Goal: Transaction & Acquisition: Purchase product/service

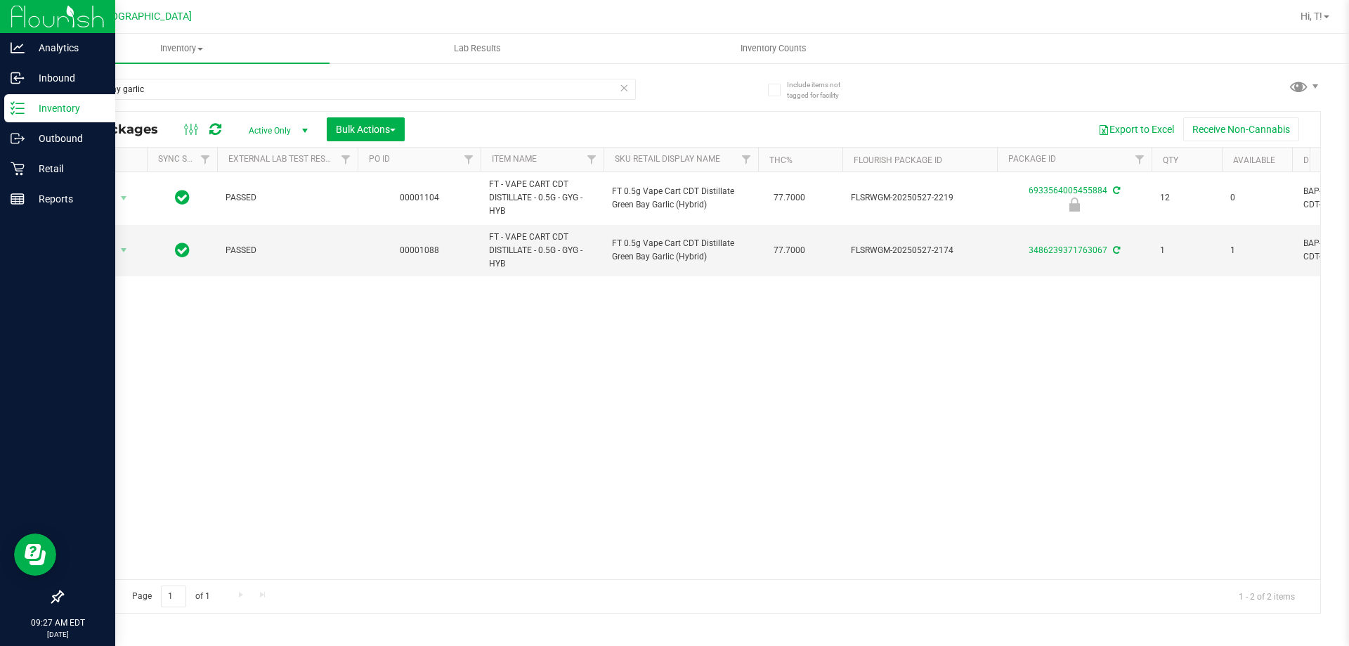
drag, startPoint x: 290, startPoint y: 88, endPoint x: 0, endPoint y: 113, distance: 291.3
click at [0, 113] on div "Analytics Inbound Inventory Outbound Retail Reports 09:27 AM EDT [DATE] 08/28 […" at bounding box center [674, 323] width 1349 height 646
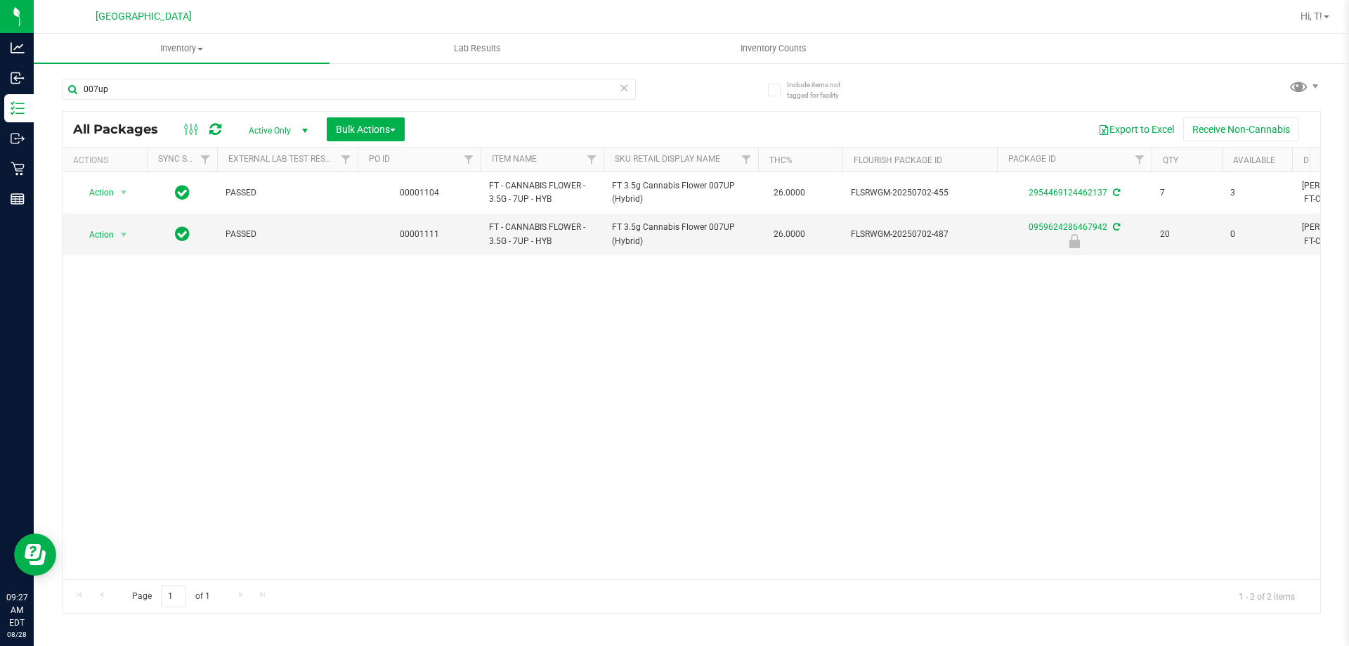
type input "007up"
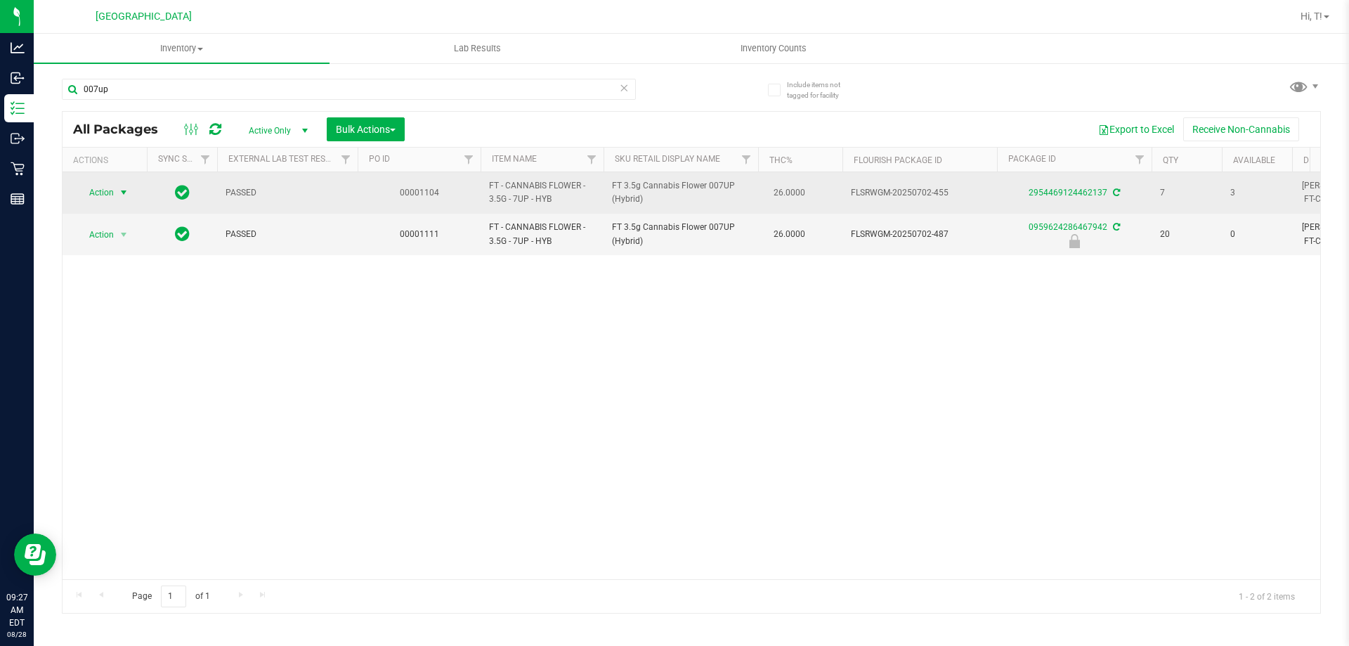
click at [123, 197] on span "select" at bounding box center [123, 192] width 11 height 11
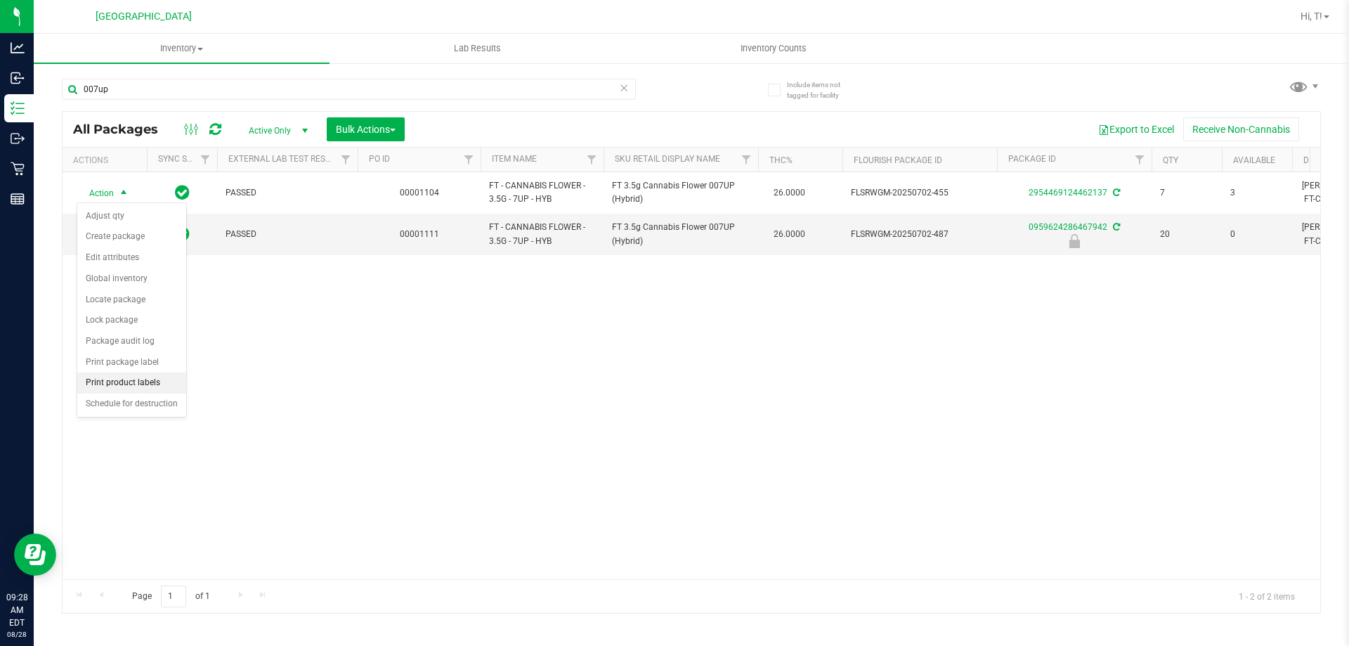
click at [140, 388] on li "Print product labels" at bounding box center [131, 382] width 109 height 21
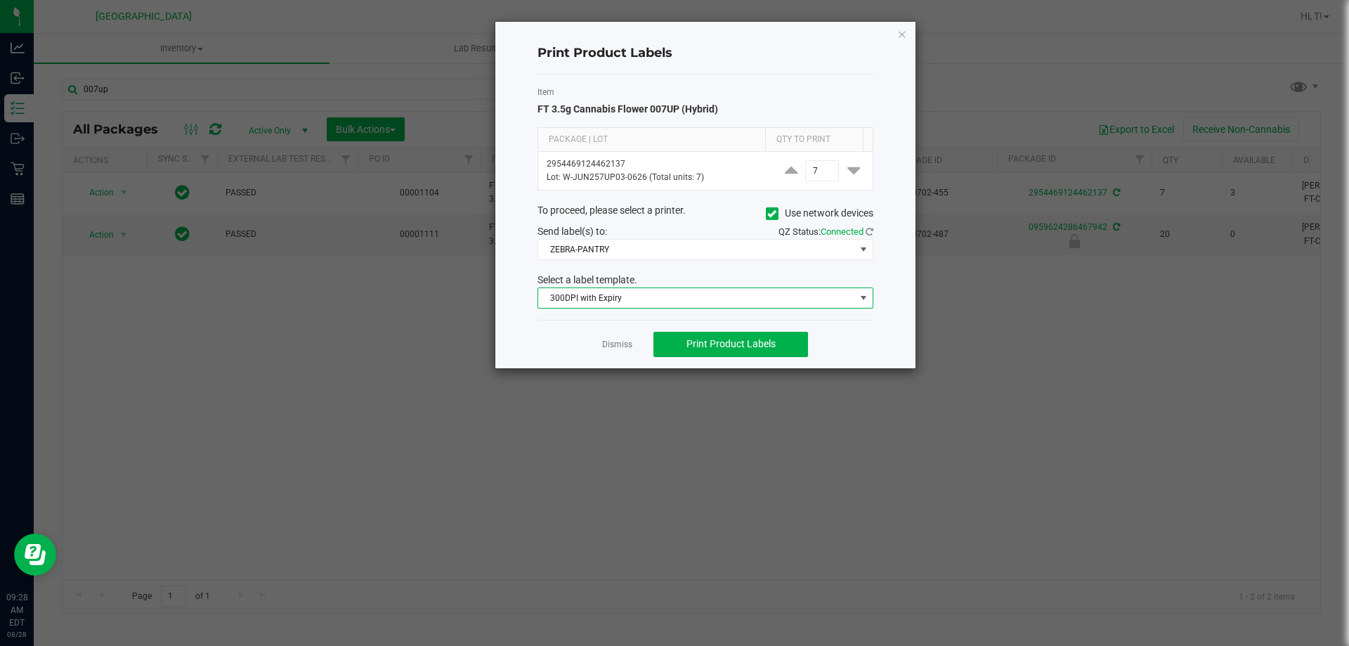
click at [641, 297] on span "300DPI with Expiry" at bounding box center [696, 298] width 317 height 20
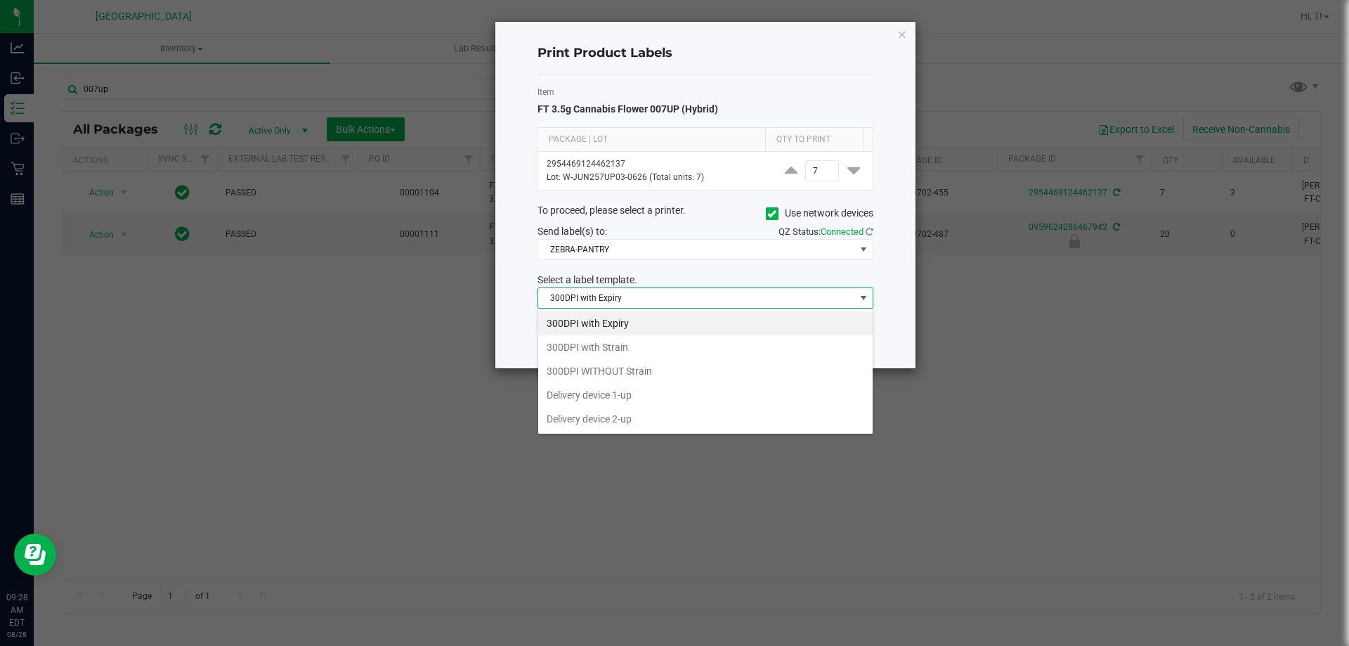
scroll to position [21, 336]
click at [633, 355] on li "300DPI with Strain" at bounding box center [705, 347] width 334 height 24
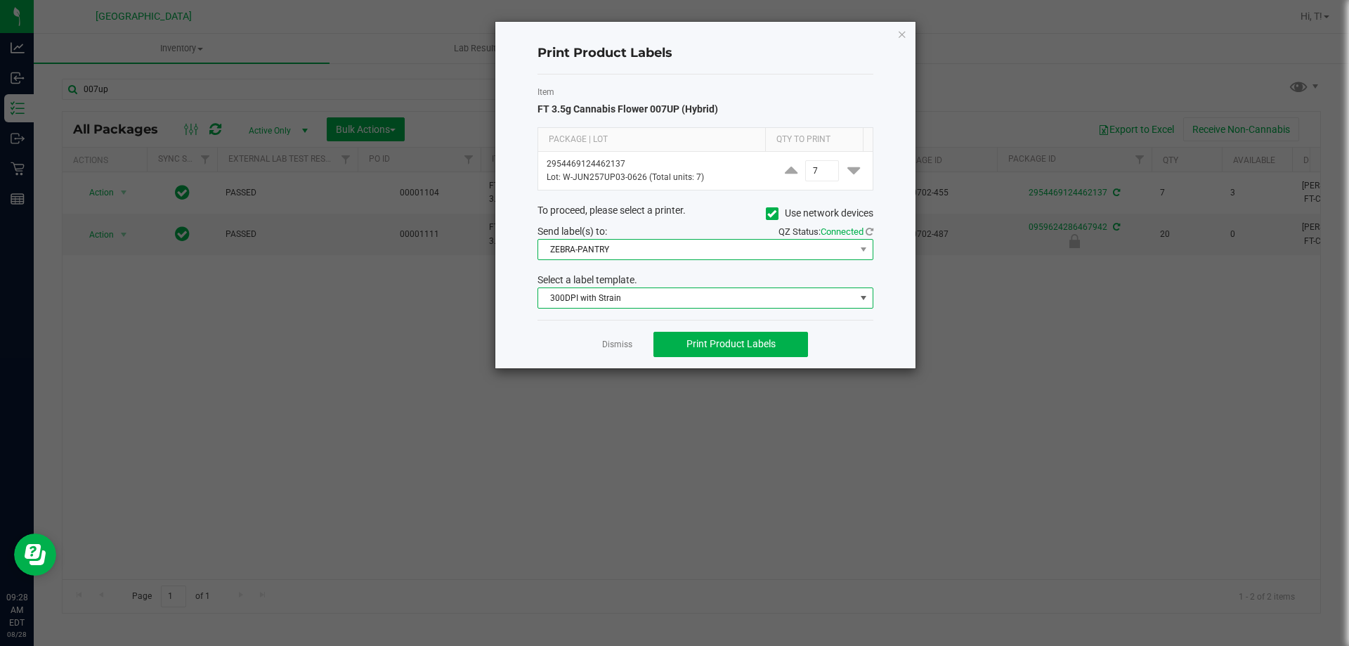
click at [653, 250] on span "ZEBRA-PANTRY" at bounding box center [696, 250] width 317 height 20
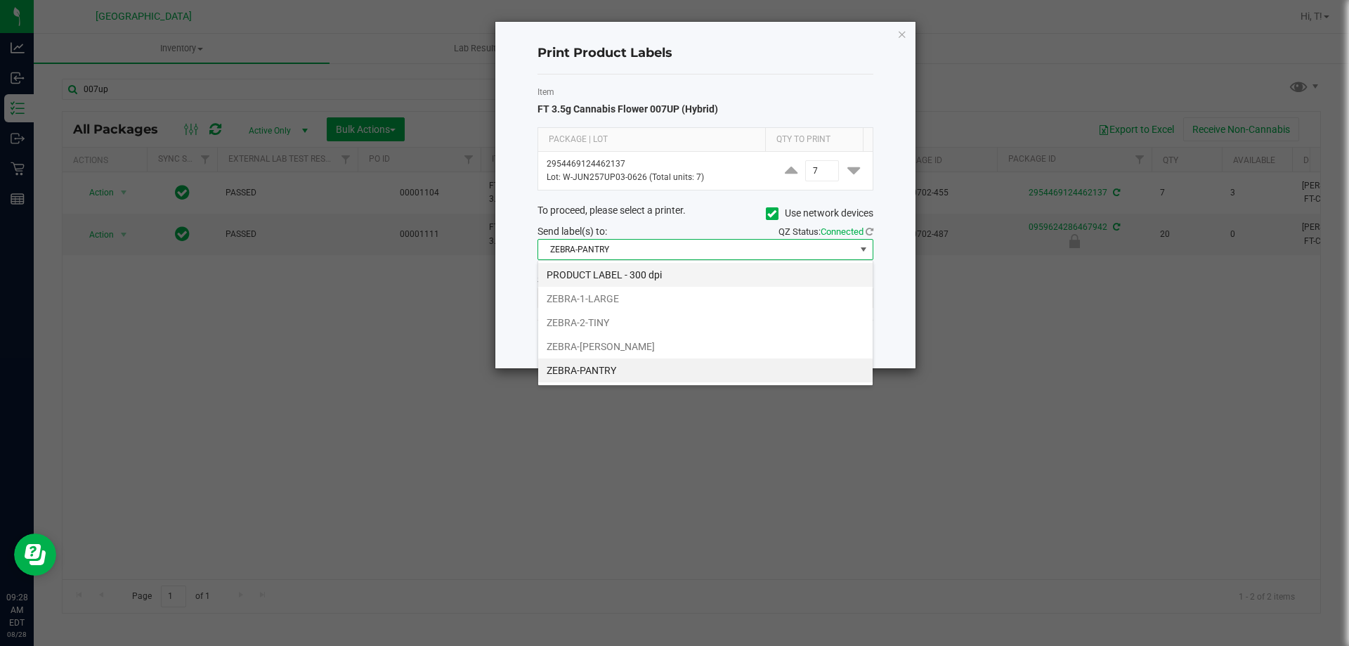
click at [644, 279] on li "PRODUCT LABEL - 300 dpi" at bounding box center [705, 275] width 334 height 24
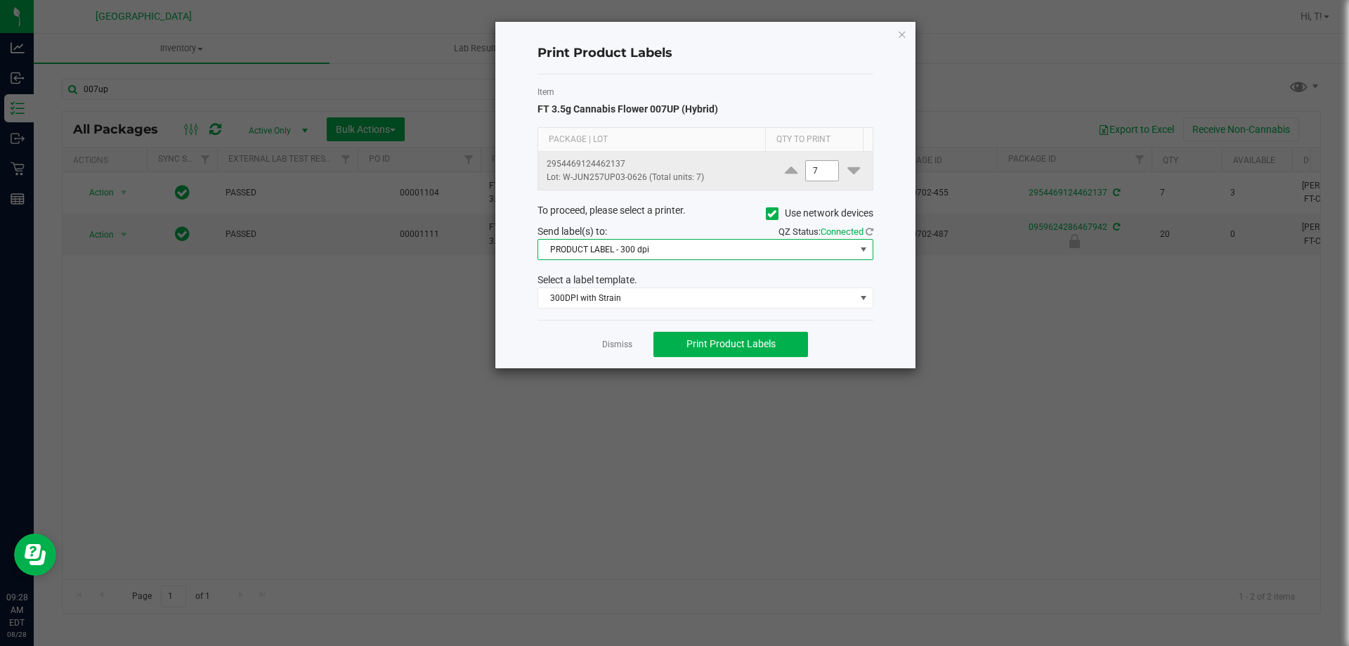
click at [819, 171] on input "7" at bounding box center [822, 171] width 32 height 20
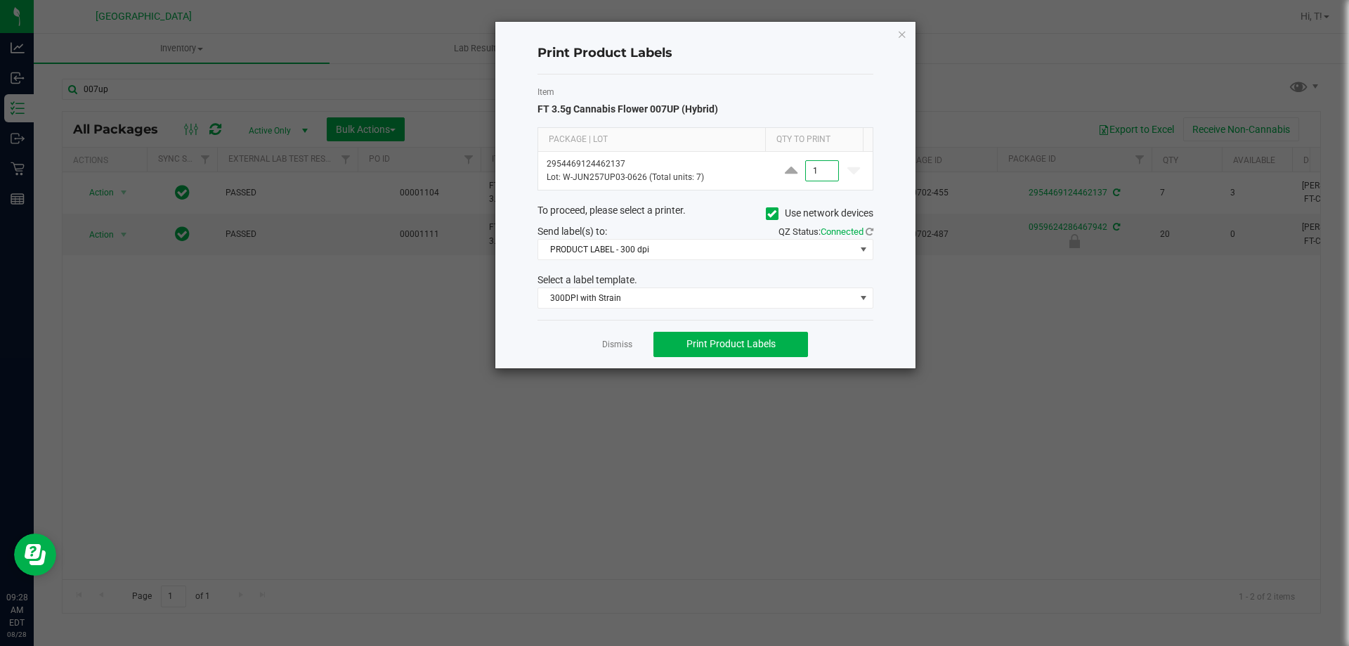
type input "1"
click at [894, 349] on div "Print Product Labels Item FT 3.5g Cannabis Flower 007UP (Hybrid) Package | Lot …" at bounding box center [705, 195] width 420 height 346
click at [748, 343] on span "Print Product Labels" at bounding box center [730, 343] width 89 height 11
click at [901, 35] on icon "button" at bounding box center [902, 33] width 10 height 17
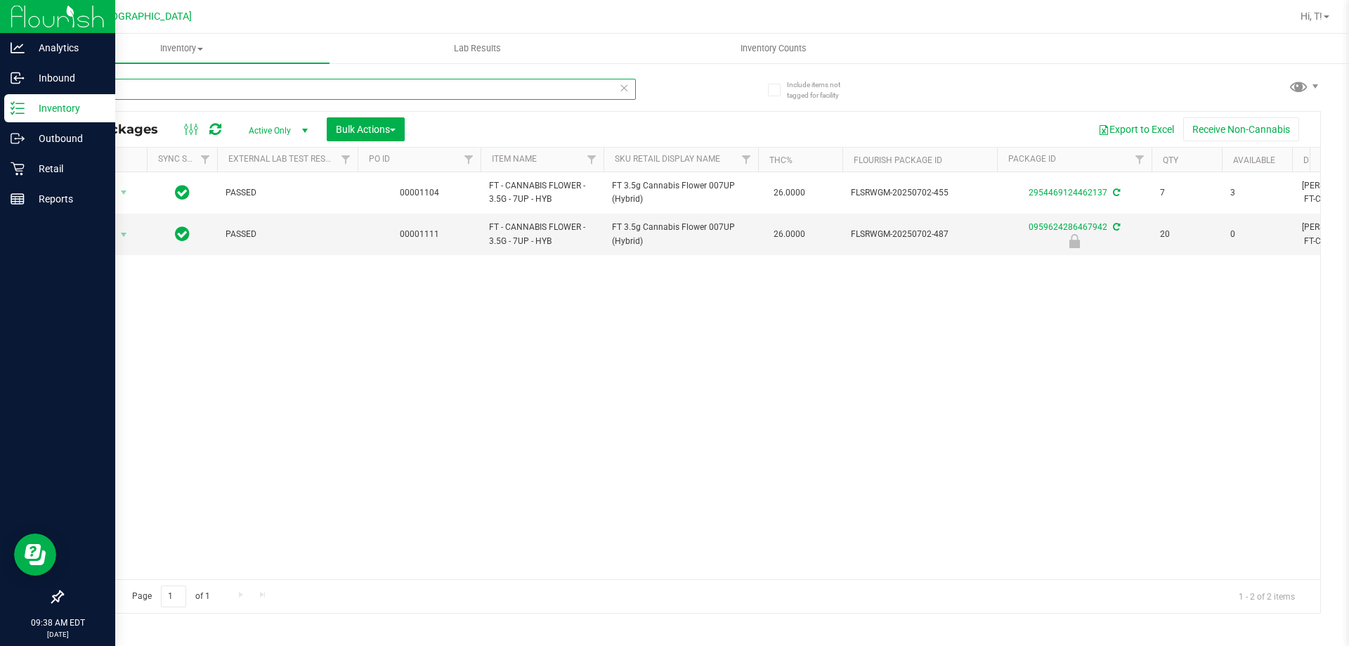
drag, startPoint x: 221, startPoint y: 90, endPoint x: 22, endPoint y: 114, distance: 201.0
click at [22, 114] on div "Analytics Inbound Inventory Outbound Retail Reports 09:38 AM EDT 08/28/2025 08/…" at bounding box center [674, 323] width 1349 height 646
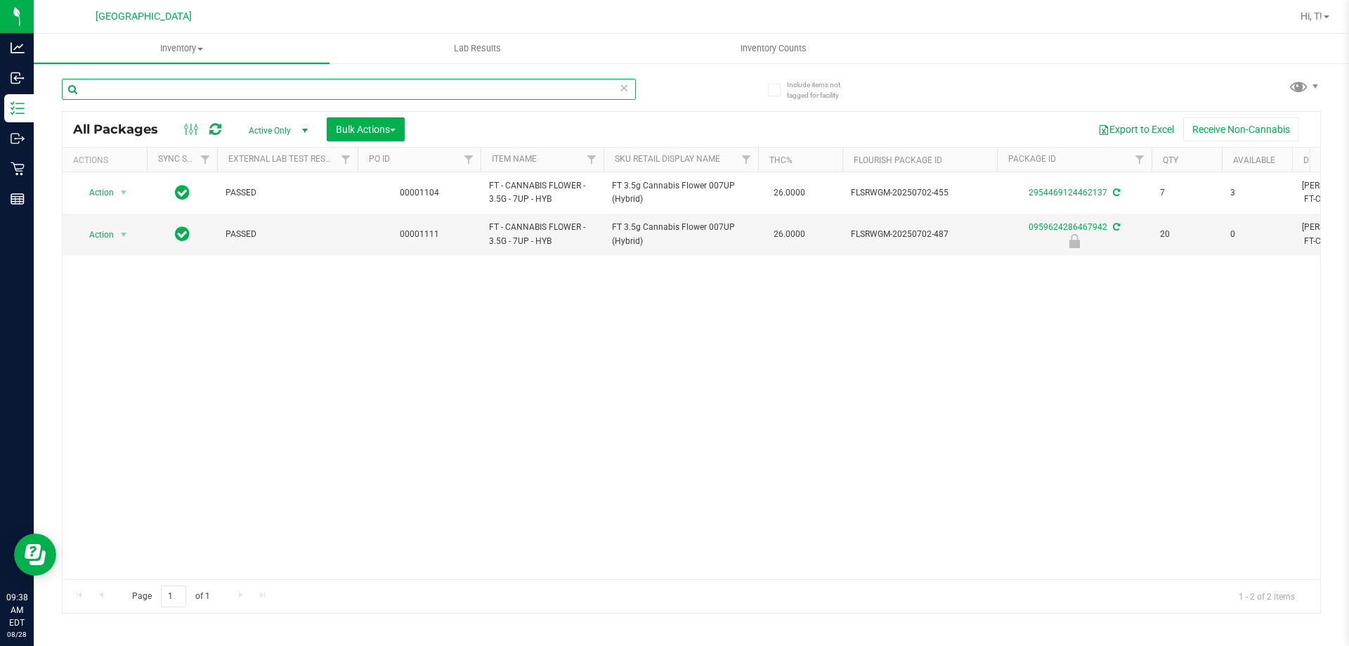
click at [585, 91] on input "text" at bounding box center [349, 89] width 574 height 21
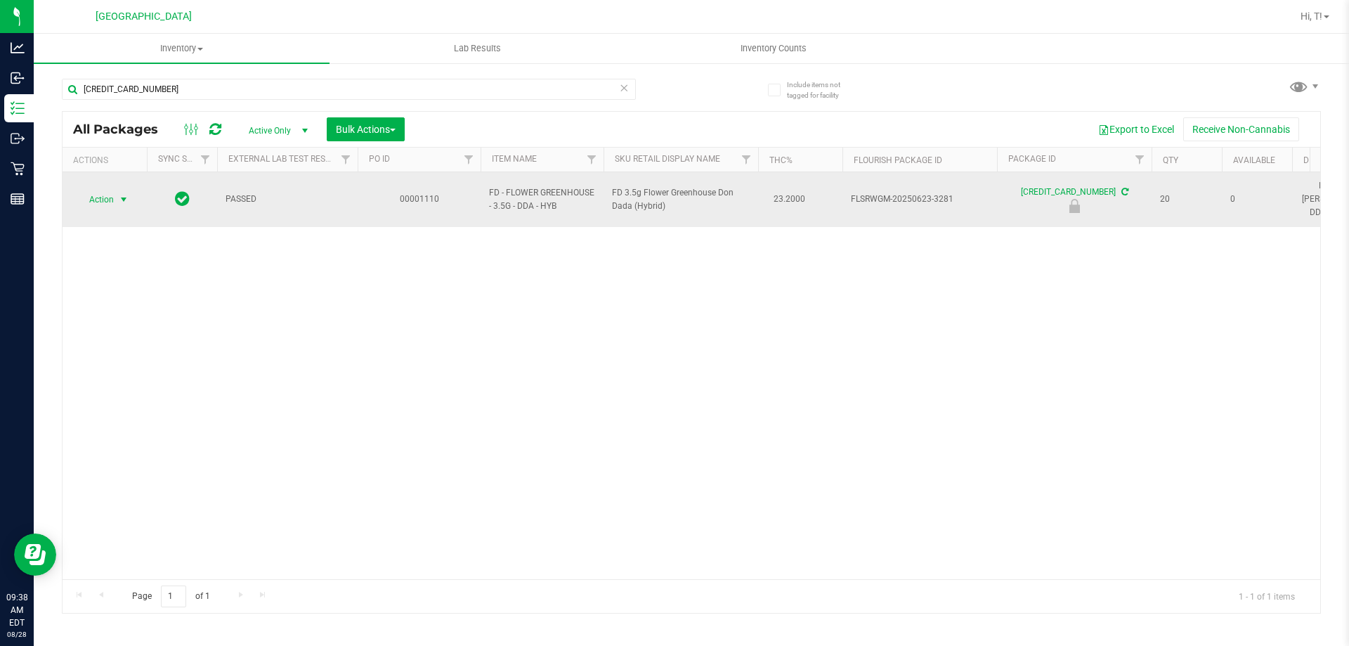
click at [119, 194] on span "select" at bounding box center [123, 199] width 11 height 11
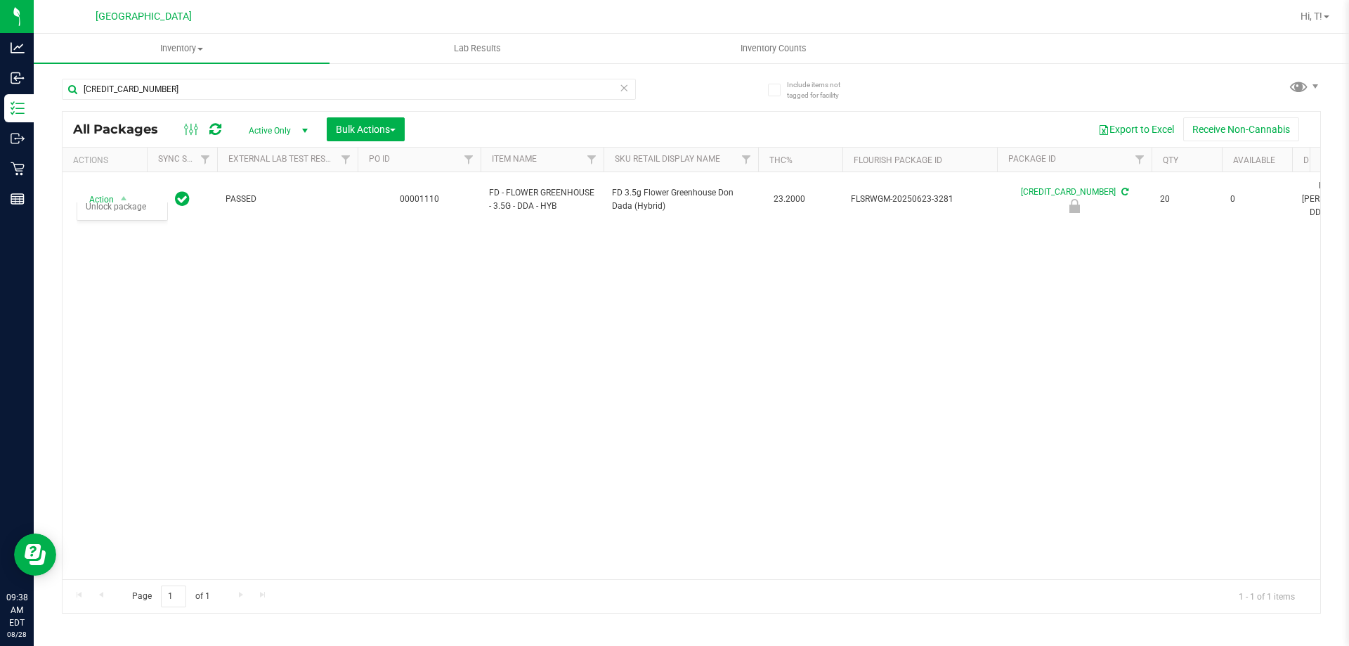
click at [184, 362] on div "Action Action Edit attributes Global inventory Locate package Package audit log…" at bounding box center [692, 375] width 1258 height 407
click at [181, 77] on div "3117115798557914" at bounding box center [377, 88] width 630 height 45
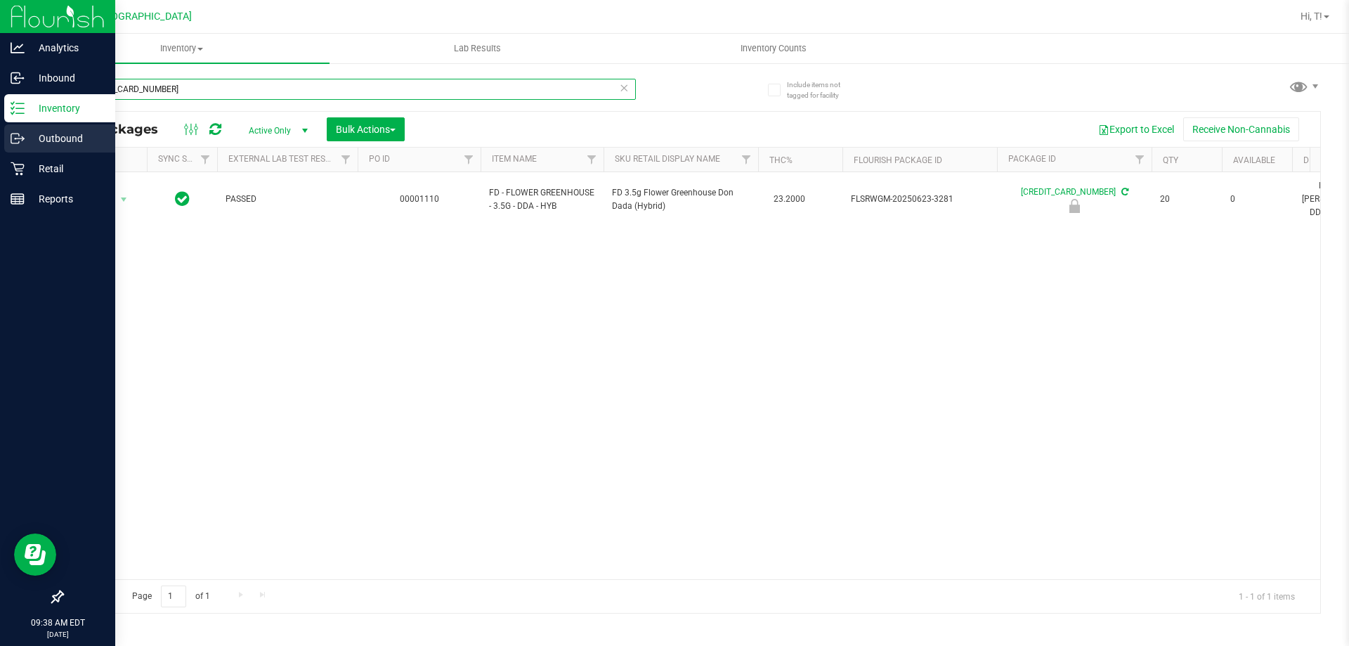
drag, startPoint x: 178, startPoint y: 91, endPoint x: 0, endPoint y: 125, distance: 181.1
click at [0, 124] on div "Analytics Inbound Inventory Outbound Retail Reports 09:38 AM EDT 08/28/2025 08/…" at bounding box center [674, 323] width 1349 height 646
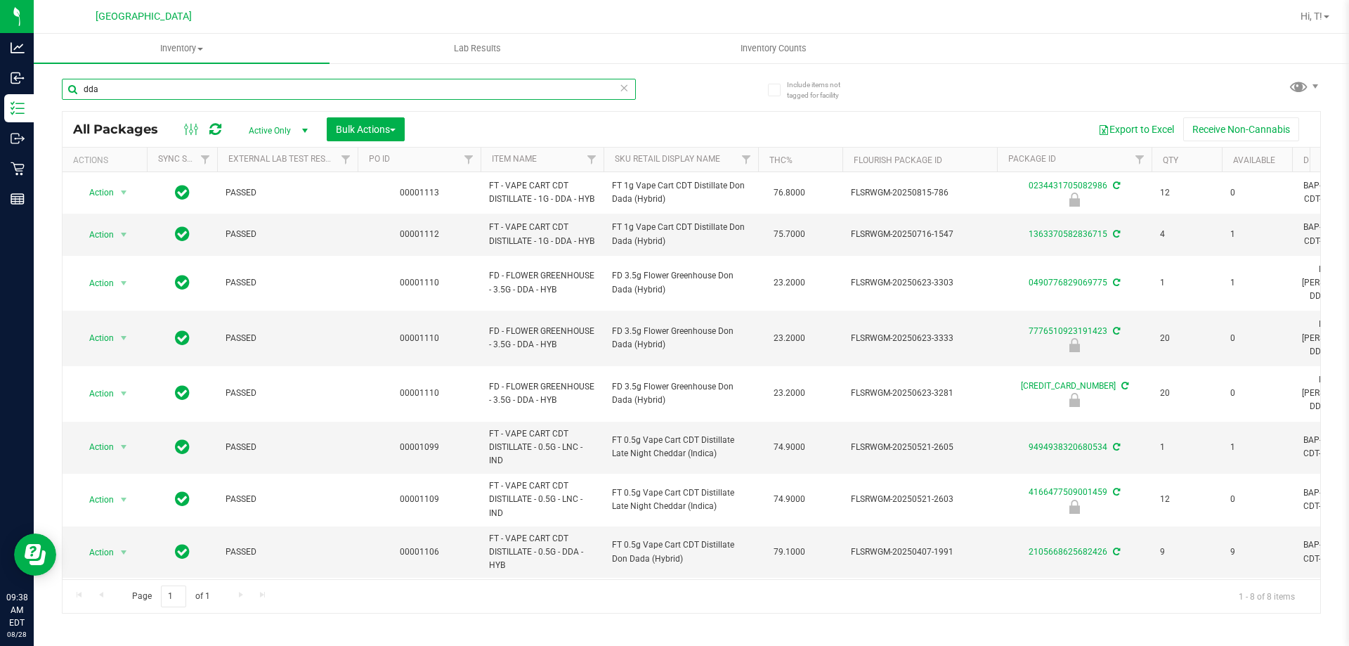
type input "dda"
click at [622, 93] on icon at bounding box center [624, 87] width 10 height 17
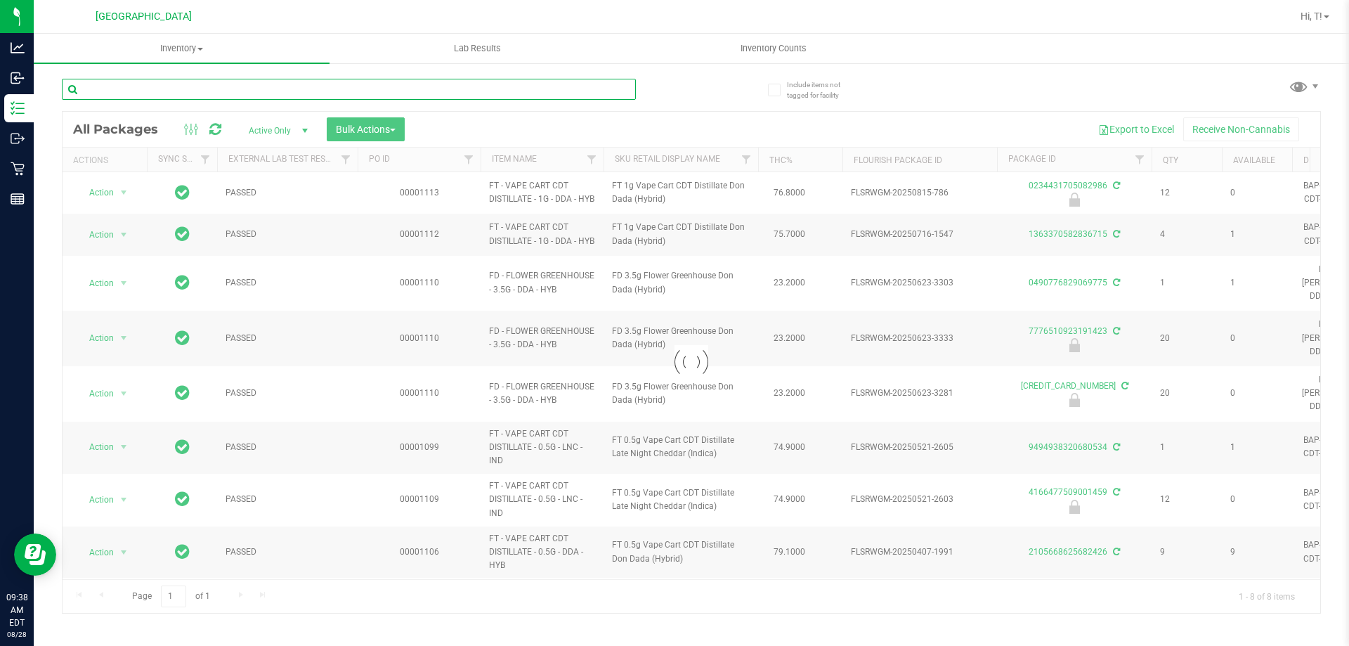
click at [590, 98] on input "text" at bounding box center [349, 89] width 574 height 21
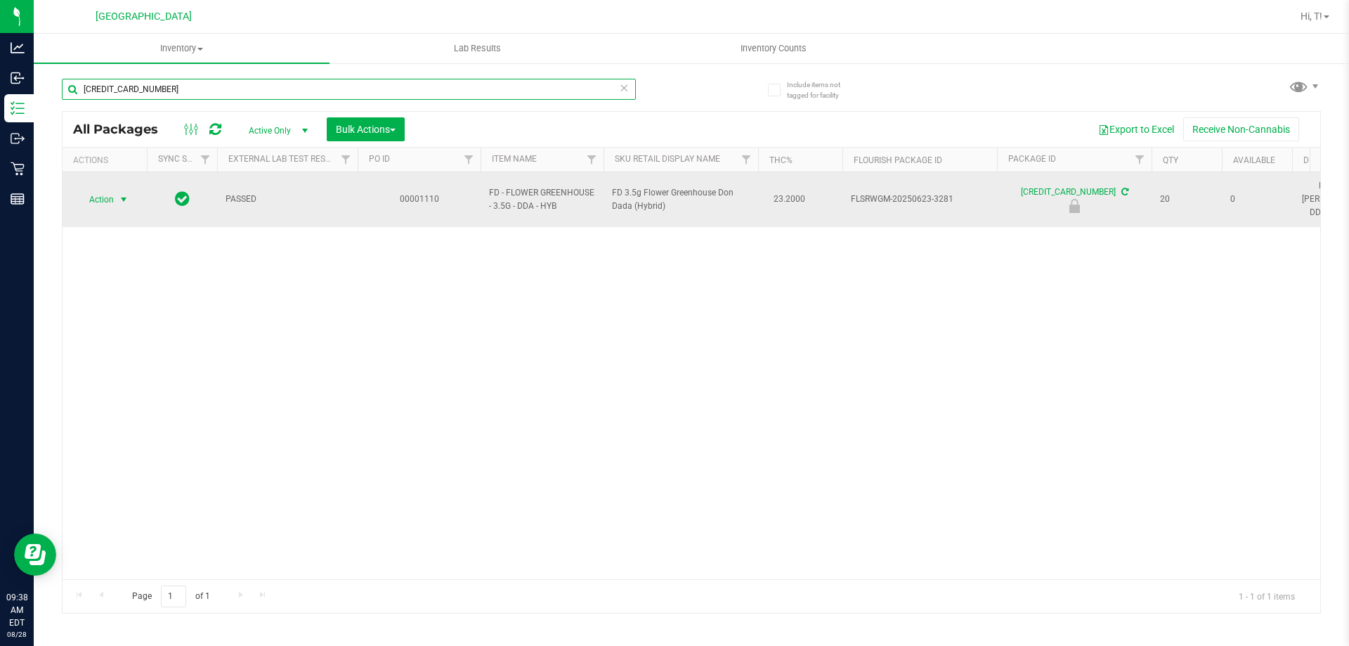
type input "3117115798557914"
click at [123, 197] on span "select" at bounding box center [123, 199] width 11 height 11
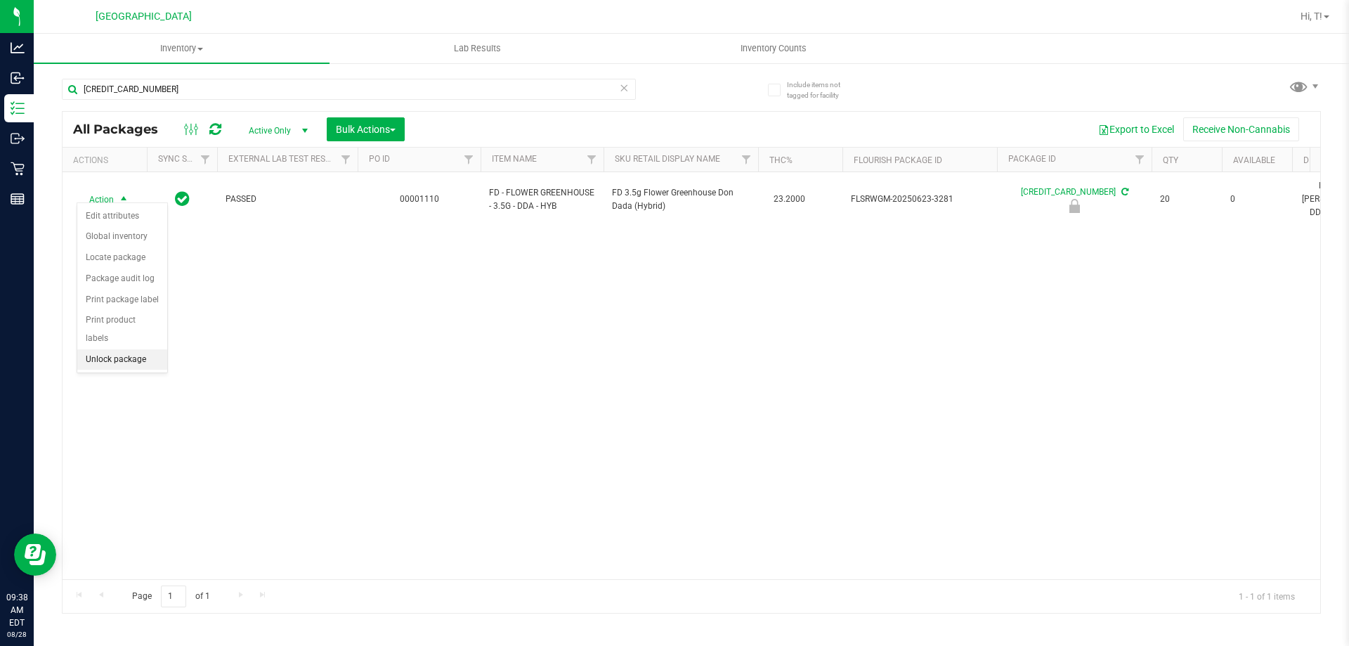
click at [130, 349] on li "Unlock package" at bounding box center [122, 359] width 90 height 21
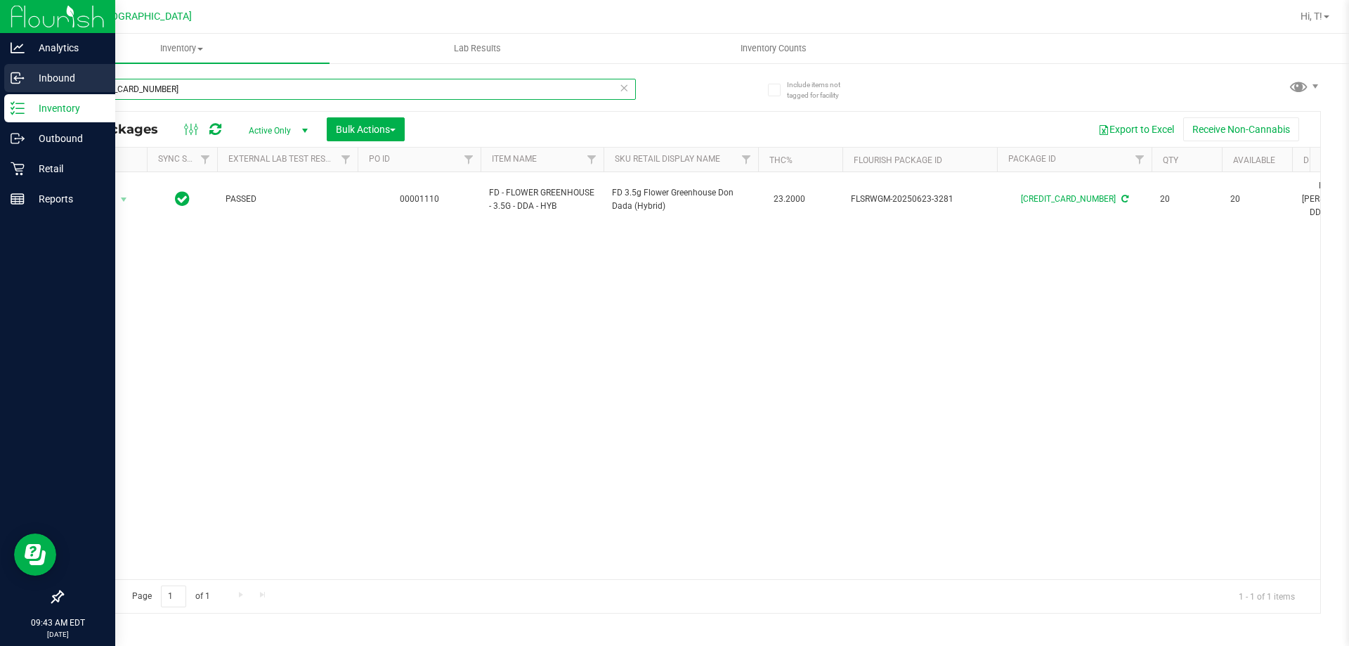
drag, startPoint x: 216, startPoint y: 93, endPoint x: 23, endPoint y: 93, distance: 192.5
click at [0, 93] on div "Analytics Inbound Inventory Outbound Retail Reports 09:43 AM EDT 08/28/2025 08/…" at bounding box center [674, 323] width 1349 height 646
drag, startPoint x: 311, startPoint y: 84, endPoint x: 0, endPoint y: 85, distance: 311.3
click at [0, 84] on div "Analytics Inbound Inventory Outbound Retail Reports 09:54 AM EDT 08/28/2025 08/…" at bounding box center [674, 323] width 1349 height 646
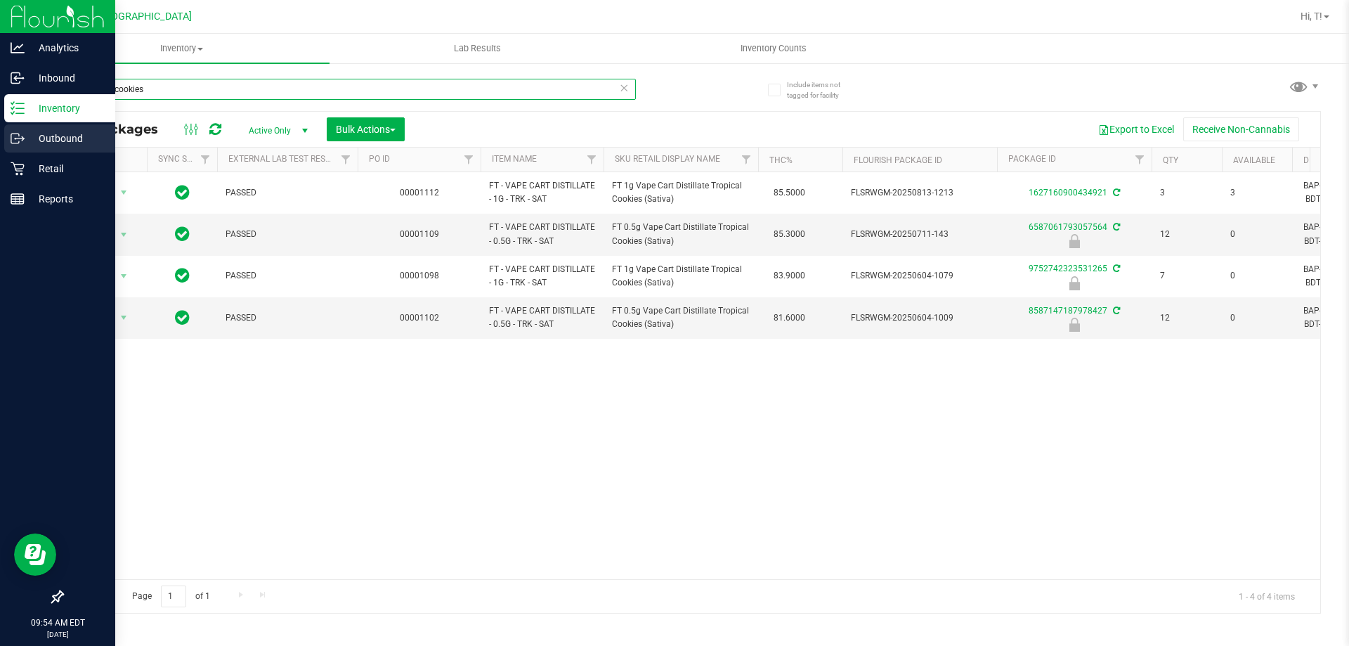
drag, startPoint x: 205, startPoint y: 89, endPoint x: 0, endPoint y: 135, distance: 210.3
click at [0, 135] on div "Analytics Inbound Inventory Outbound Retail Reports 09:54 AM EDT 08/28/2025 08/…" at bounding box center [674, 323] width 1349 height 646
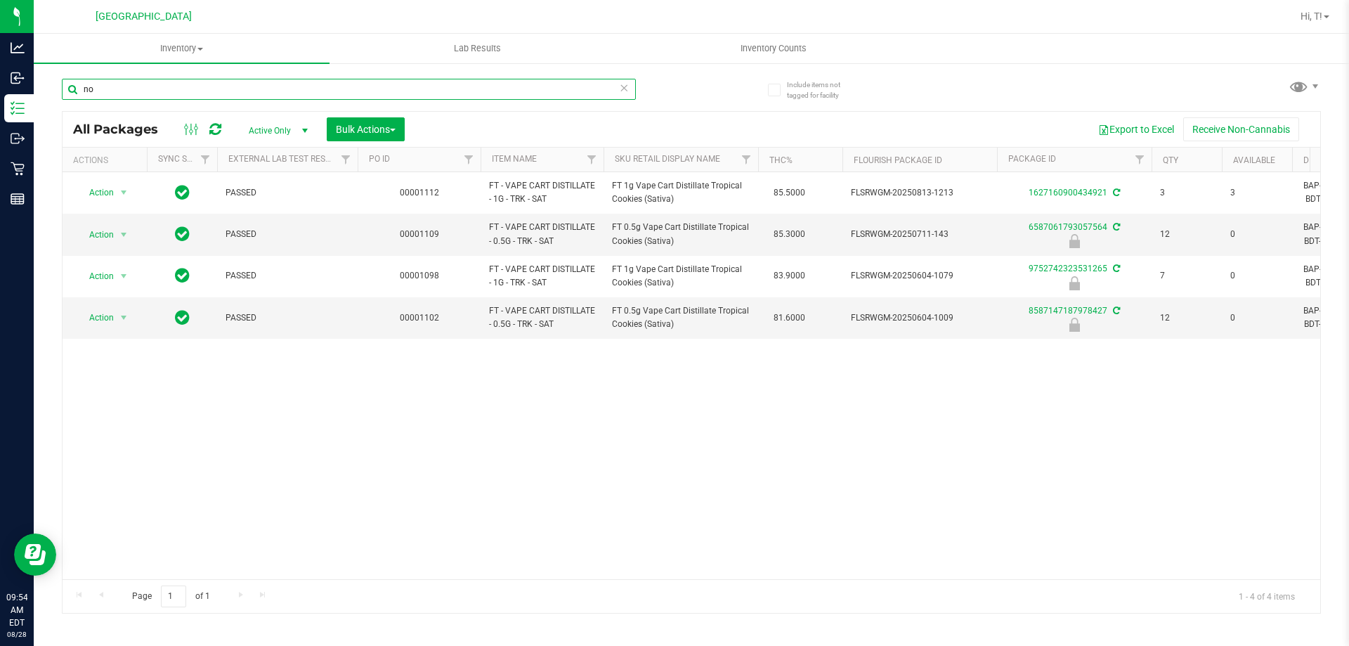
type input "nol"
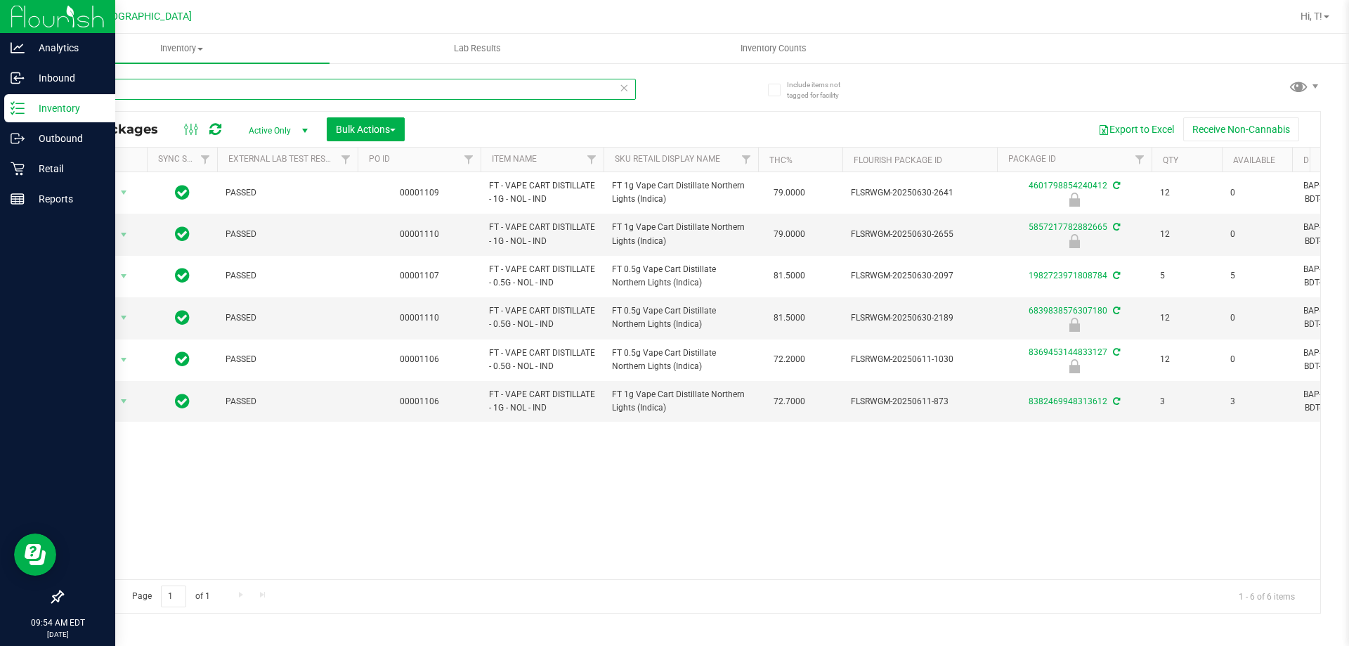
drag, startPoint x: 237, startPoint y: 84, endPoint x: 0, endPoint y: 119, distance: 239.5
click at [0, 119] on div "Analytics Inbound Inventory Outbound Retail Reports 09:54 AM EDT 08/28/2025 08/…" at bounding box center [674, 323] width 1349 height 646
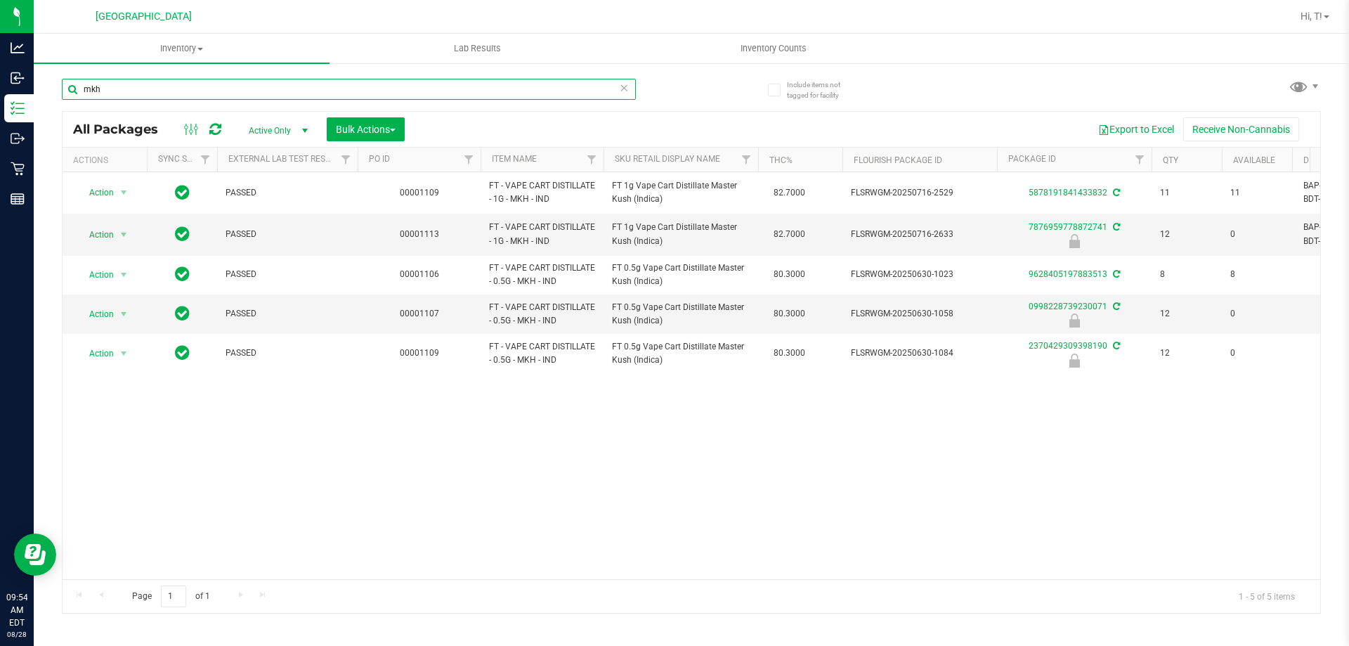
drag, startPoint x: 134, startPoint y: 89, endPoint x: 145, endPoint y: 147, distance: 59.3
click at [0, 96] on div "Analytics Inbound Inventory Outbound Retail Reports 09:54 AM EDT 08/28/2025 08/…" at bounding box center [674, 323] width 1349 height 646
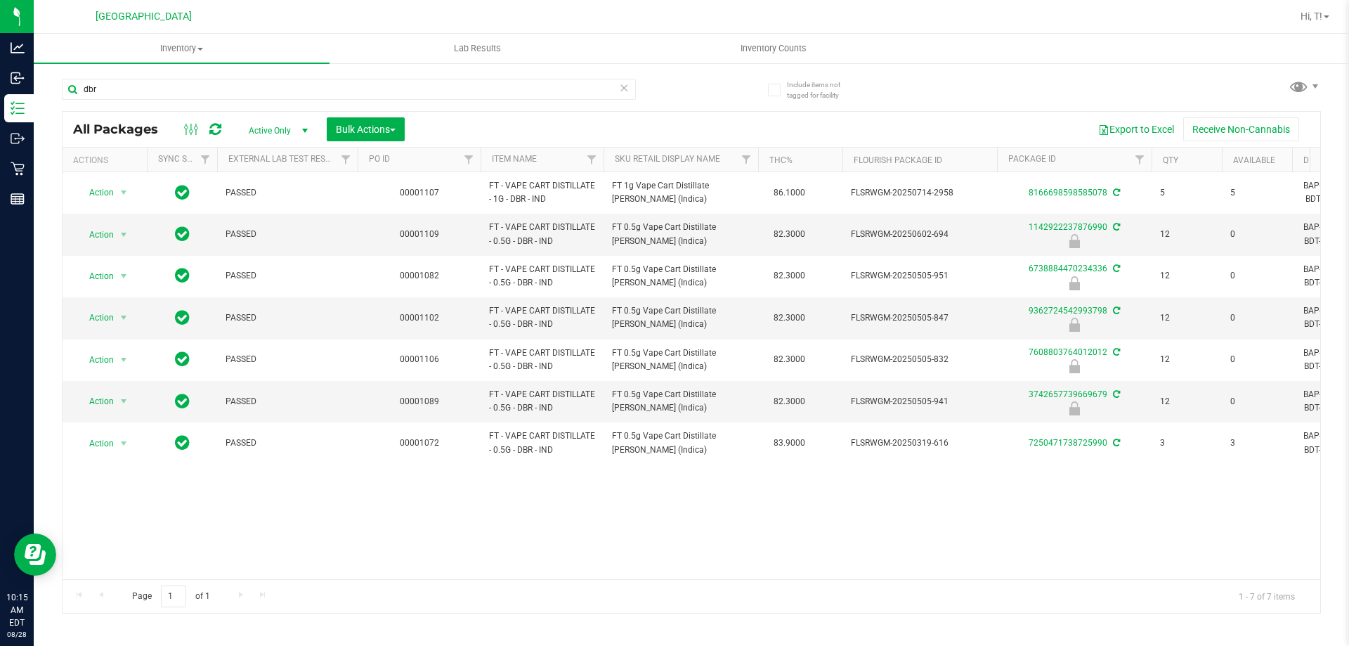
click at [584, 511] on div "Action Action Adjust qty Create package Edit attributes Global inventory Locate…" at bounding box center [692, 375] width 1258 height 407
click at [137, 91] on input "dbr" at bounding box center [349, 89] width 574 height 21
type input "d"
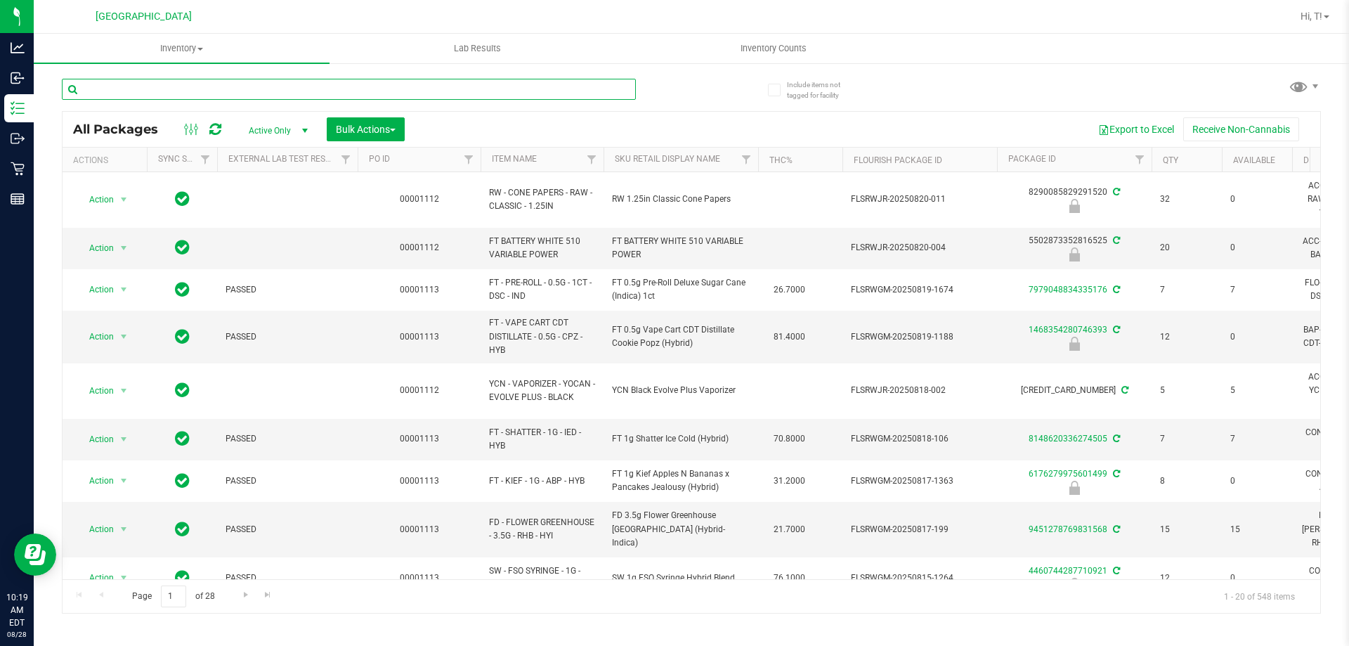
click at [223, 98] on input "text" at bounding box center [349, 89] width 574 height 21
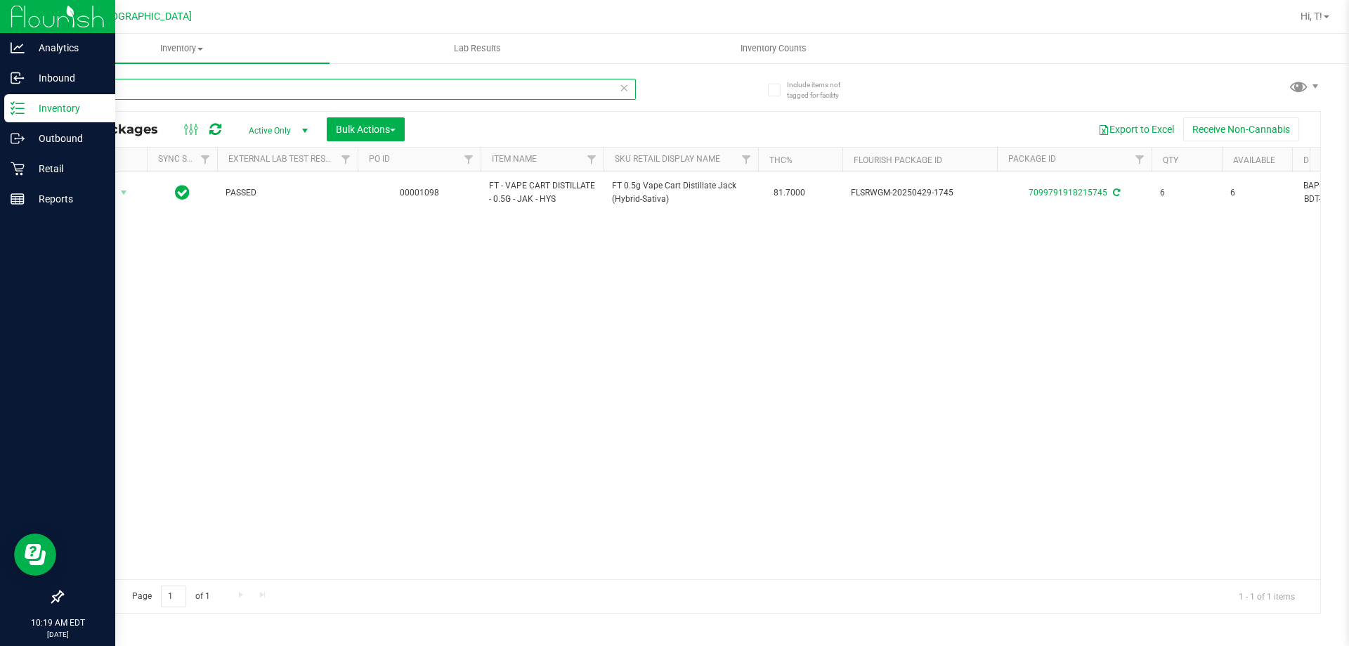
drag, startPoint x: 242, startPoint y: 86, endPoint x: 0, endPoint y: 114, distance: 243.2
click at [0, 114] on div "Analytics Inbound Inventory Outbound Retail Reports 10:19 AM EDT 08/28/2025 08/…" at bounding box center [674, 323] width 1349 height 646
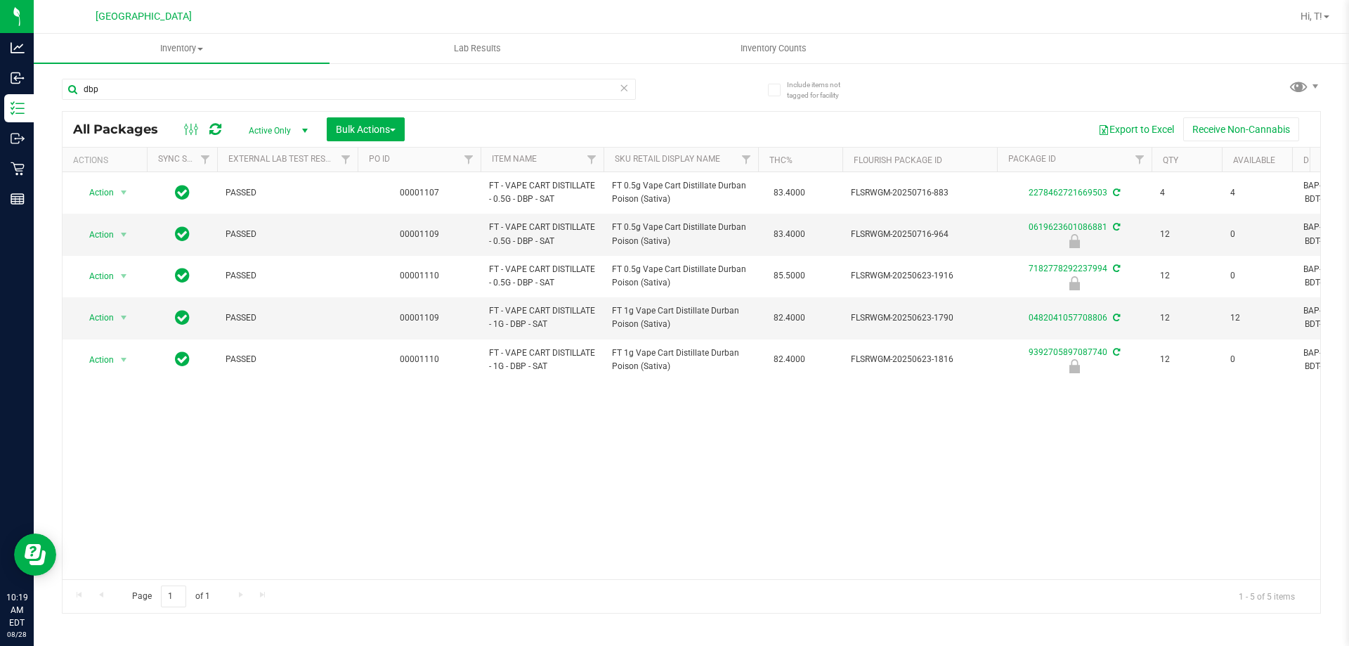
click at [118, 77] on div "dbp" at bounding box center [377, 88] width 630 height 45
click at [118, 97] on input "dbp" at bounding box center [349, 89] width 574 height 21
type input "d"
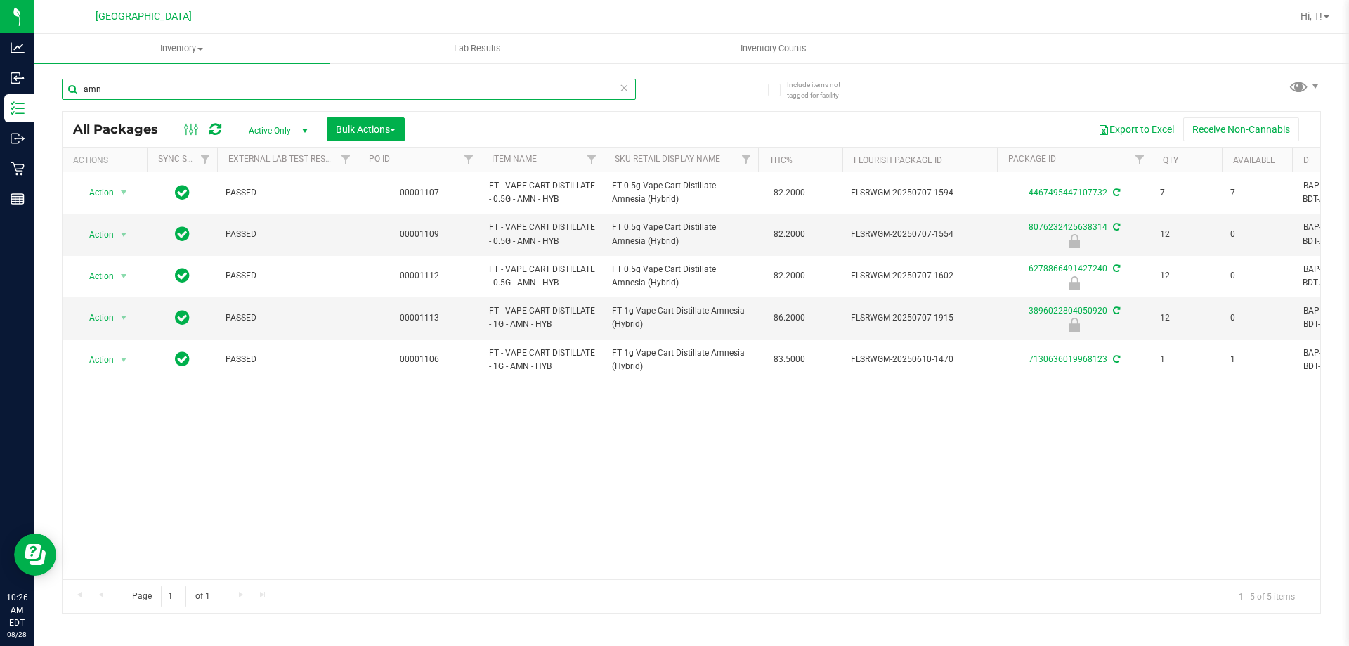
click at [114, 93] on input "amn" at bounding box center [349, 89] width 574 height 21
type input "a"
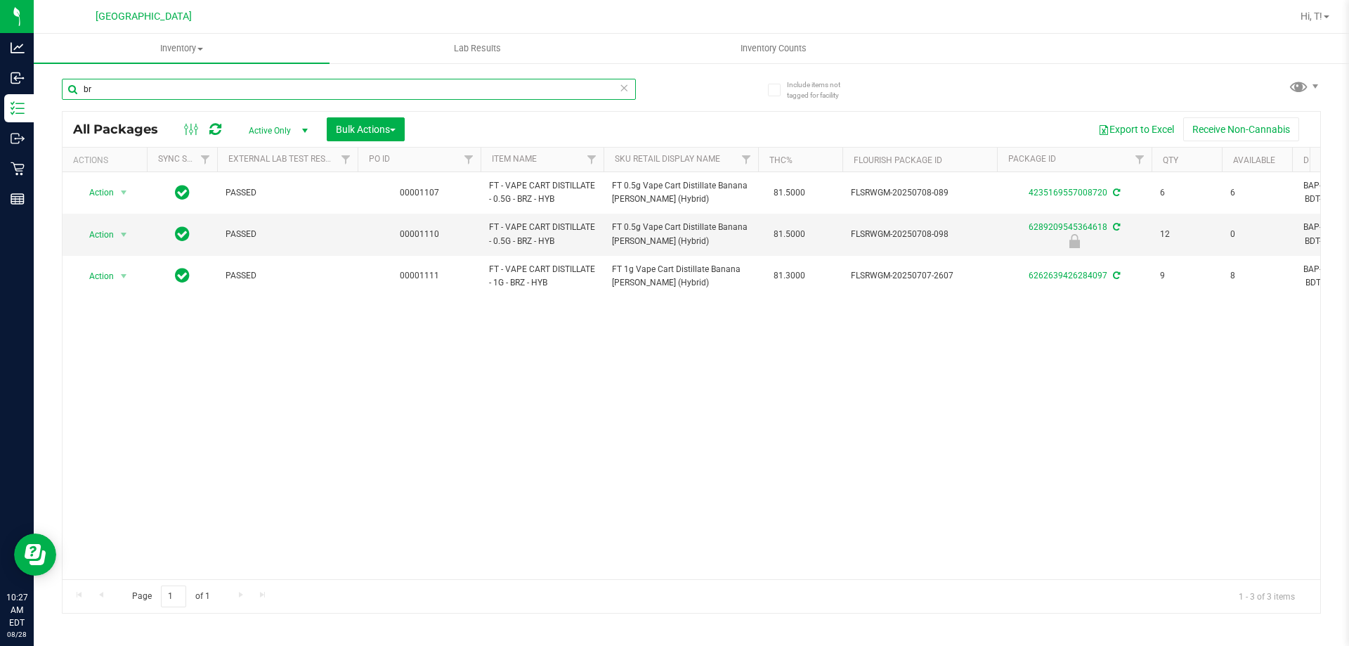
type input "b"
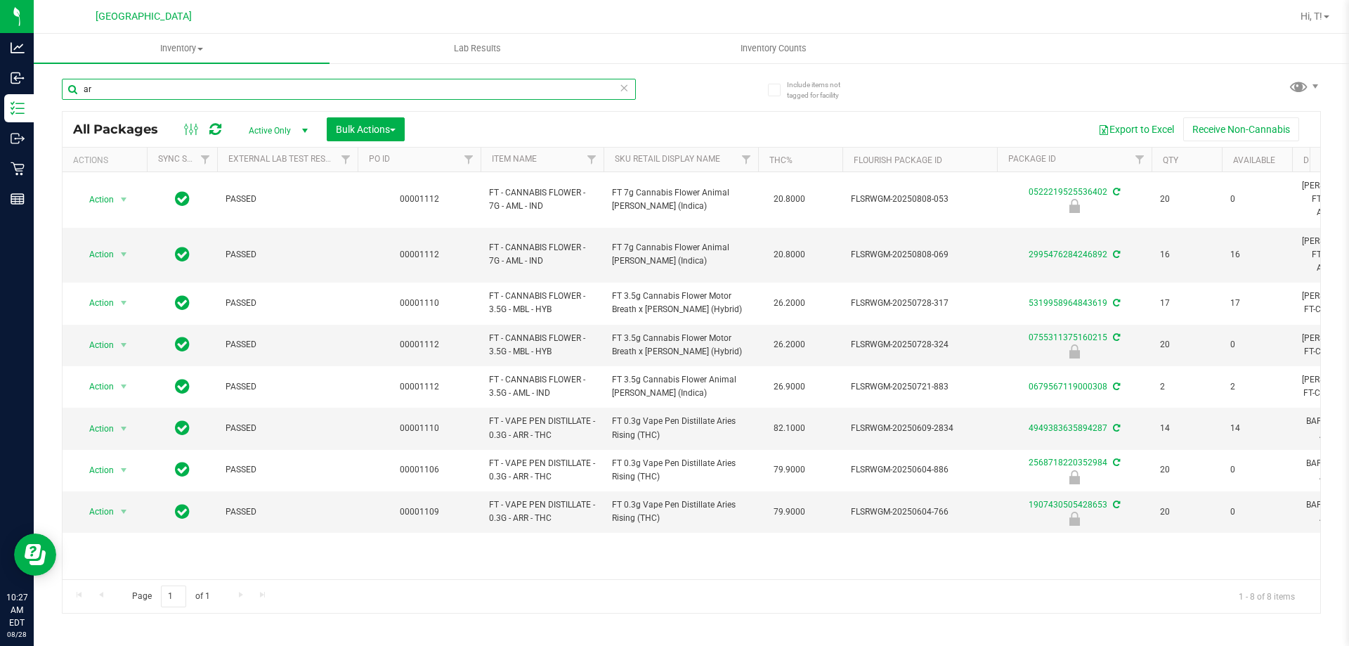
type input "a"
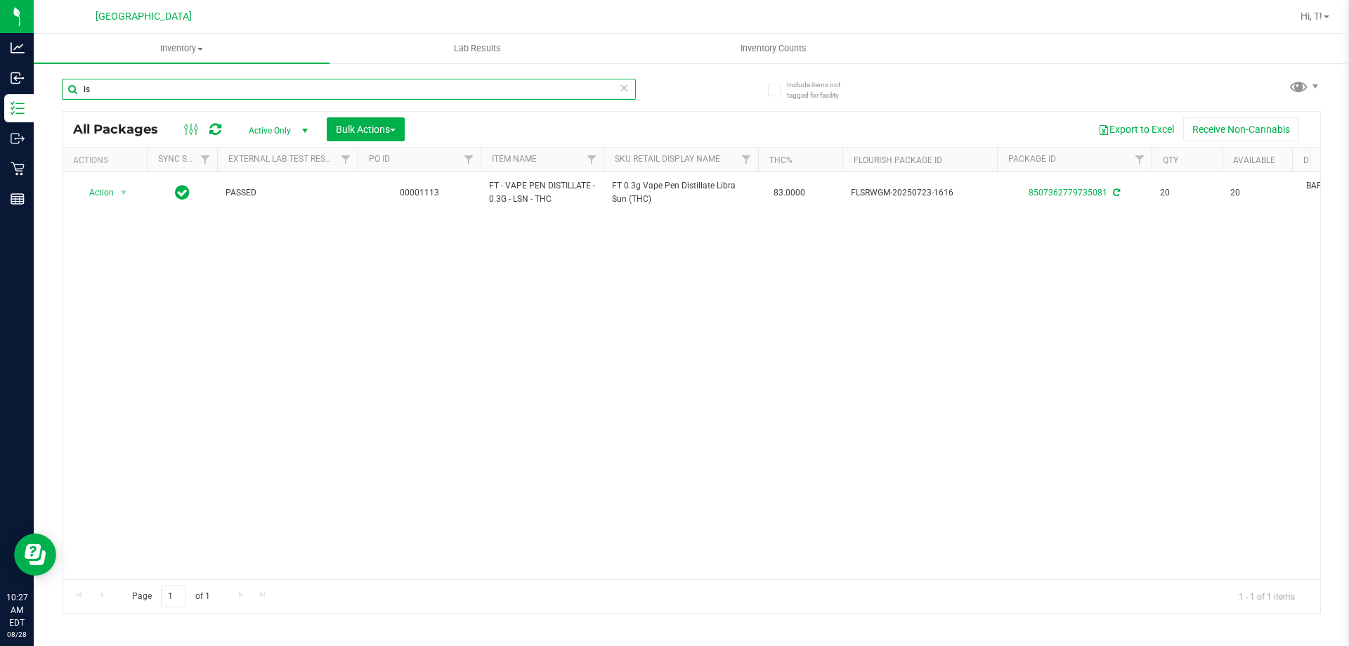
type input "l"
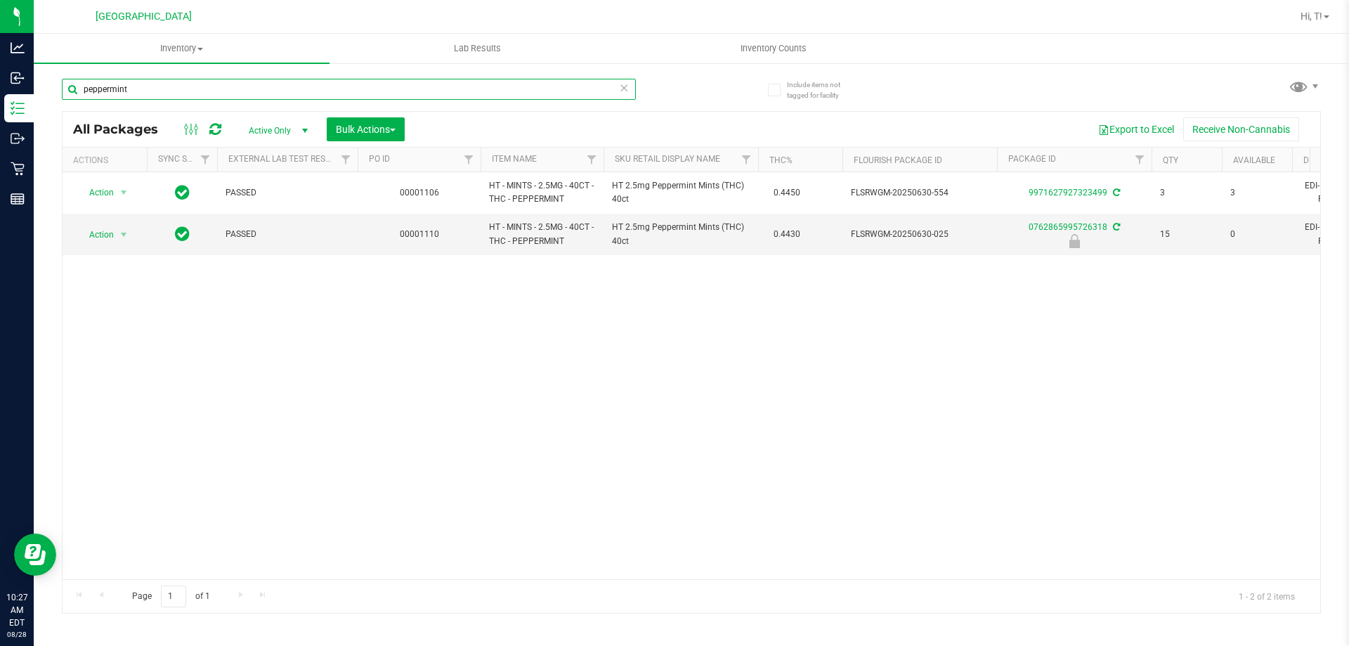
click at [183, 82] on input "peppermint" at bounding box center [349, 89] width 574 height 21
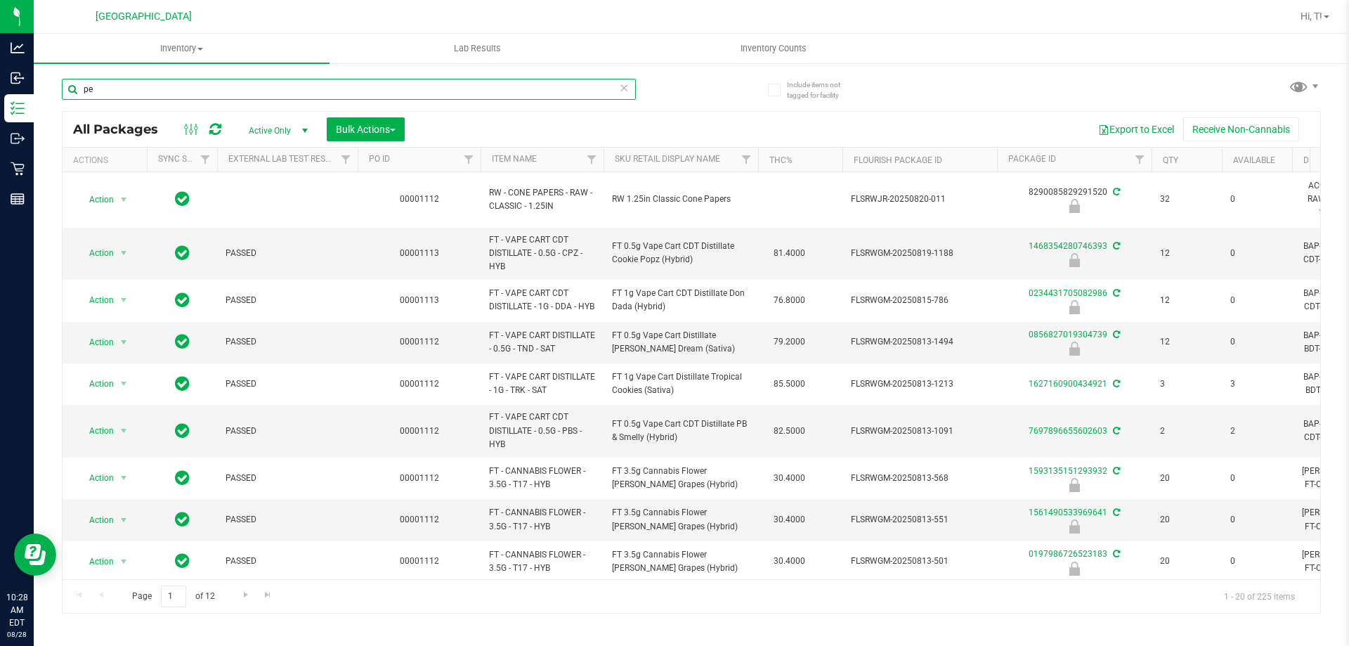
type input "p"
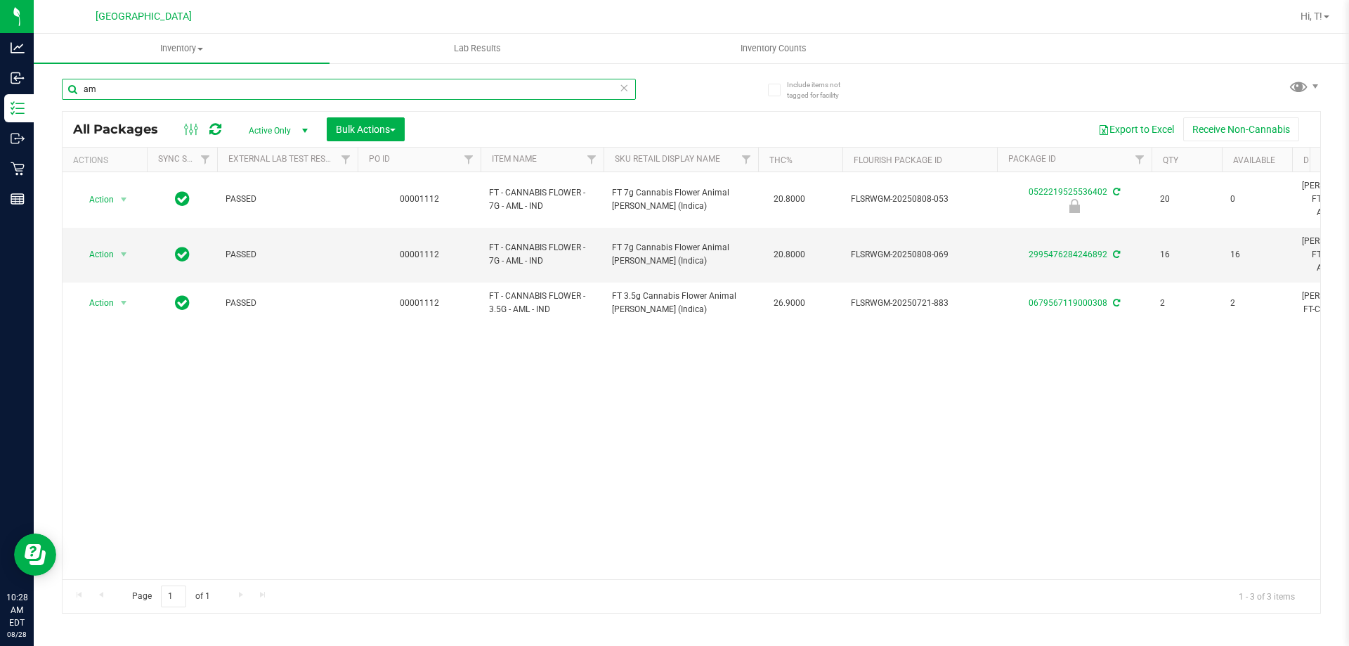
type input "a"
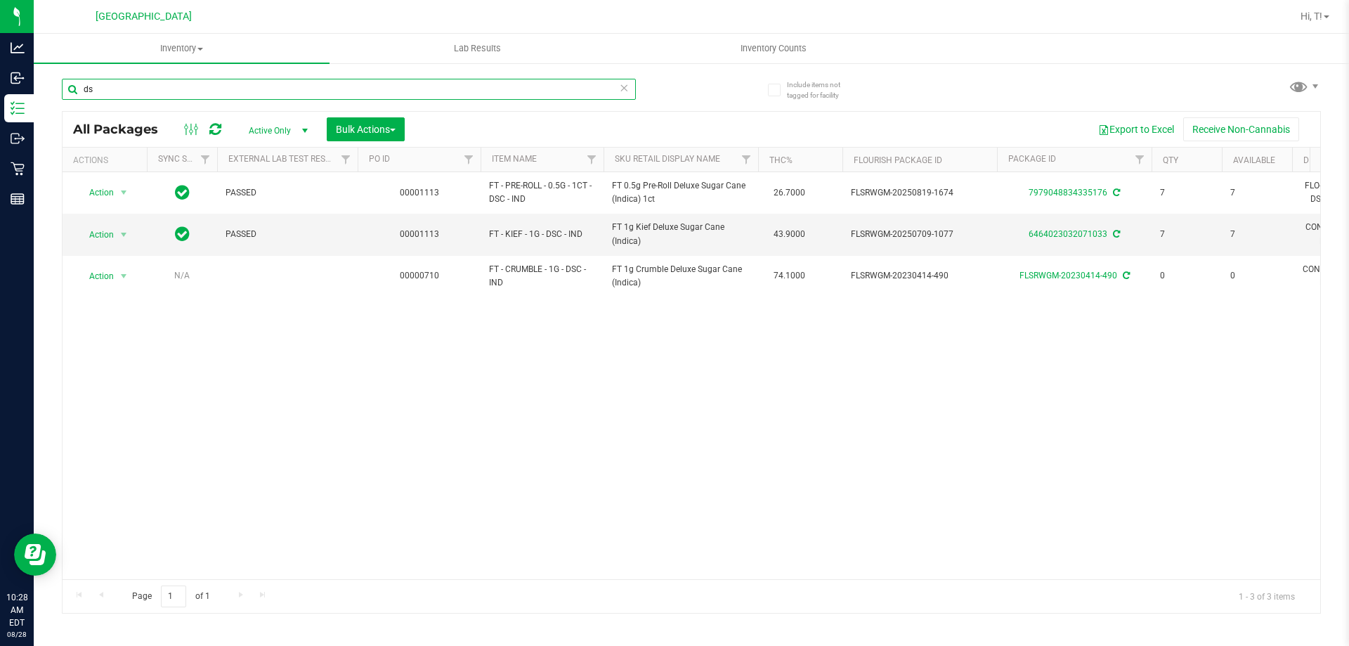
type input "d"
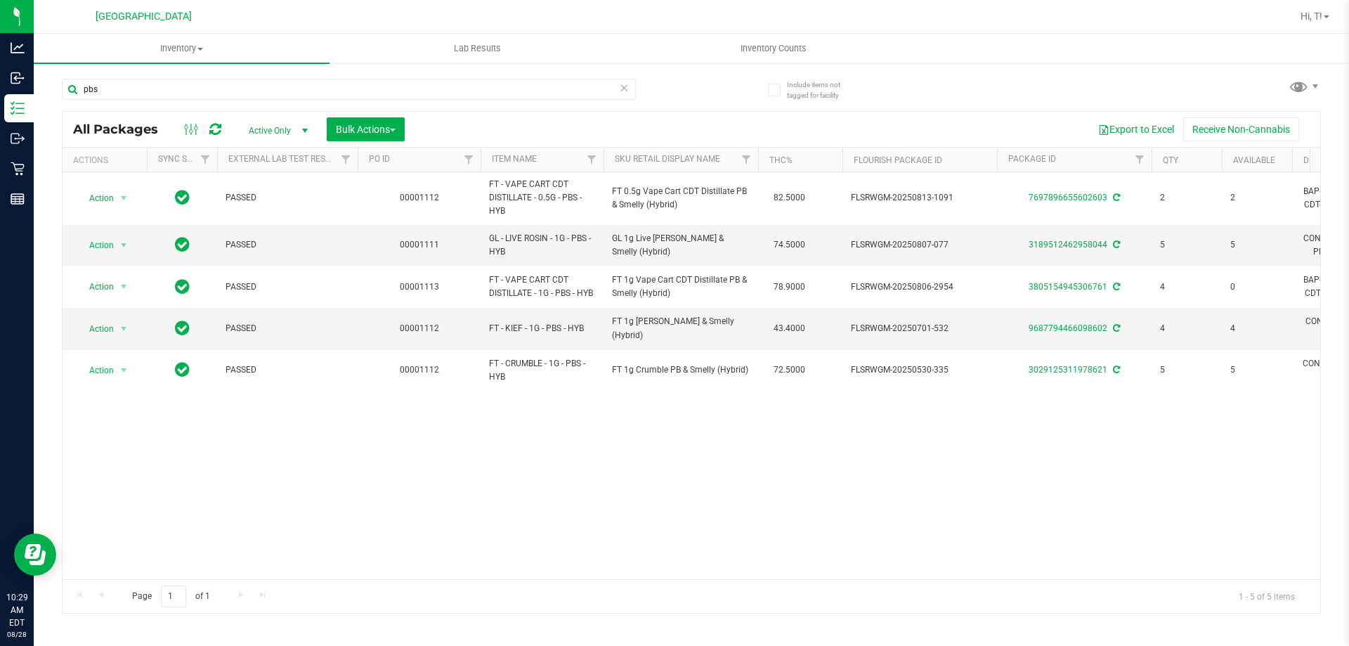
click at [462, 510] on div "Action Action Adjust qty Create package Edit attributes Global inventory Locate…" at bounding box center [692, 375] width 1258 height 407
click at [138, 90] on input "pbs" at bounding box center [349, 89] width 574 height 21
type input "p"
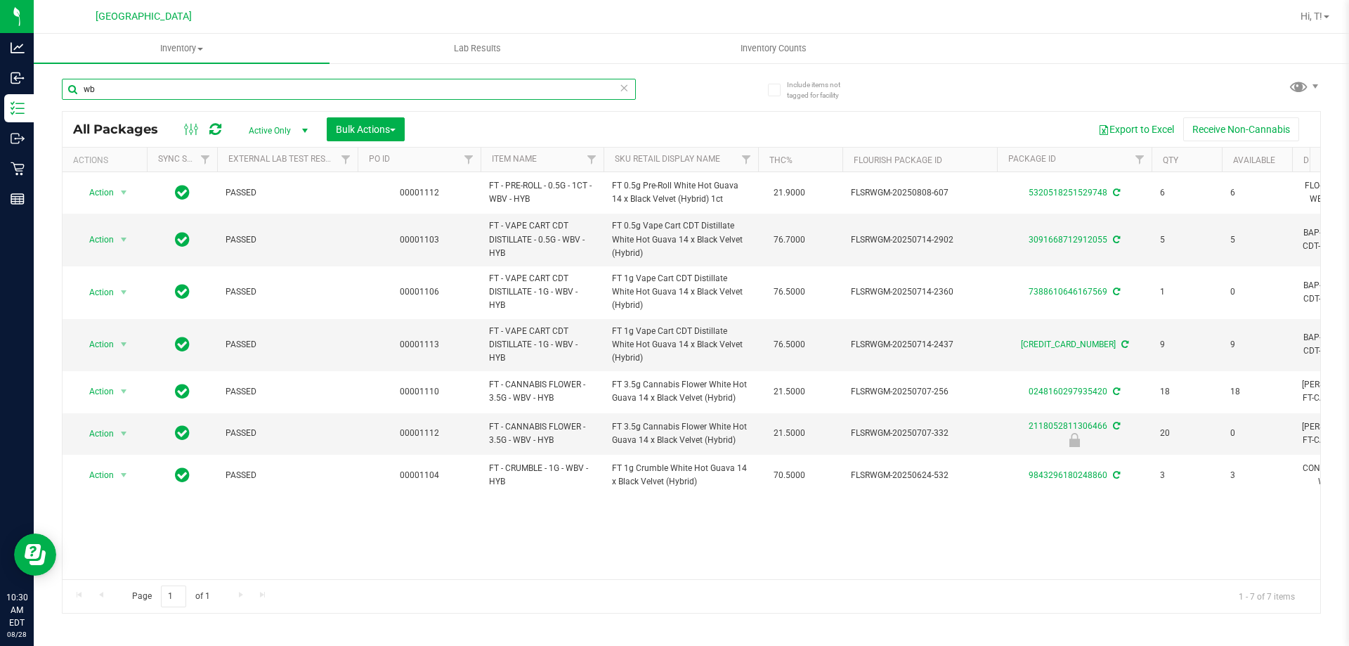
type input "w"
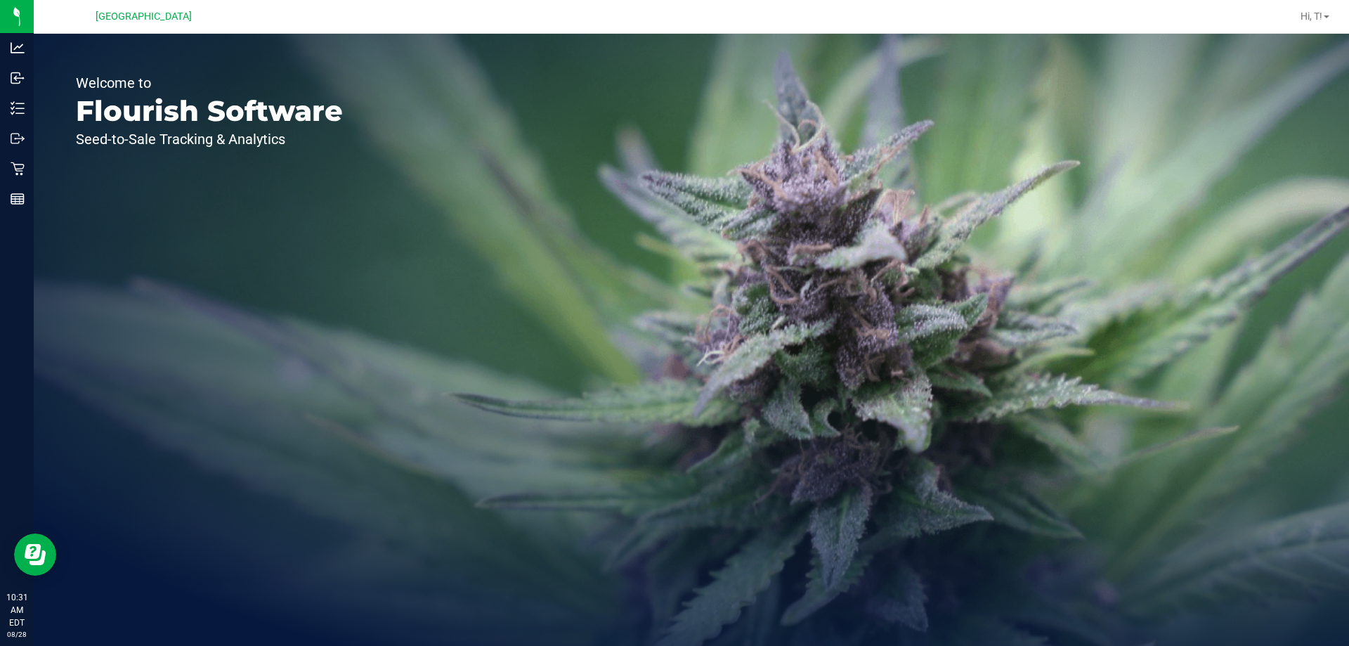
click at [390, 266] on div "Welcome to Flourish Software Seed-to-Sale Tracking & Analytics" at bounding box center [691, 340] width 1315 height 612
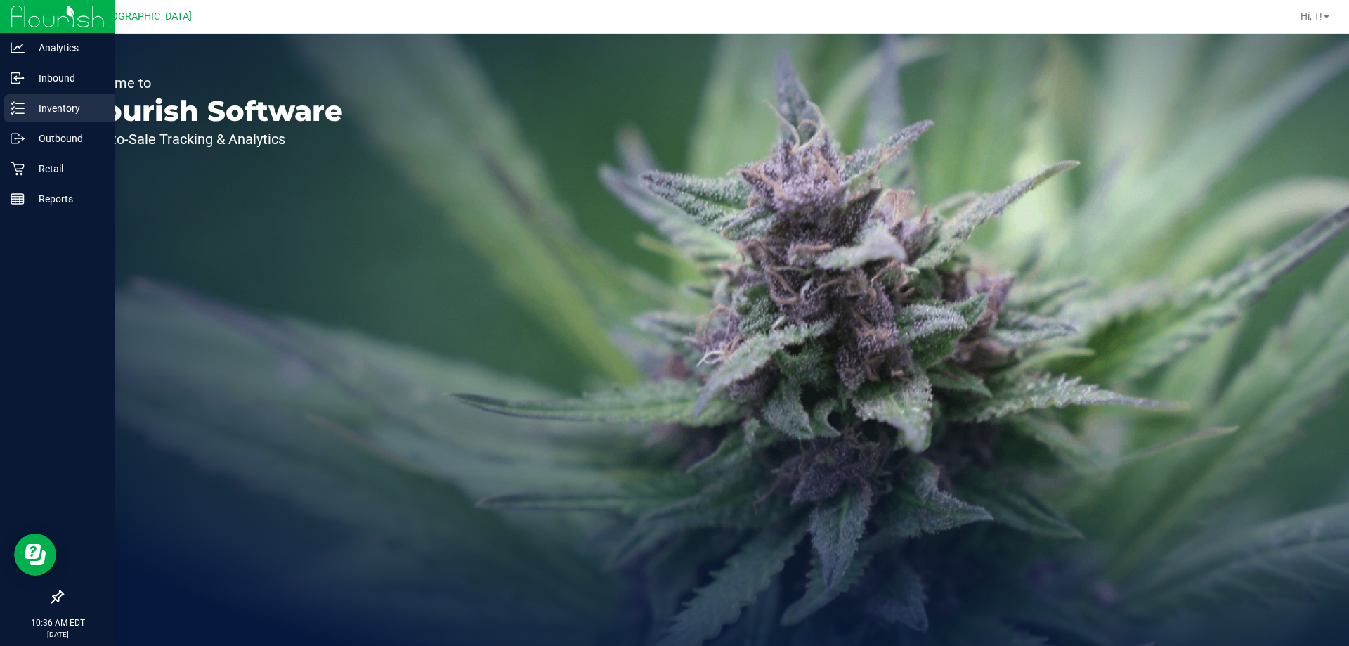
click at [50, 106] on p "Inventory" at bounding box center [67, 108] width 84 height 17
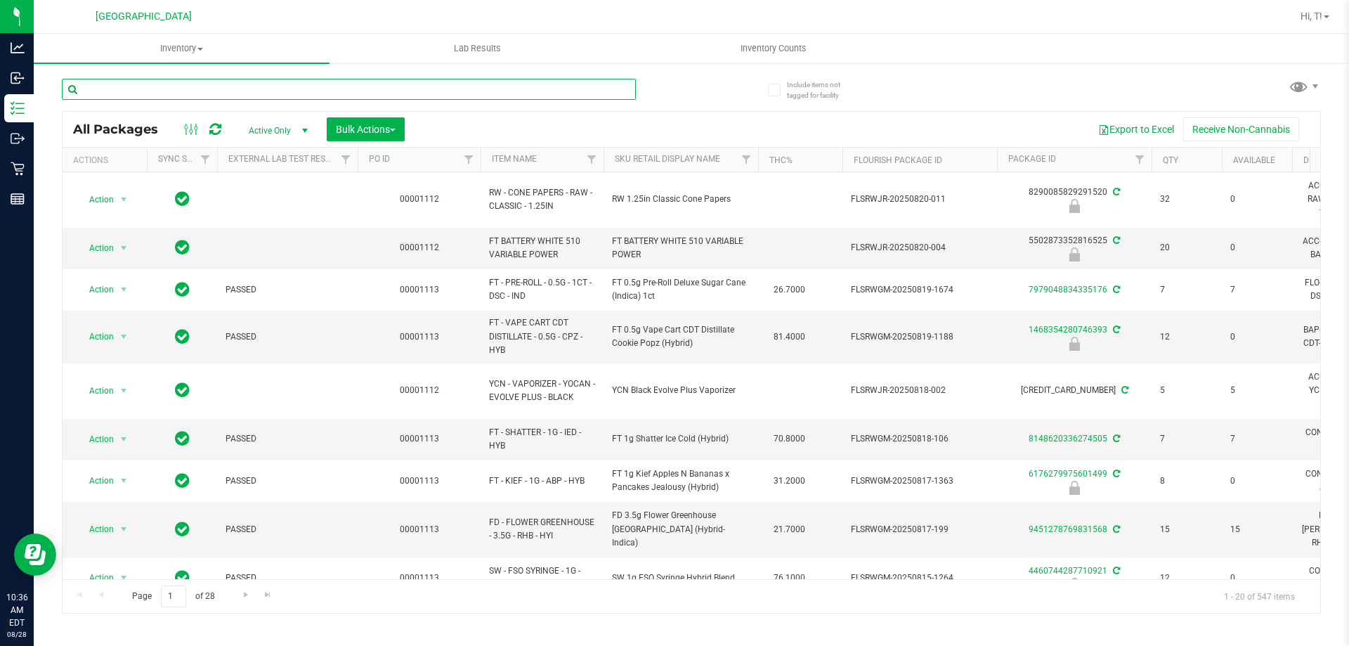
click at [248, 89] on input "text" at bounding box center [349, 89] width 574 height 21
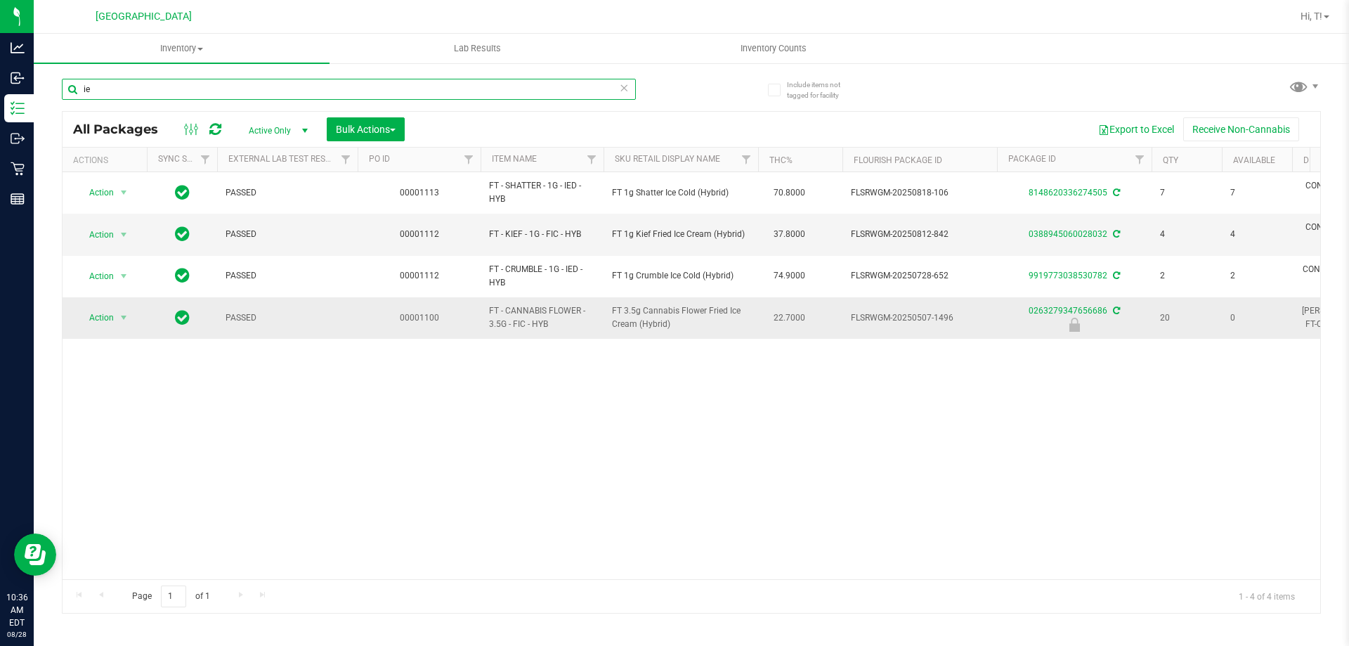
type input "i"
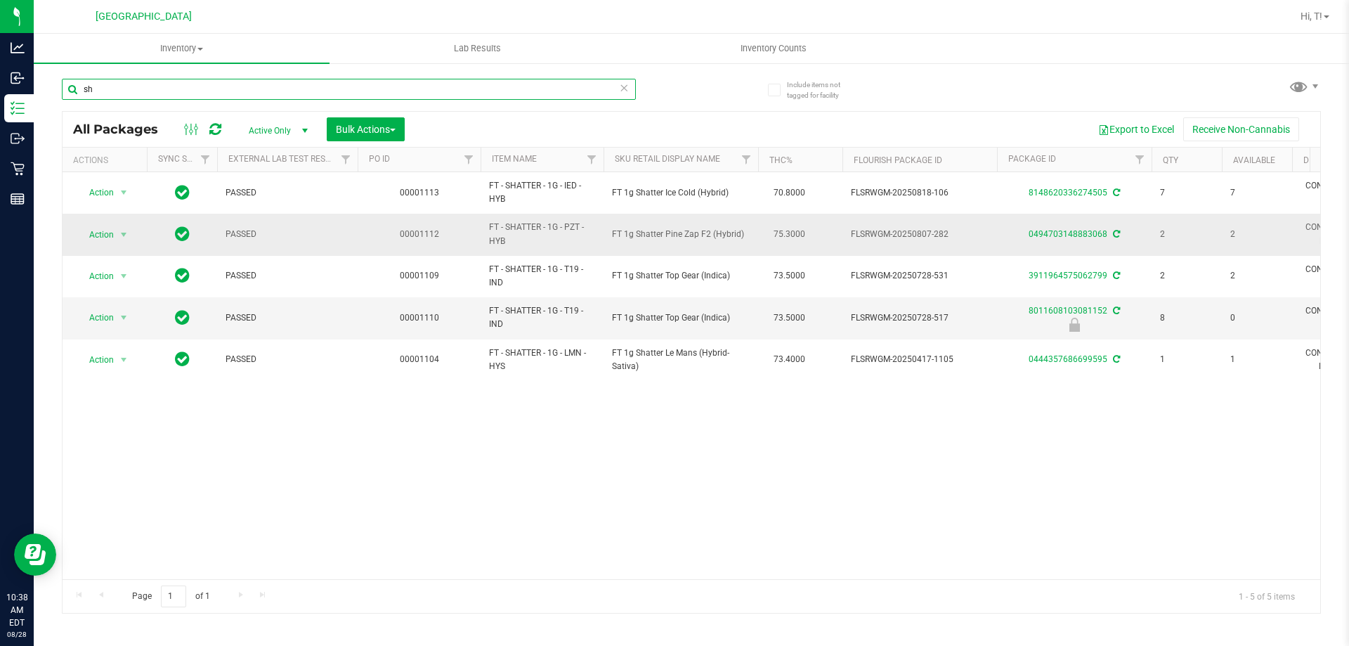
type input "s"
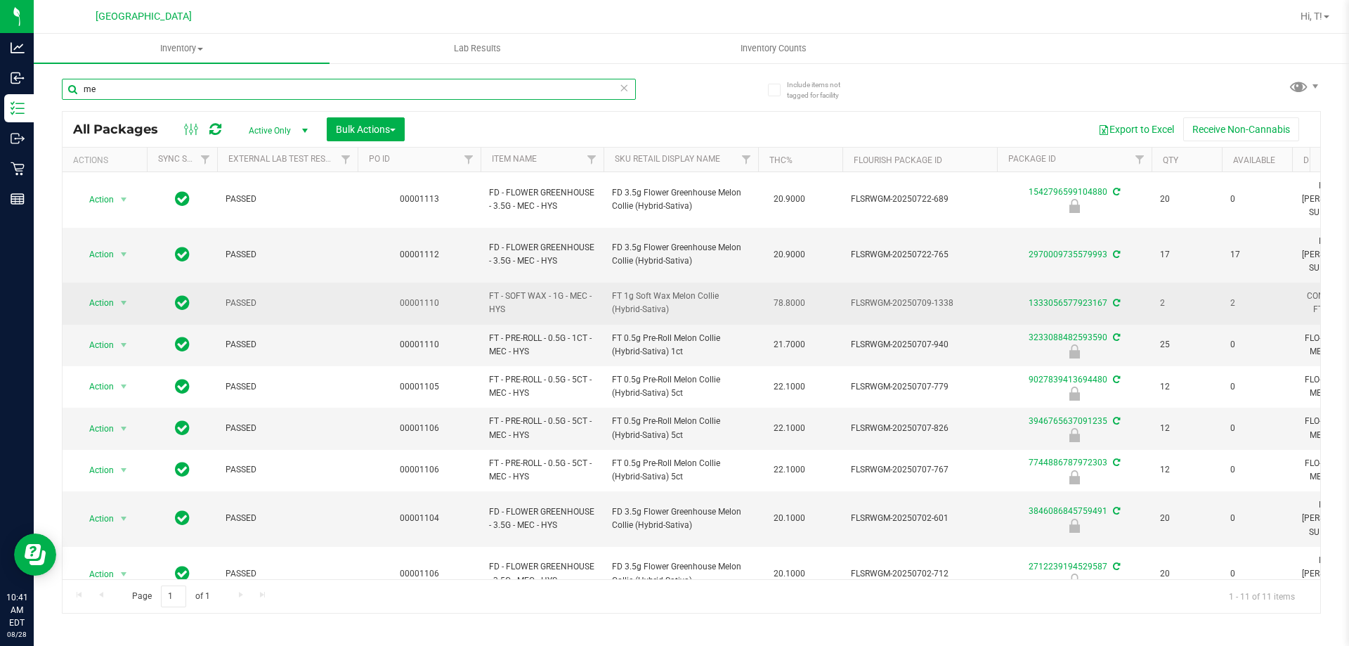
type input "m"
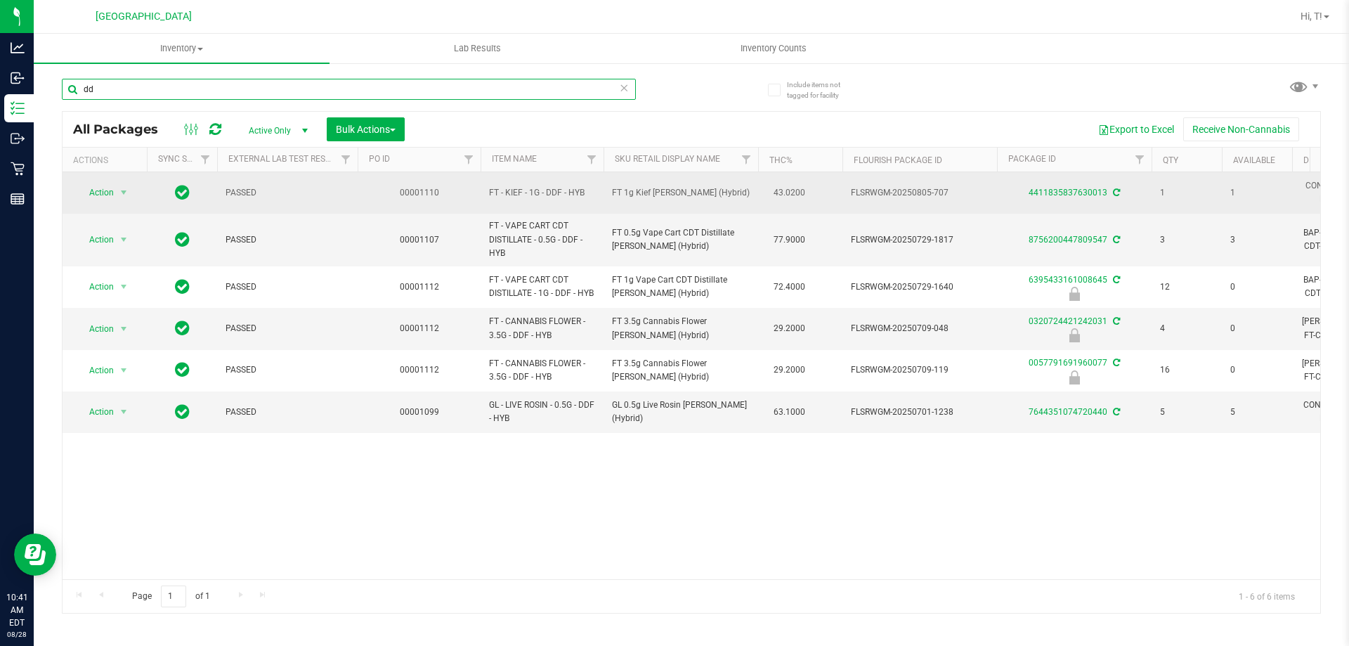
type input "d"
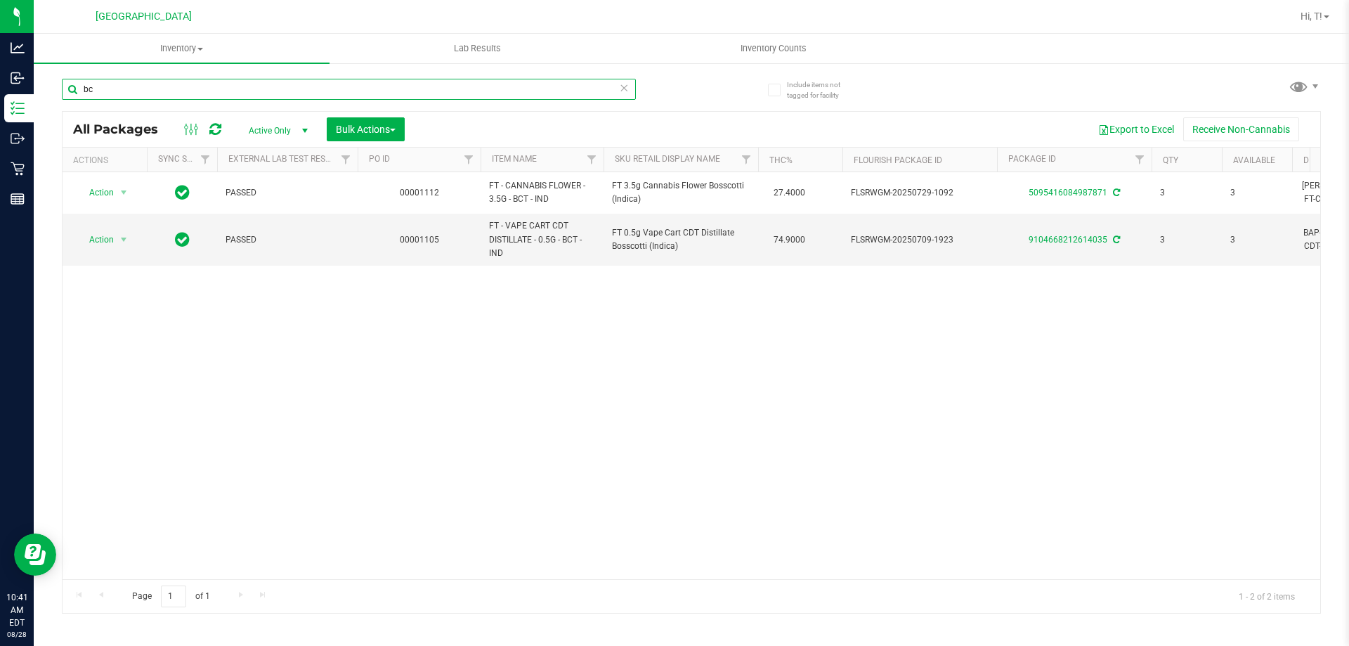
type input "b"
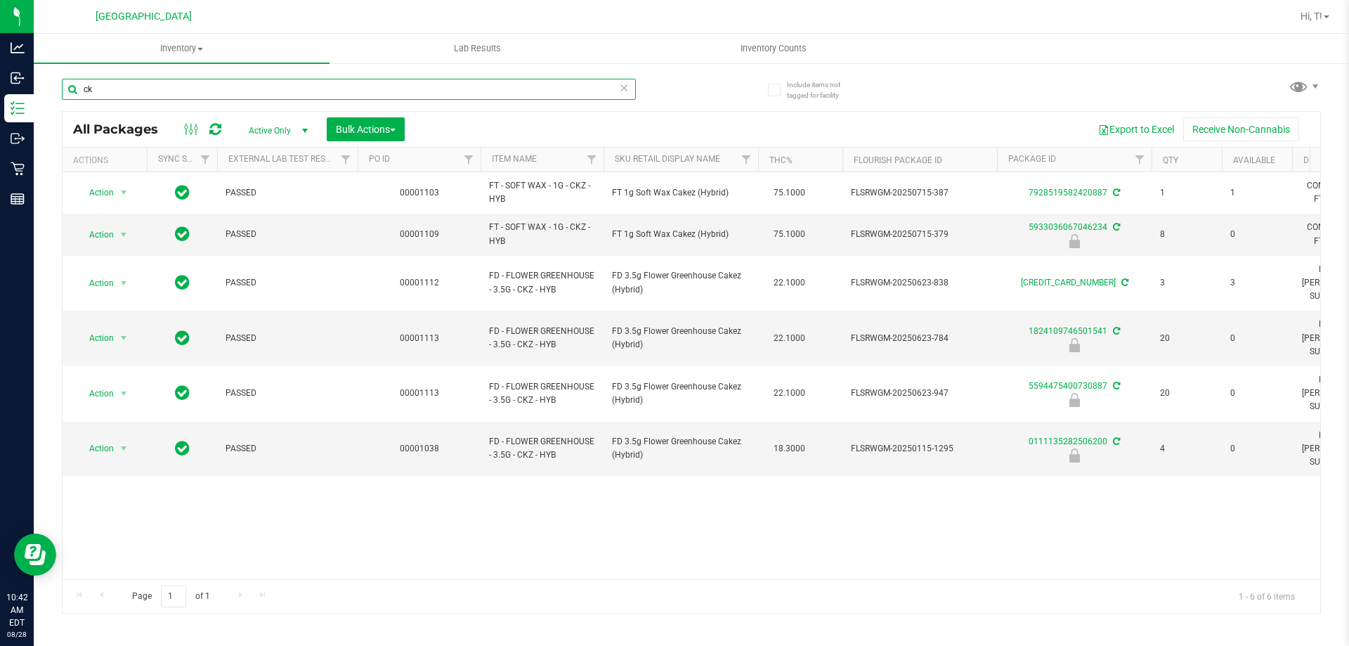
type input "c"
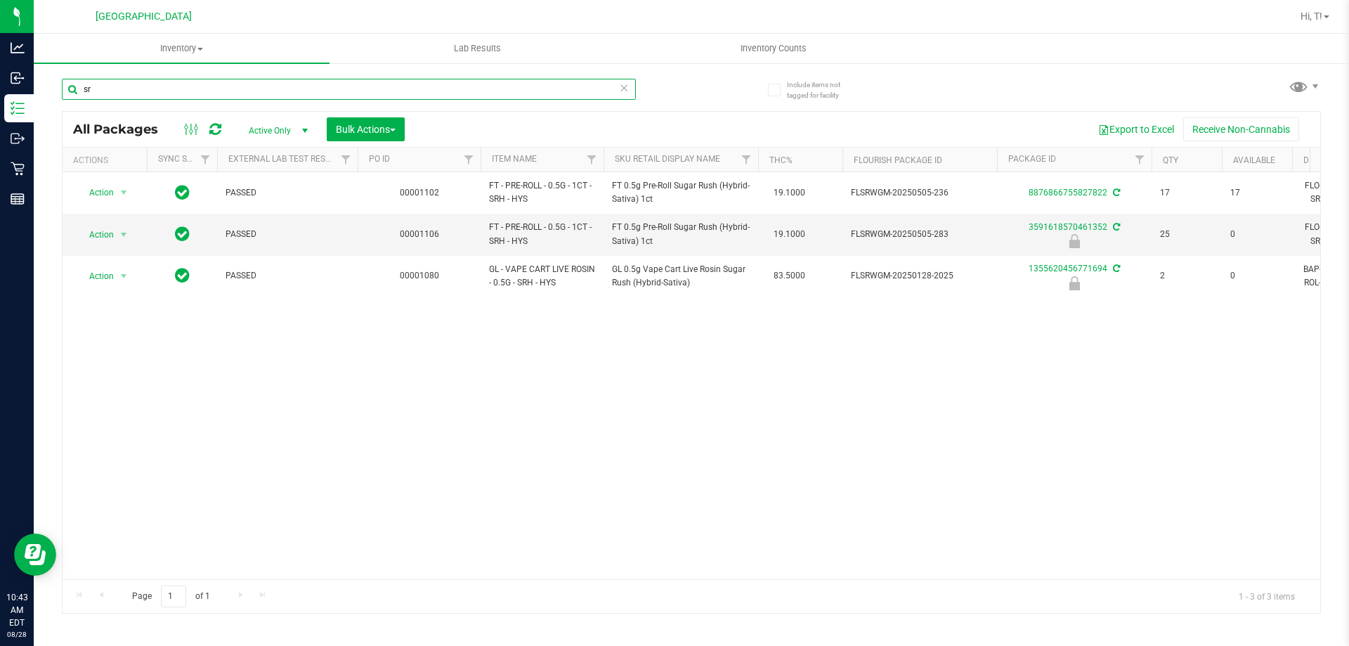
type input "s"
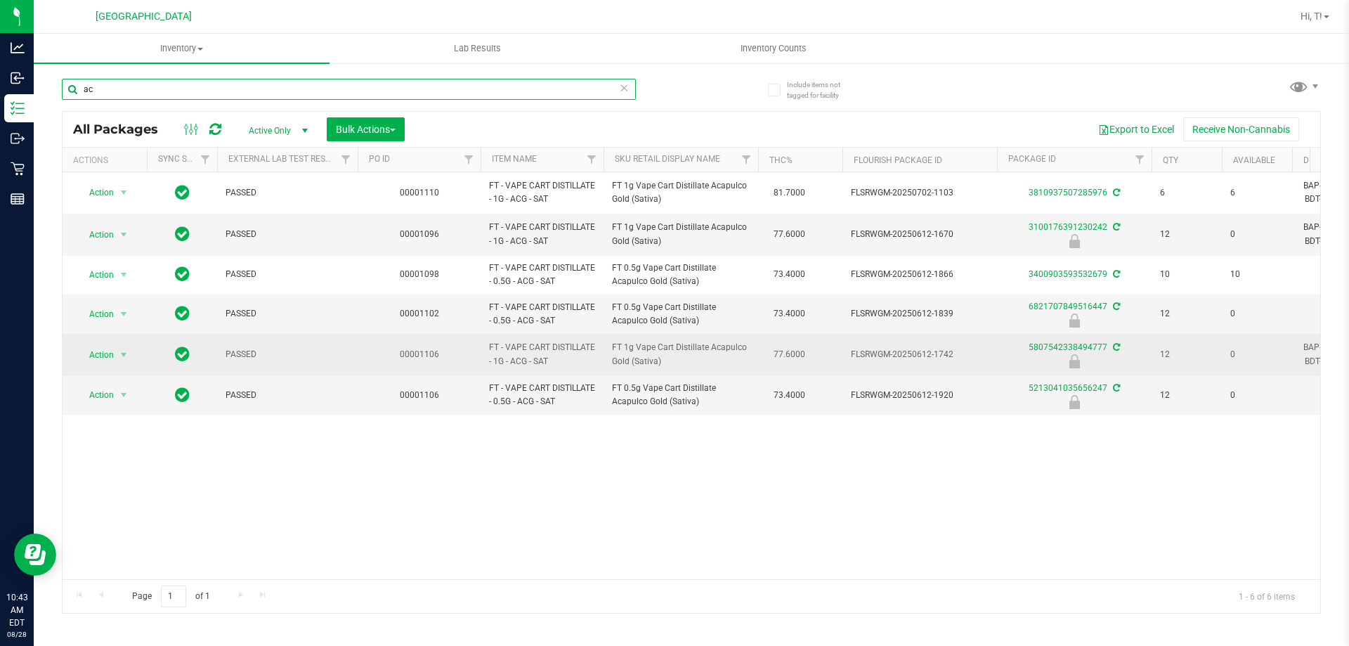
type input "a"
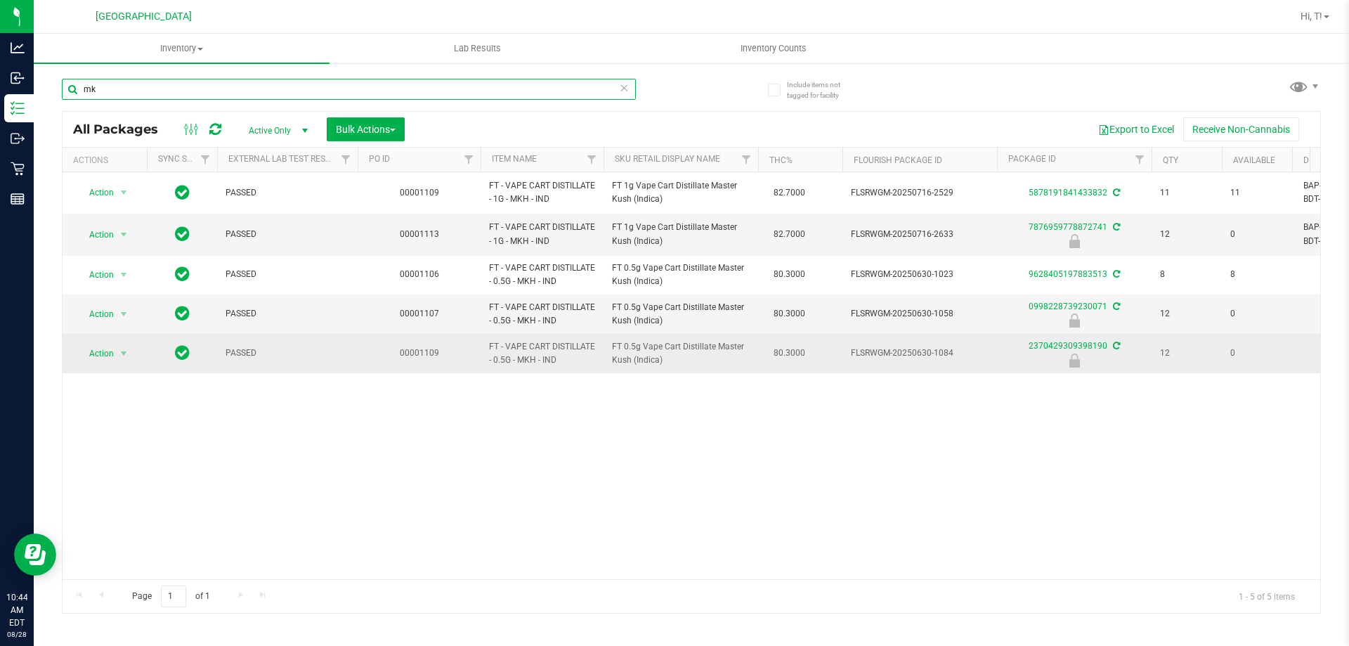
type input "m"
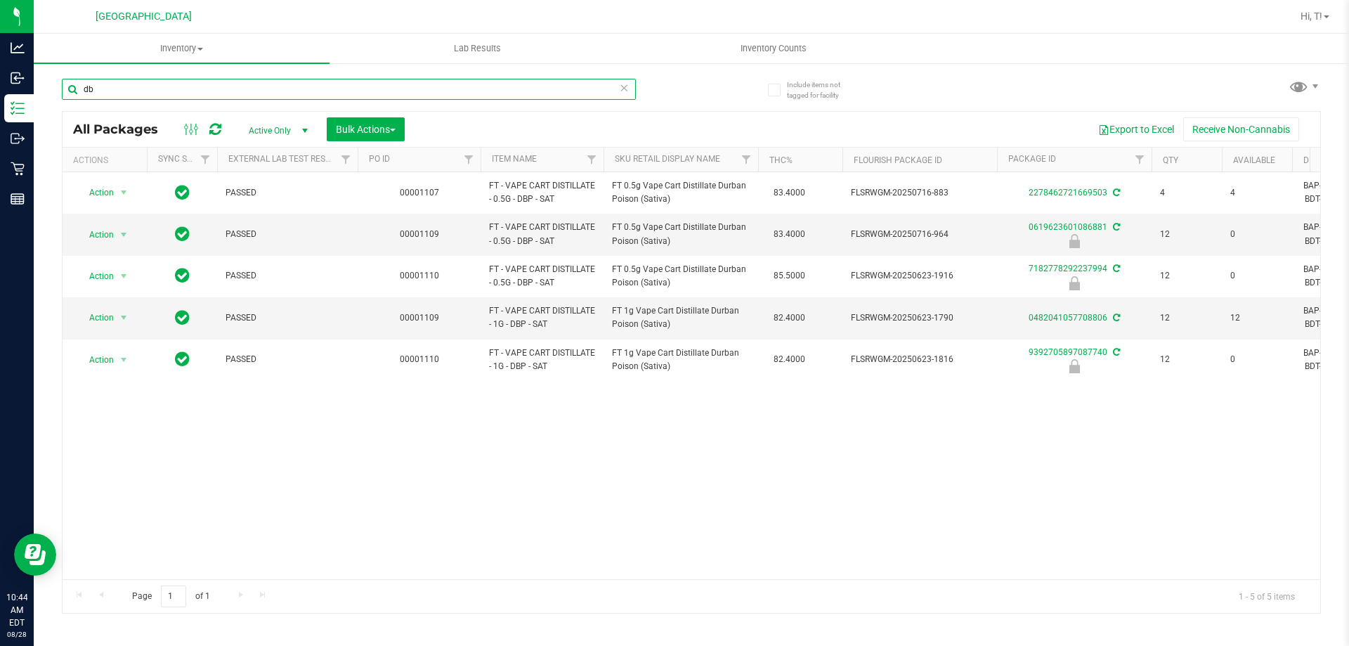
type input "d"
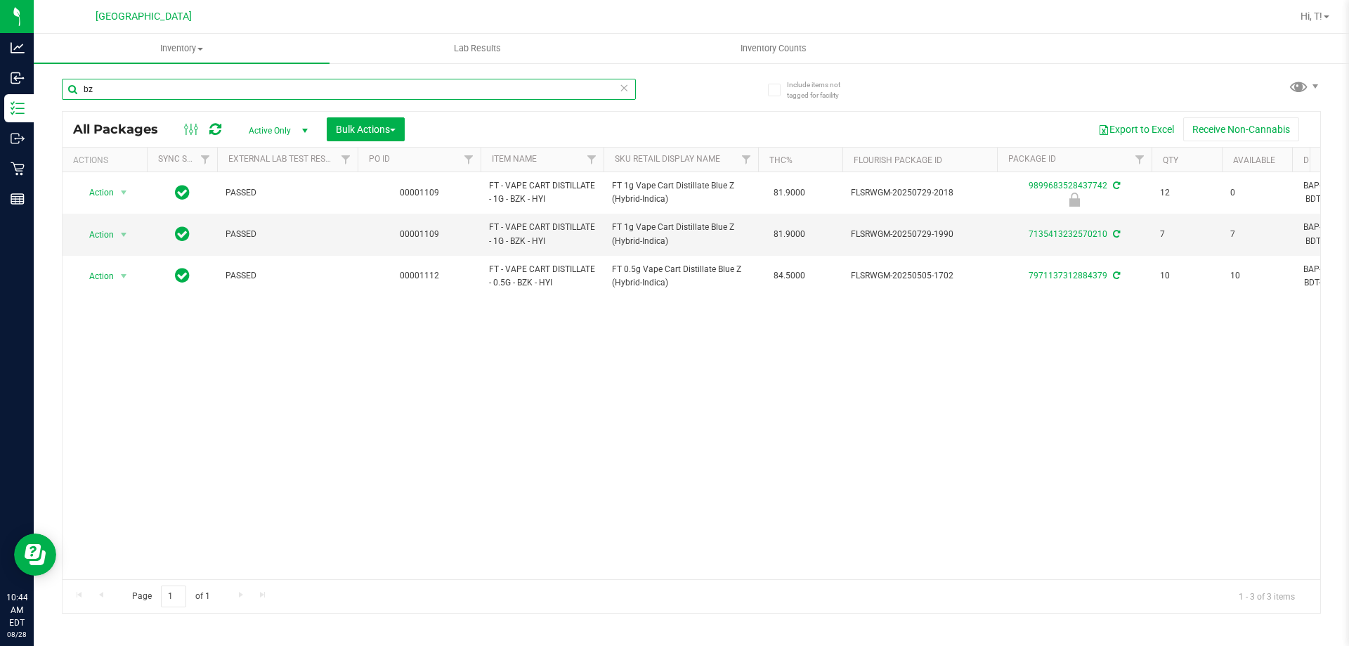
type input "b"
type input "oze"
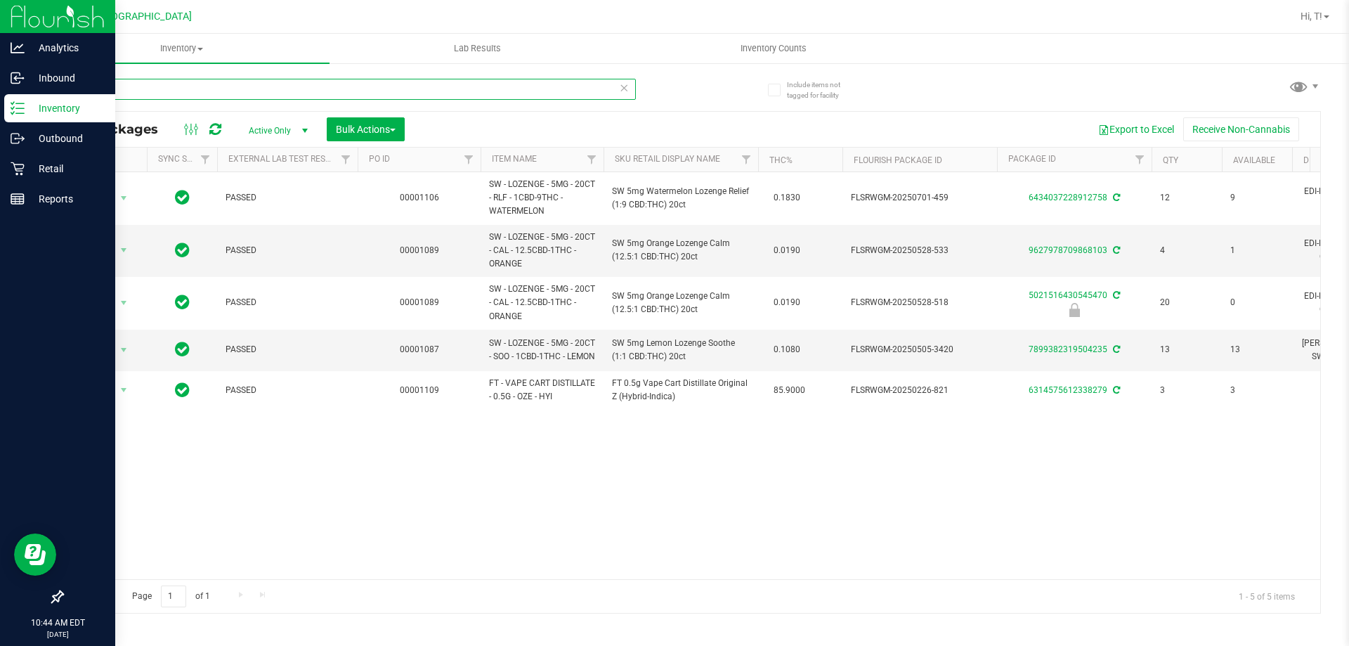
drag, startPoint x: 191, startPoint y: 86, endPoint x: 0, endPoint y: 100, distance: 191.6
click at [0, 100] on div "Analytics Inbound Inventory Outbound Retail Reports 10:44 AM EDT [DATE] 08/28 […" at bounding box center [674, 323] width 1349 height 646
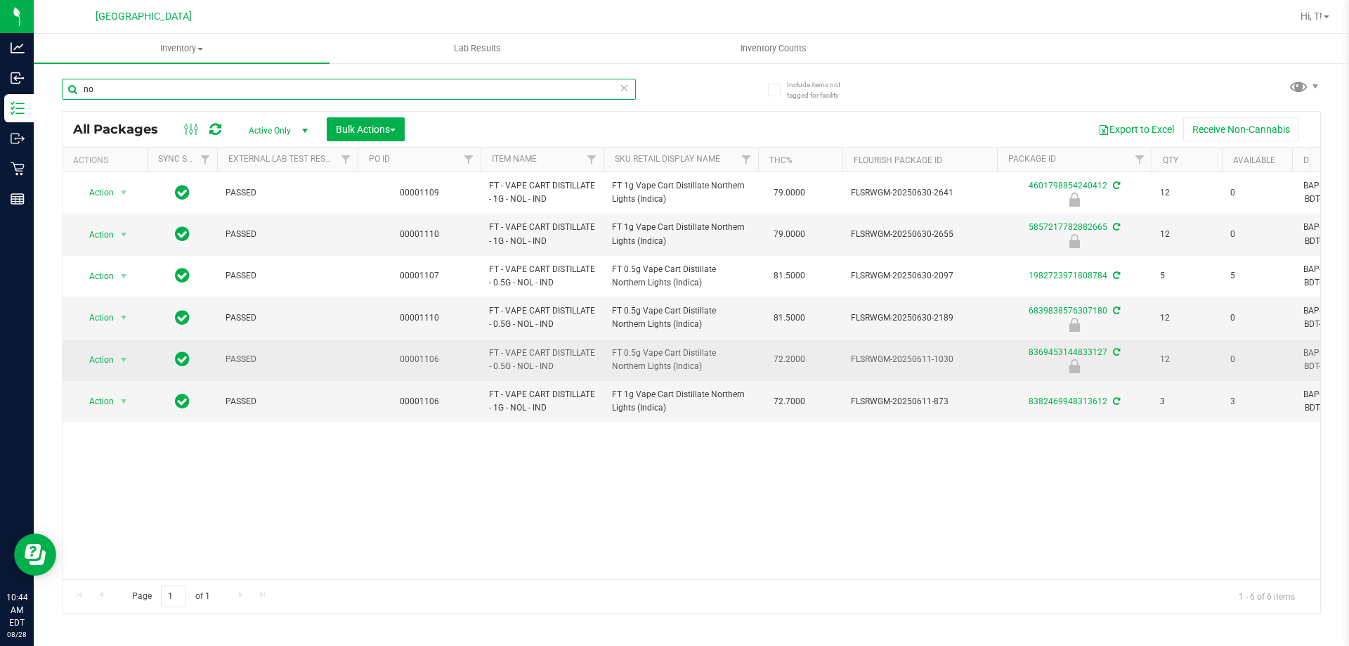
type input "n"
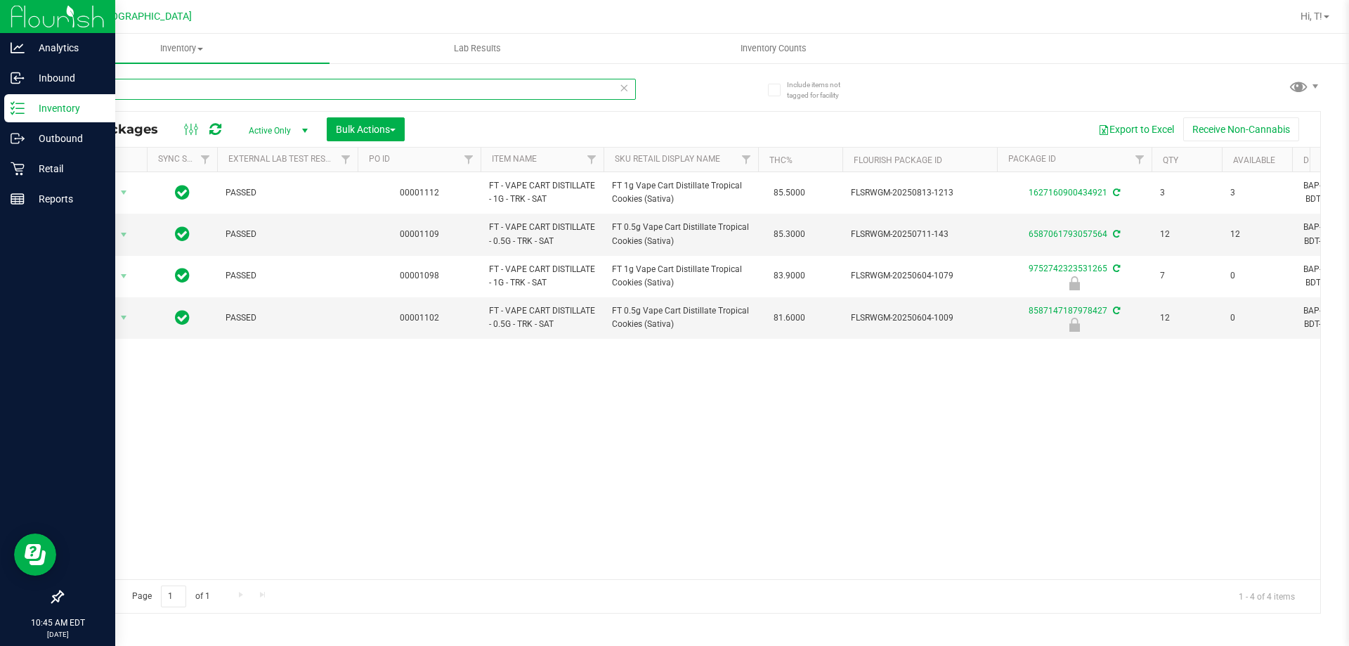
drag, startPoint x: 104, startPoint y: 93, endPoint x: 0, endPoint y: 97, distance: 104.0
click at [0, 97] on div "Analytics Inbound Inventory Outbound Retail Reports 10:45 AM EDT [DATE] 08/28 […" at bounding box center [674, 323] width 1349 height 646
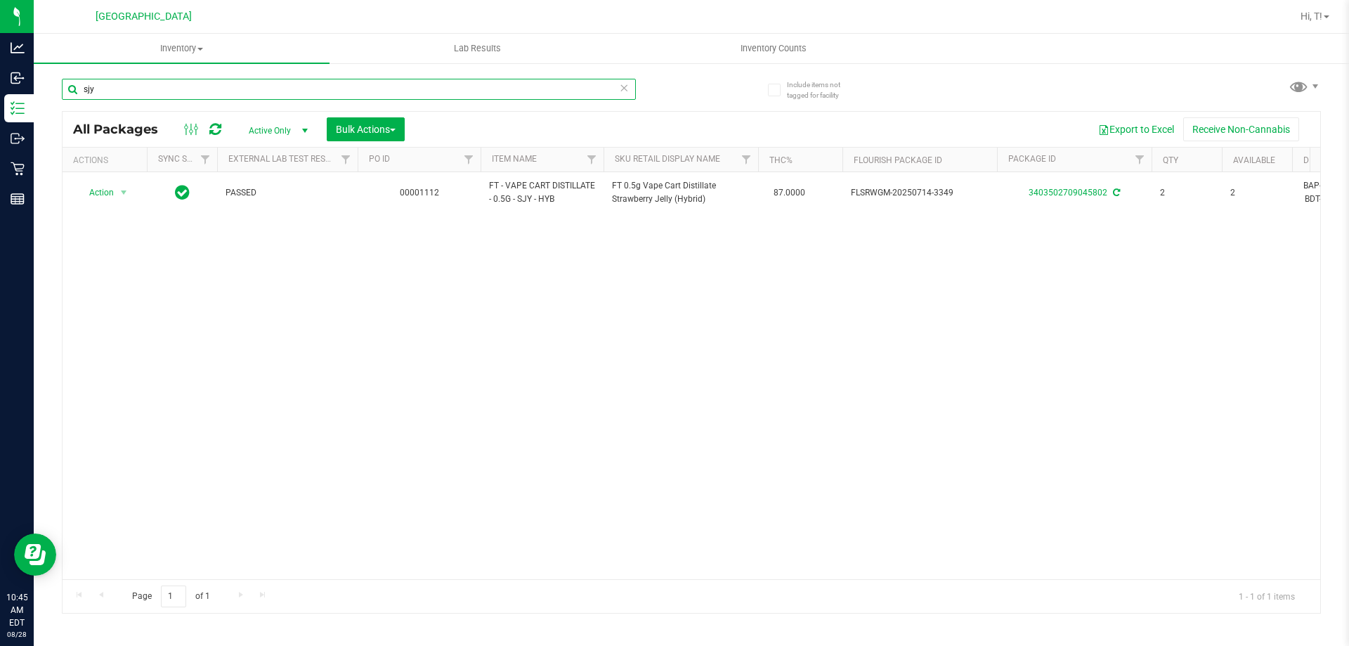
click at [177, 87] on input "sjy" at bounding box center [349, 89] width 574 height 21
type input "s"
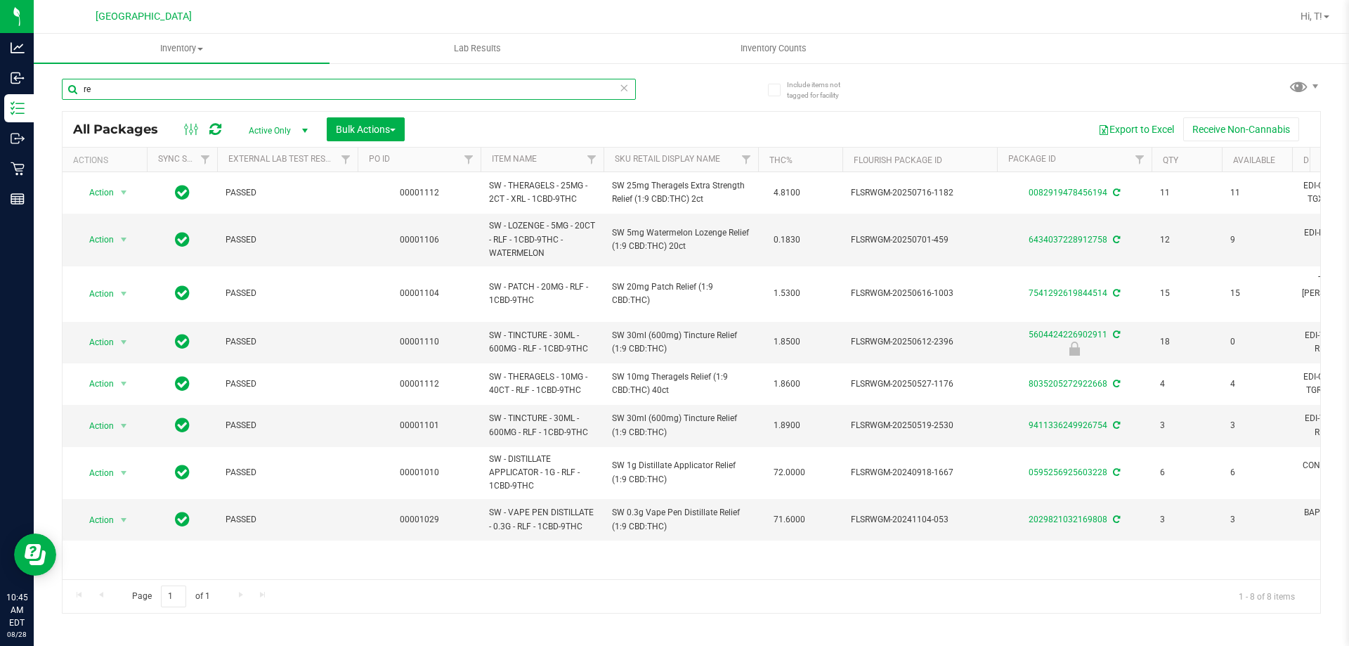
type input "r"
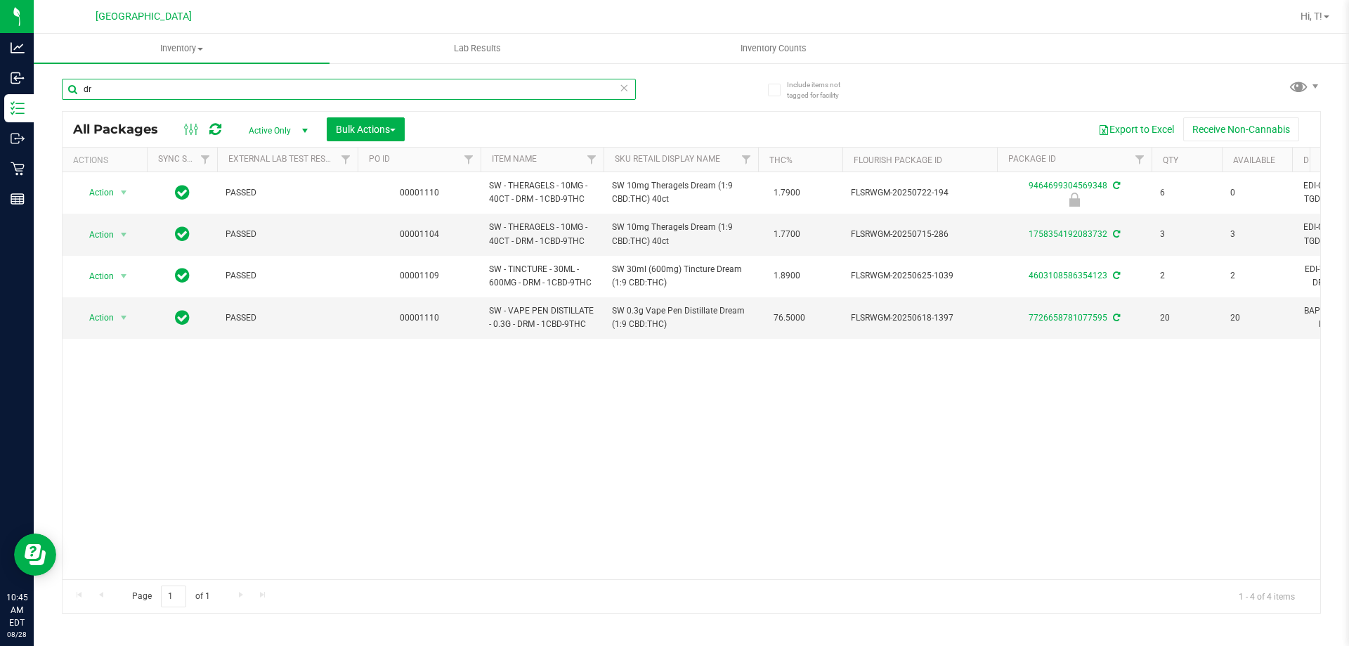
type input "d"
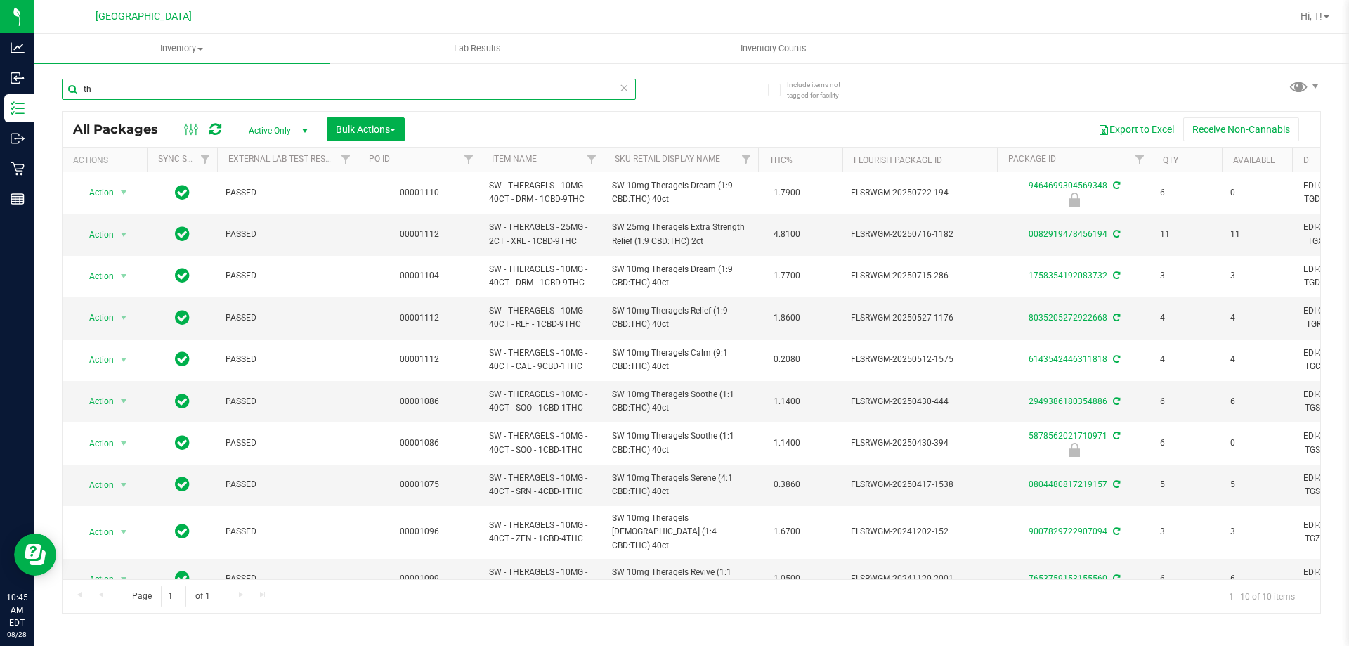
type input "t"
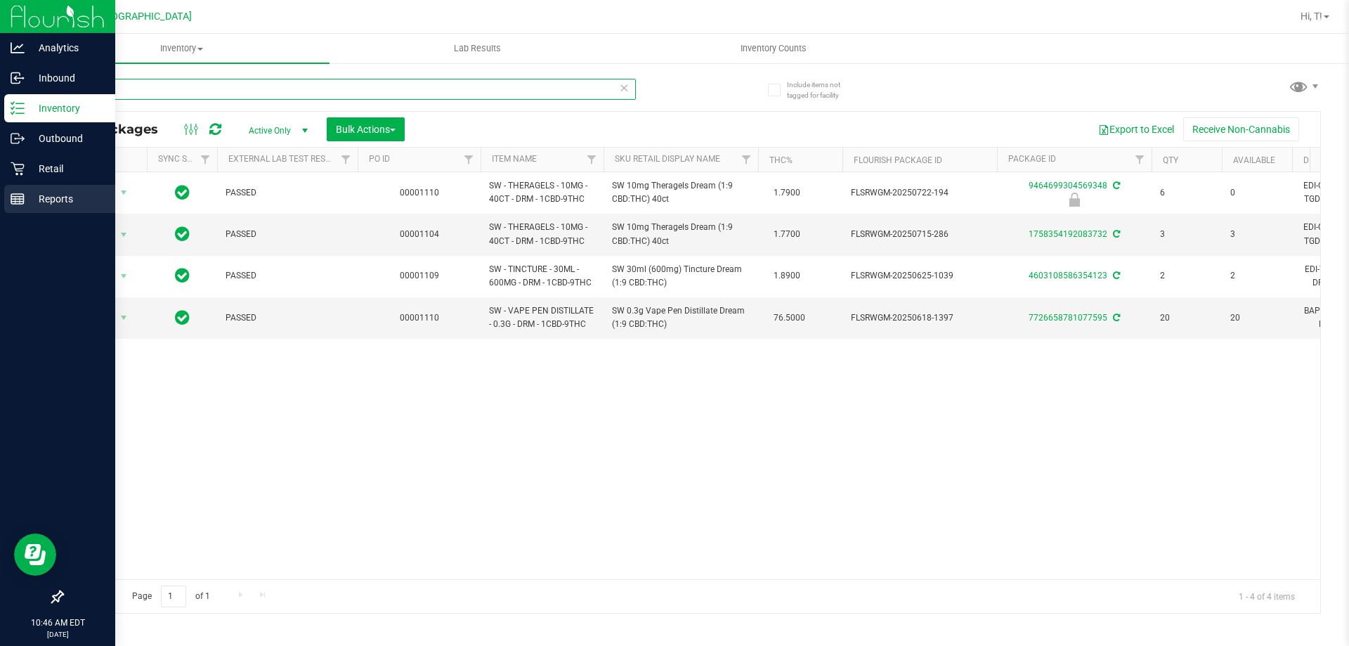
type input "d"
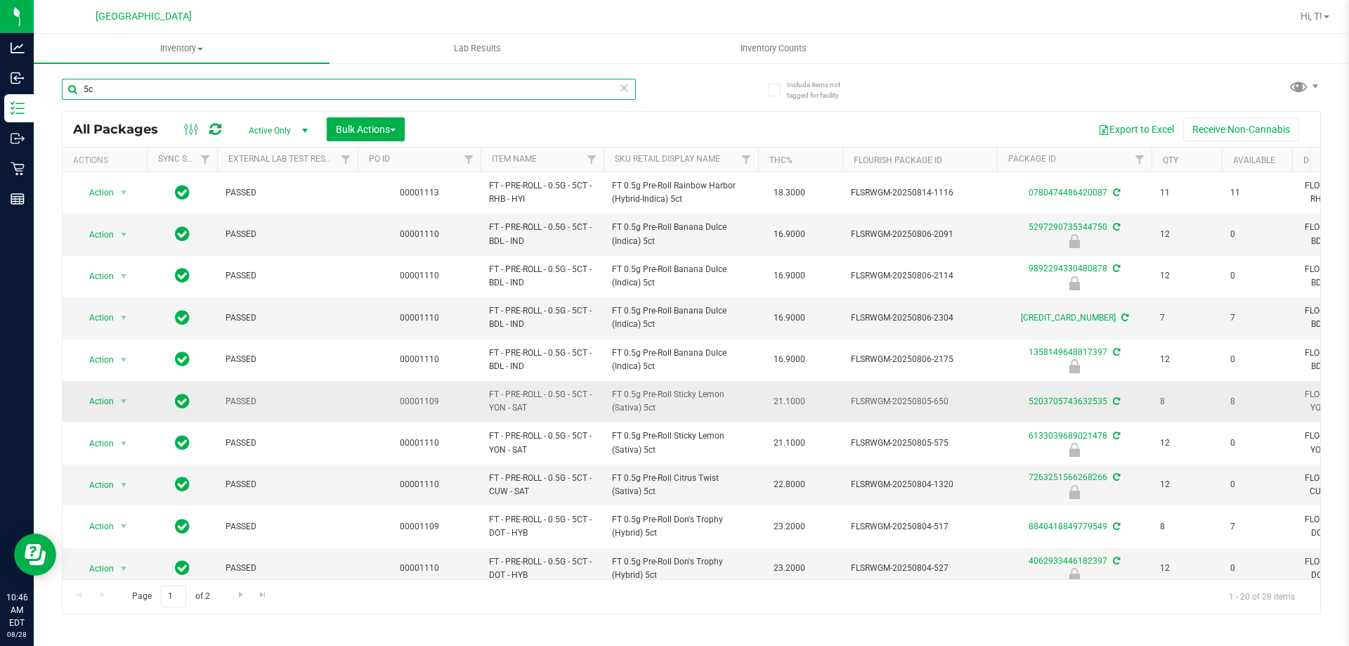
type input "5"
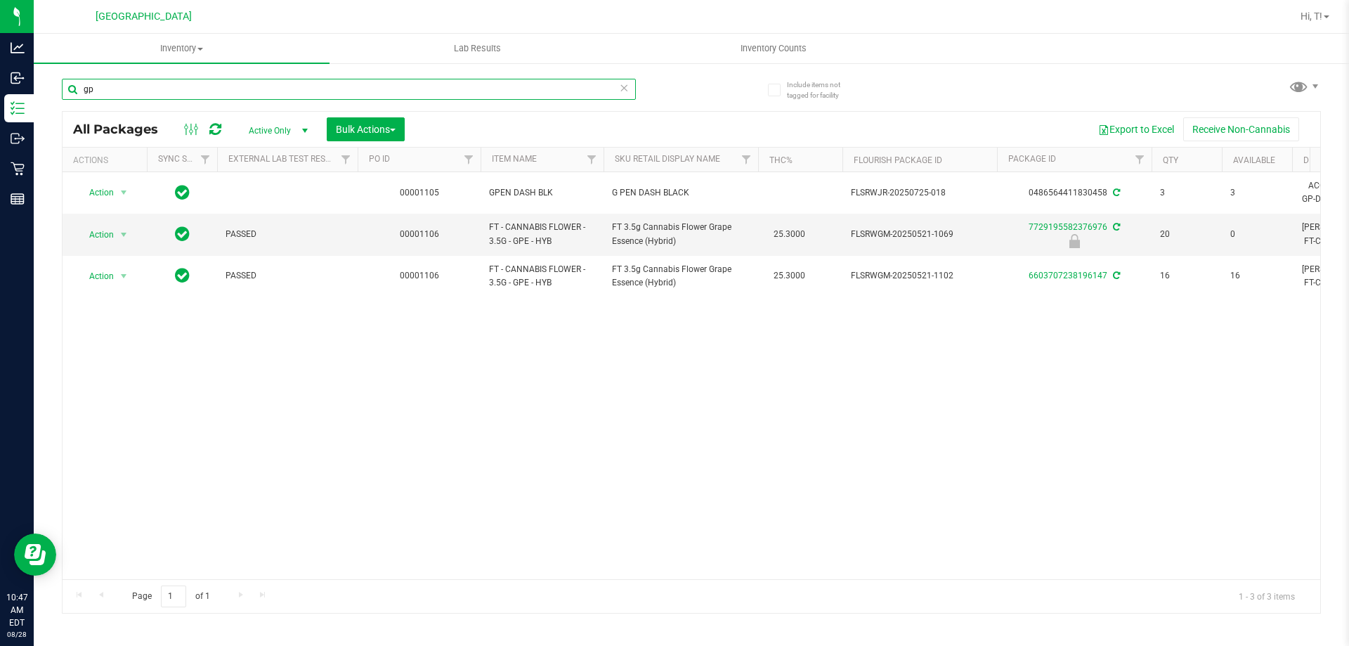
type input "g"
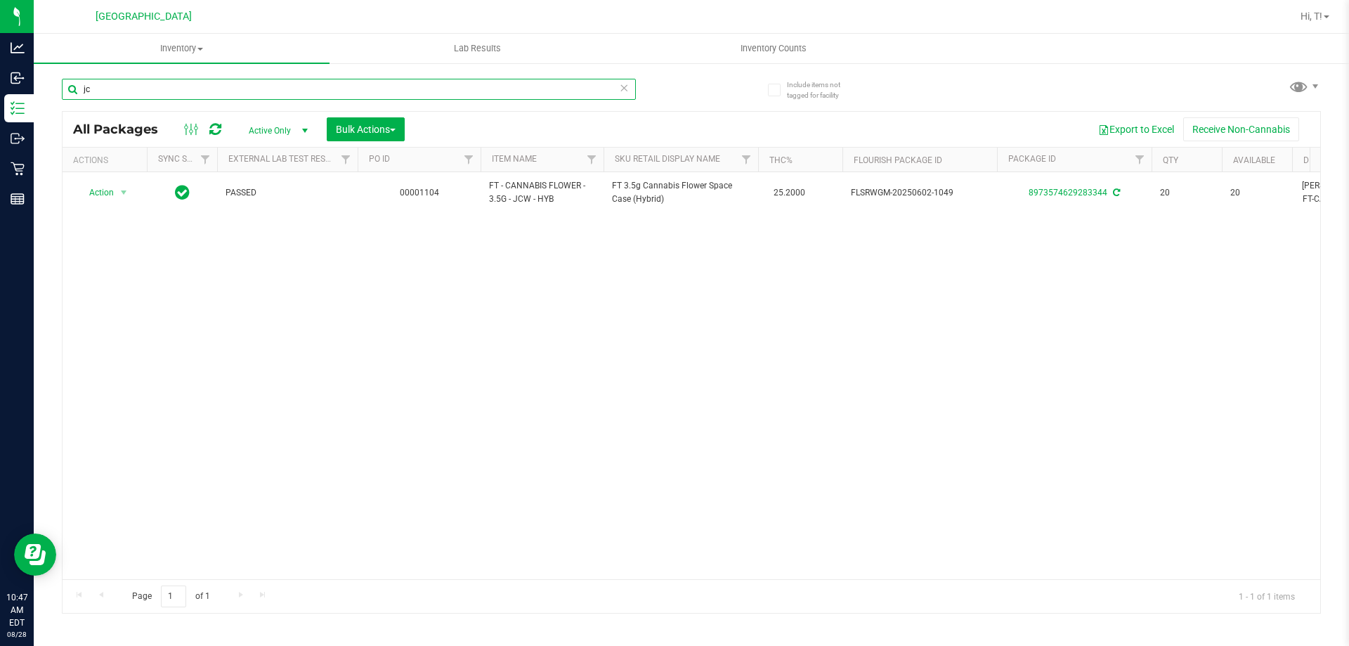
type input "j"
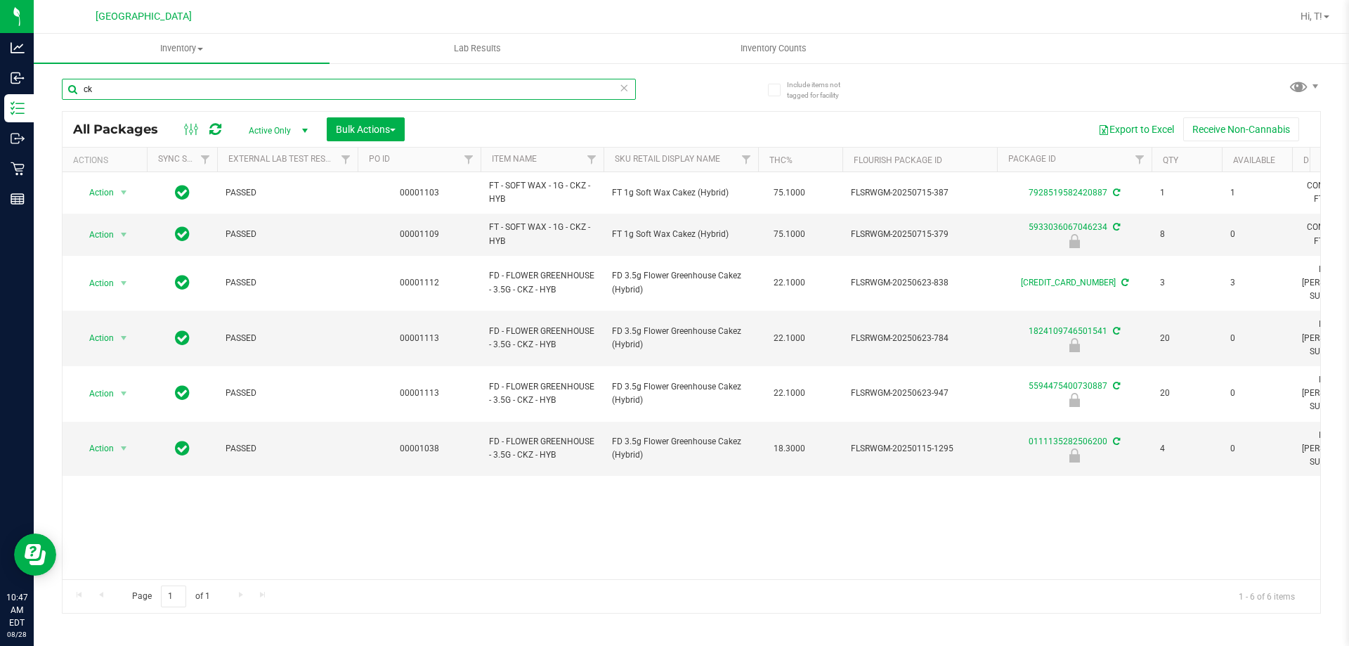
type input "c"
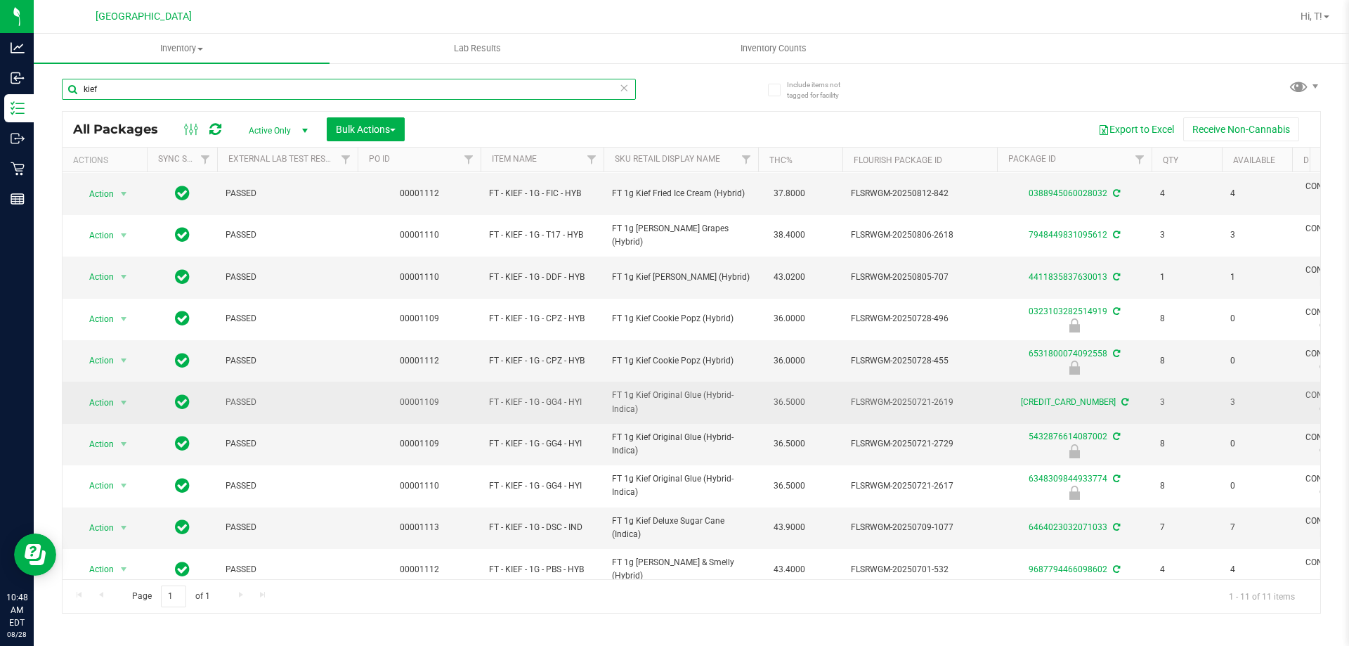
scroll to position [62, 0]
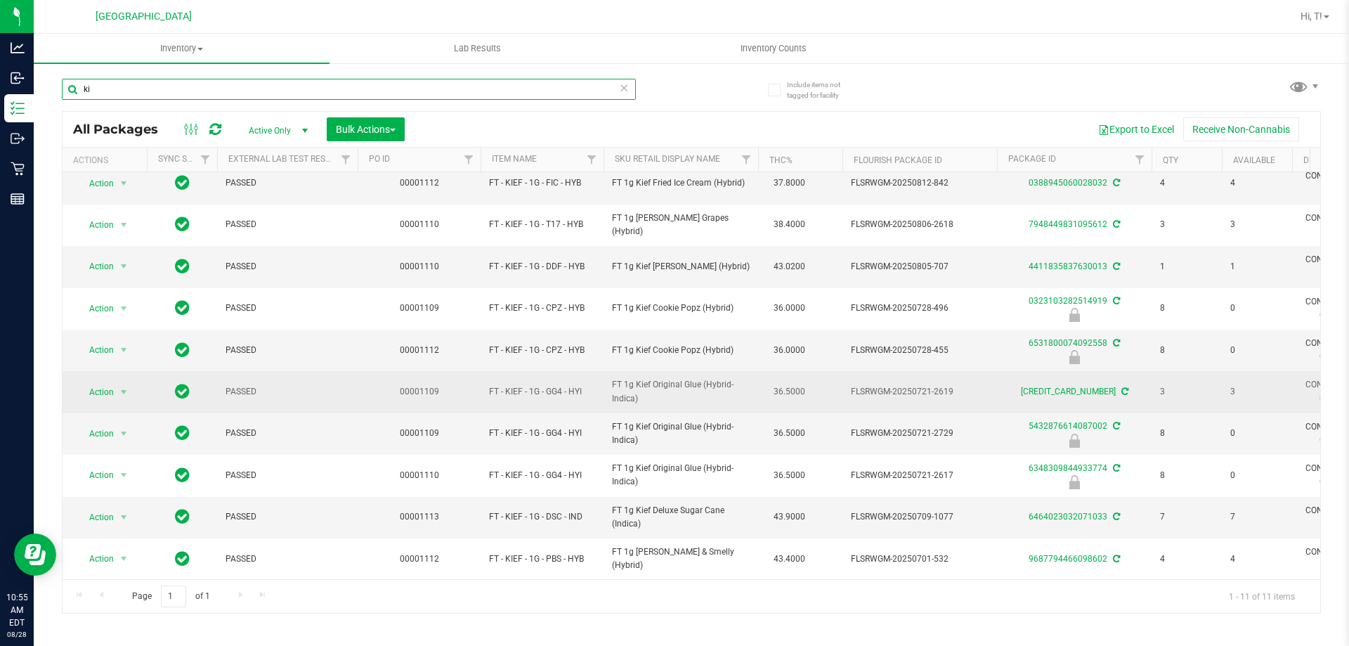
type input "k"
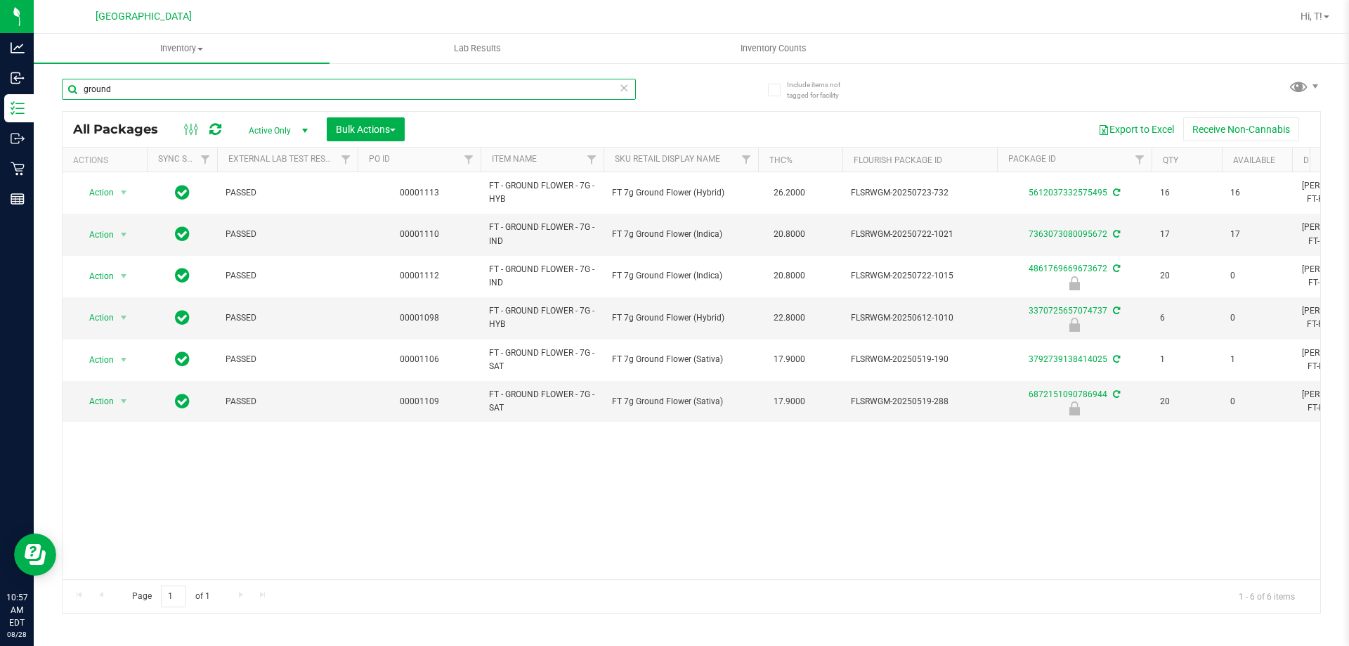
click at [246, 85] on input "ground" at bounding box center [349, 89] width 574 height 21
type input "g"
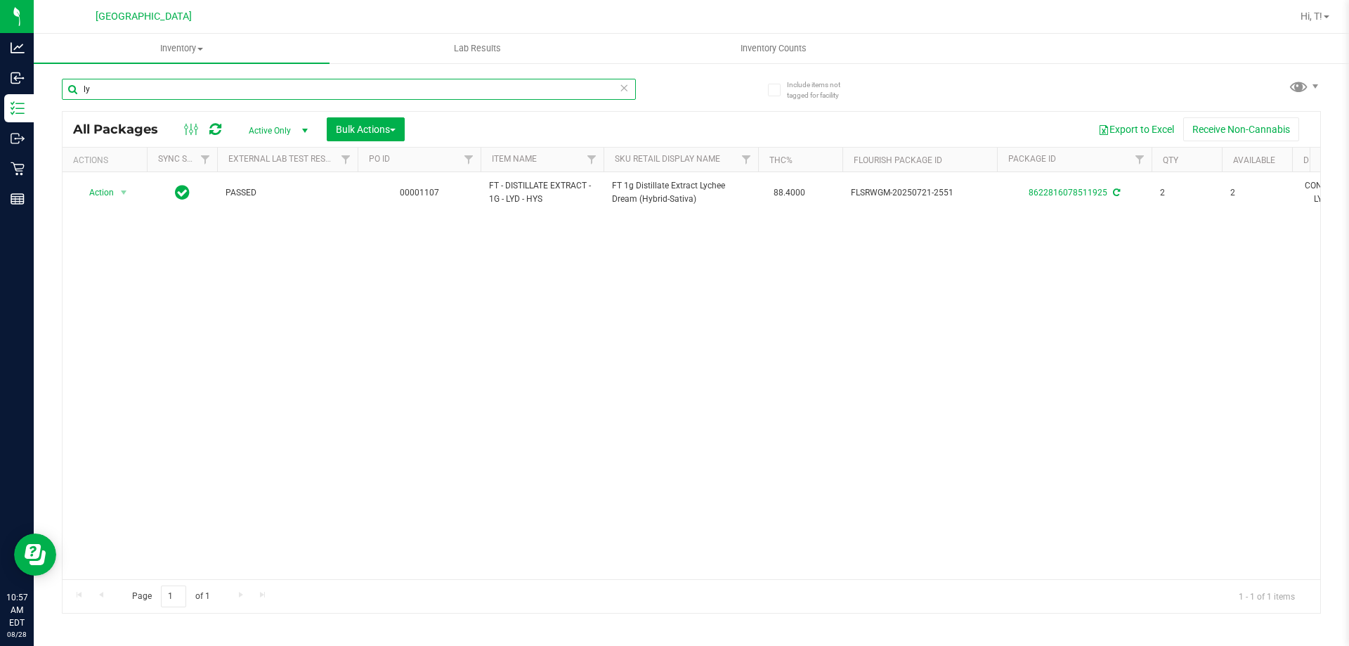
type input "l"
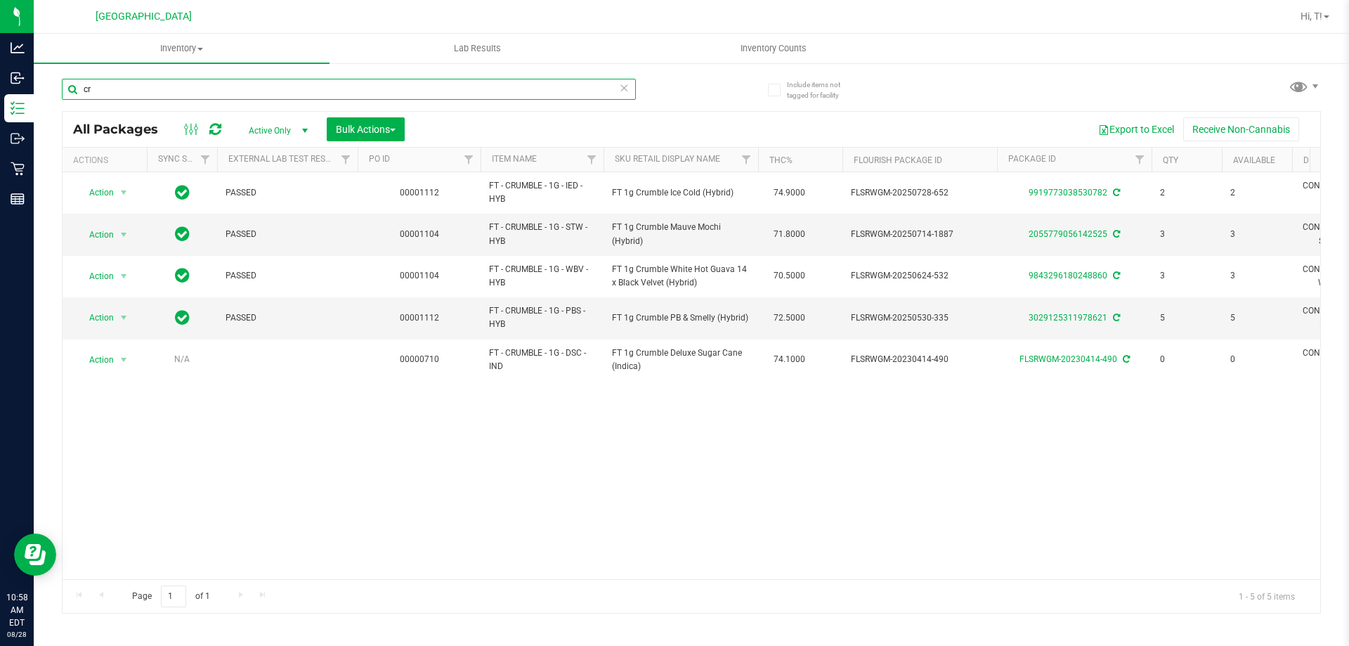
type input "c"
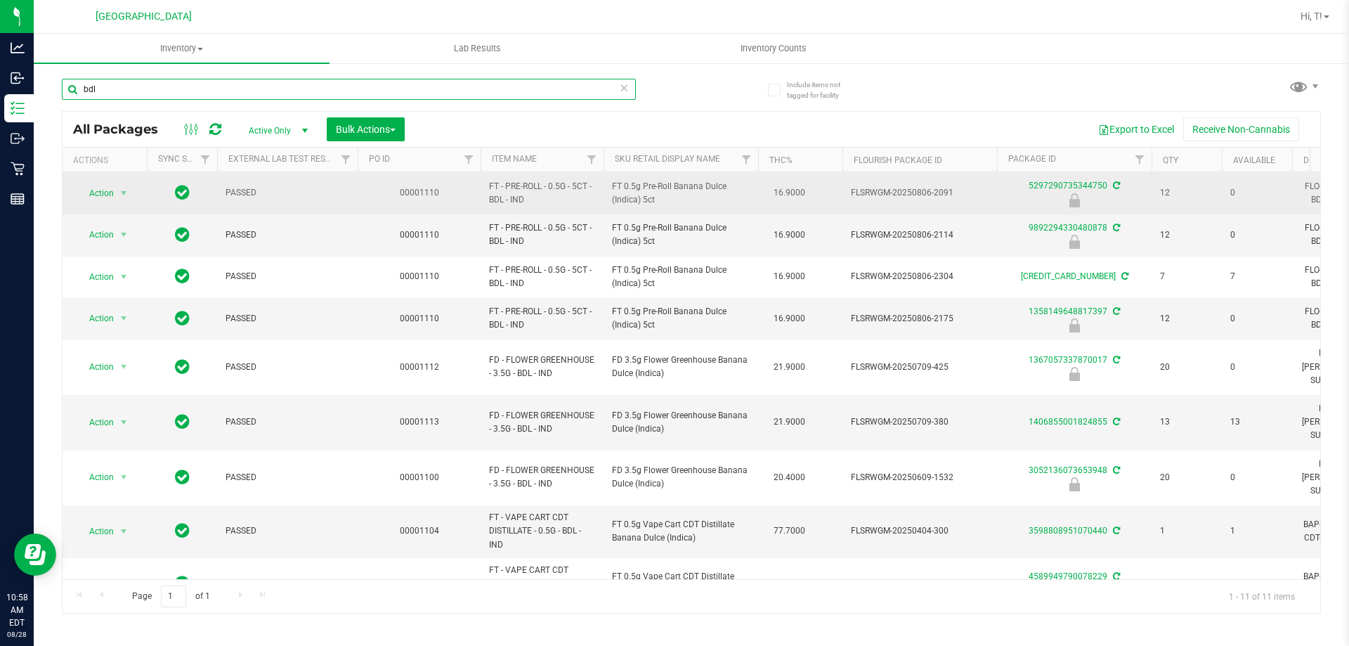
scroll to position [84, 0]
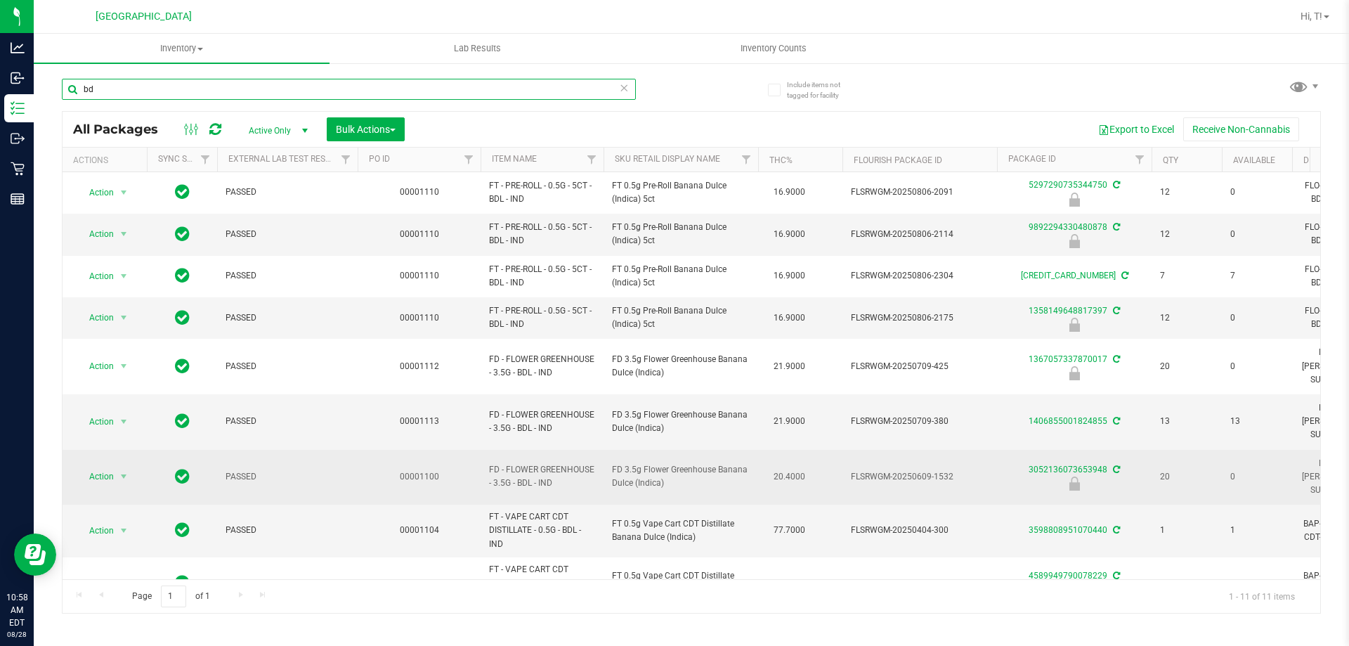
type input "b"
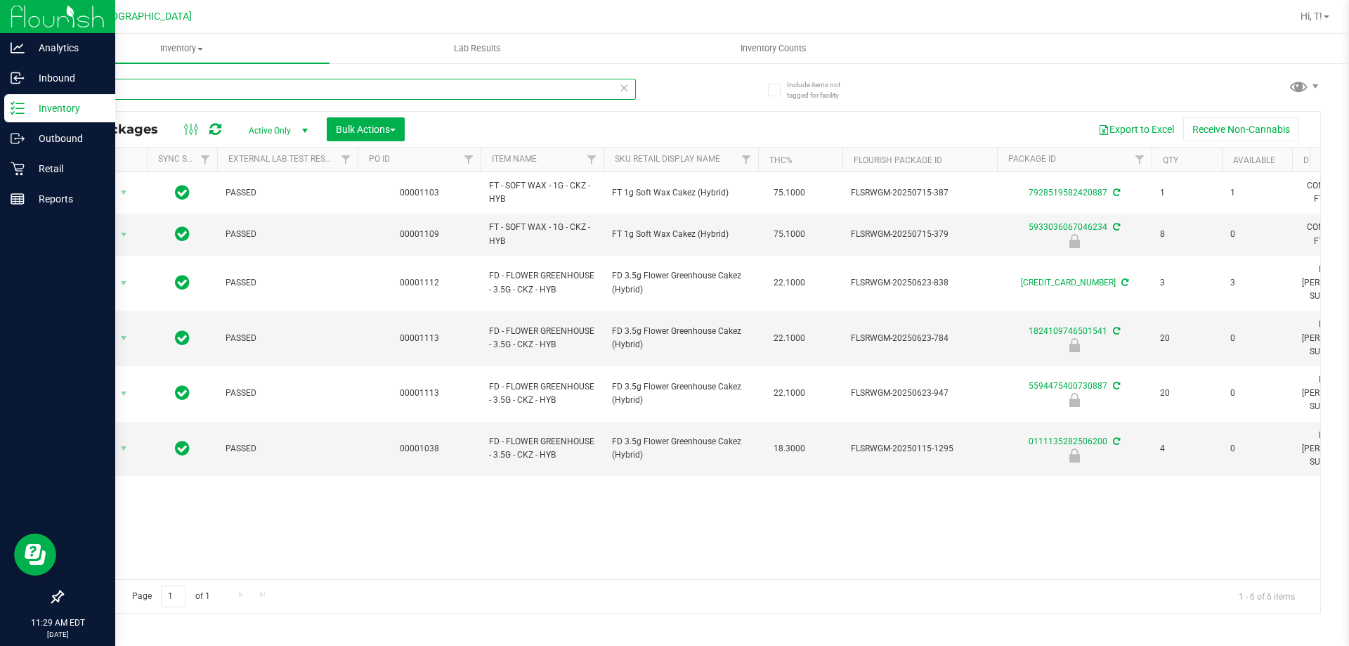
drag, startPoint x: 250, startPoint y: 89, endPoint x: 0, endPoint y: 106, distance: 250.7
click at [0, 106] on div "Analytics Inbound Inventory Outbound Retail Reports 11:29 AM EDT [DATE] 08/28 […" at bounding box center [674, 323] width 1349 height 646
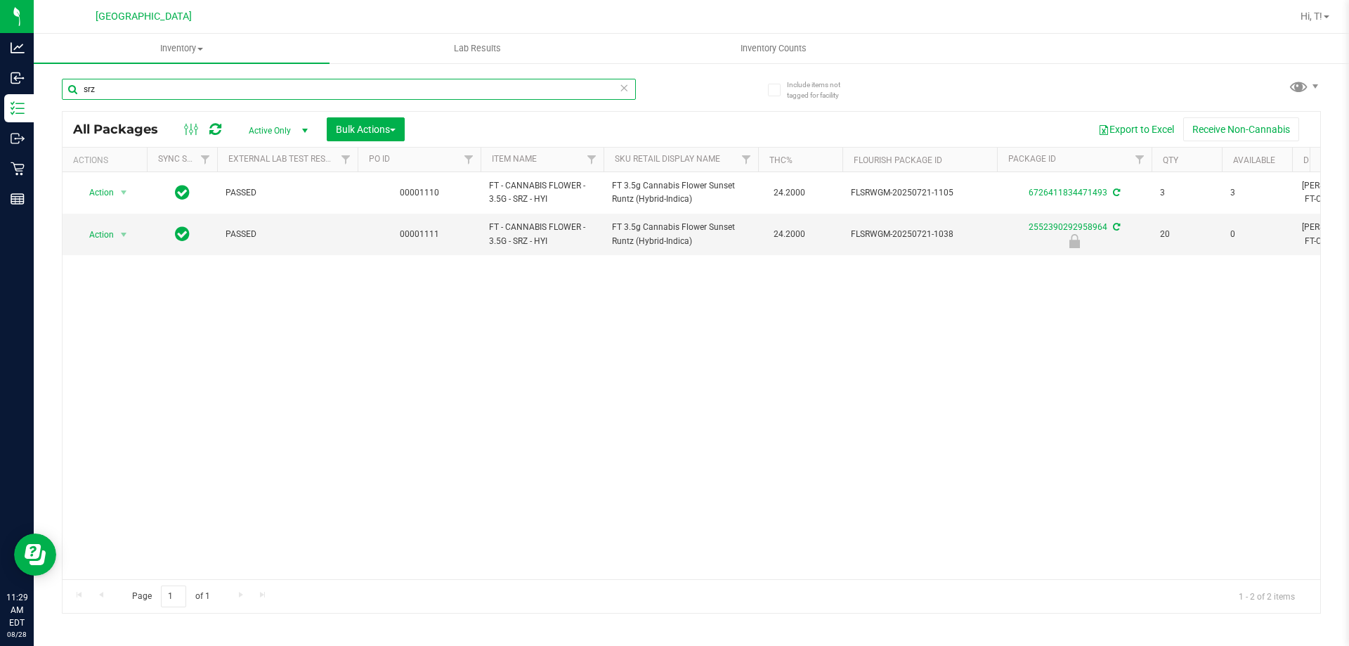
type input "srz"
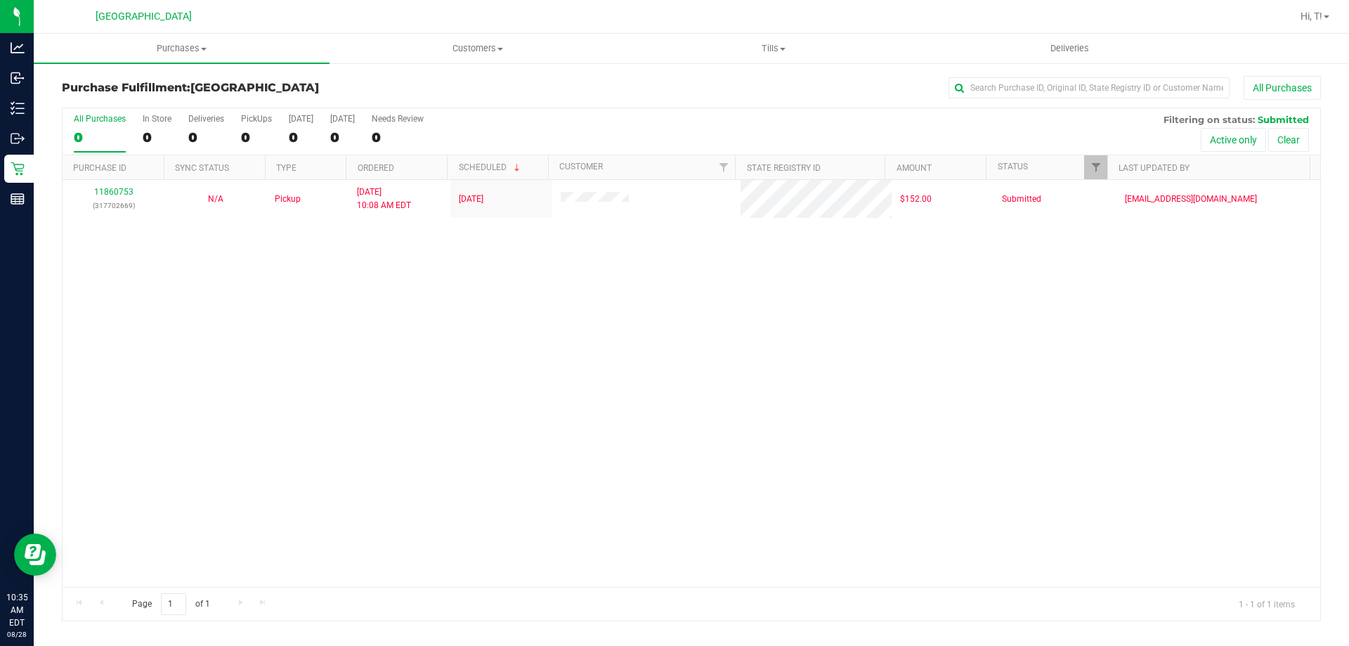
click at [495, 377] on div "11860753 (317702669) N/A Pickup 8/28/2025 10:08 AM EDT 8/28/2025 $152.00 Submit…" at bounding box center [692, 383] width 1258 height 407
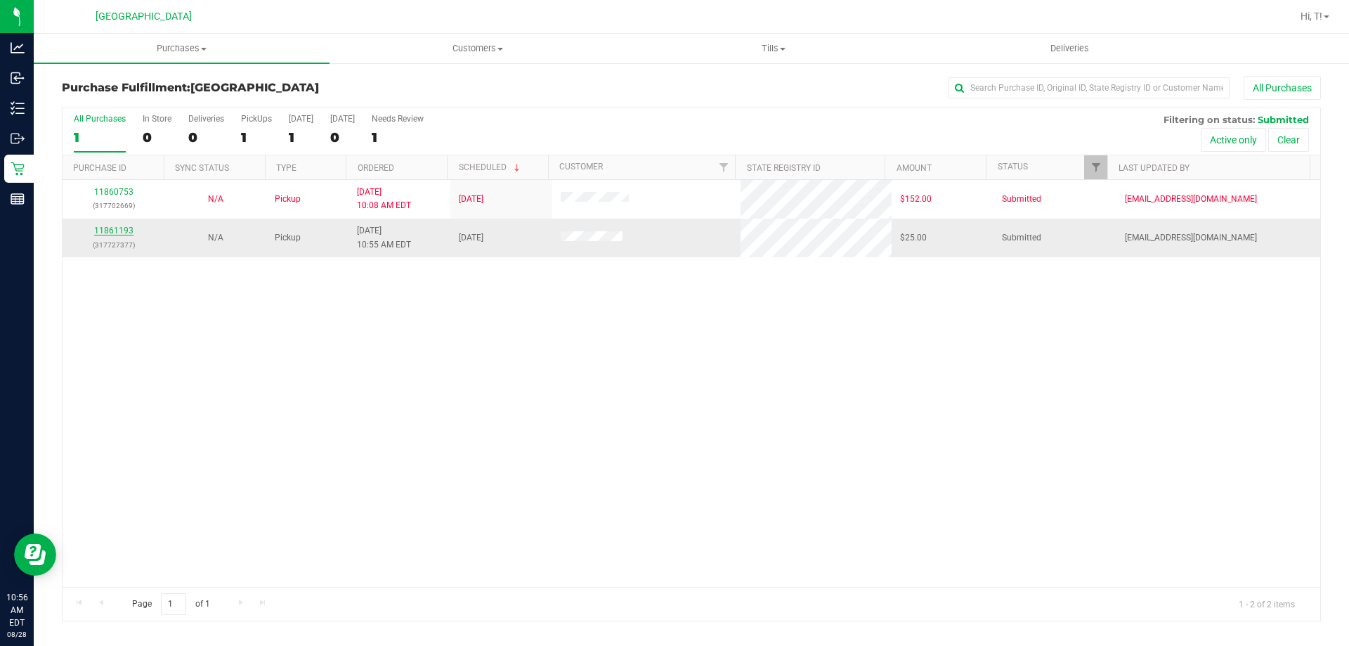
click at [107, 231] on link "11861193" at bounding box center [113, 231] width 39 height 10
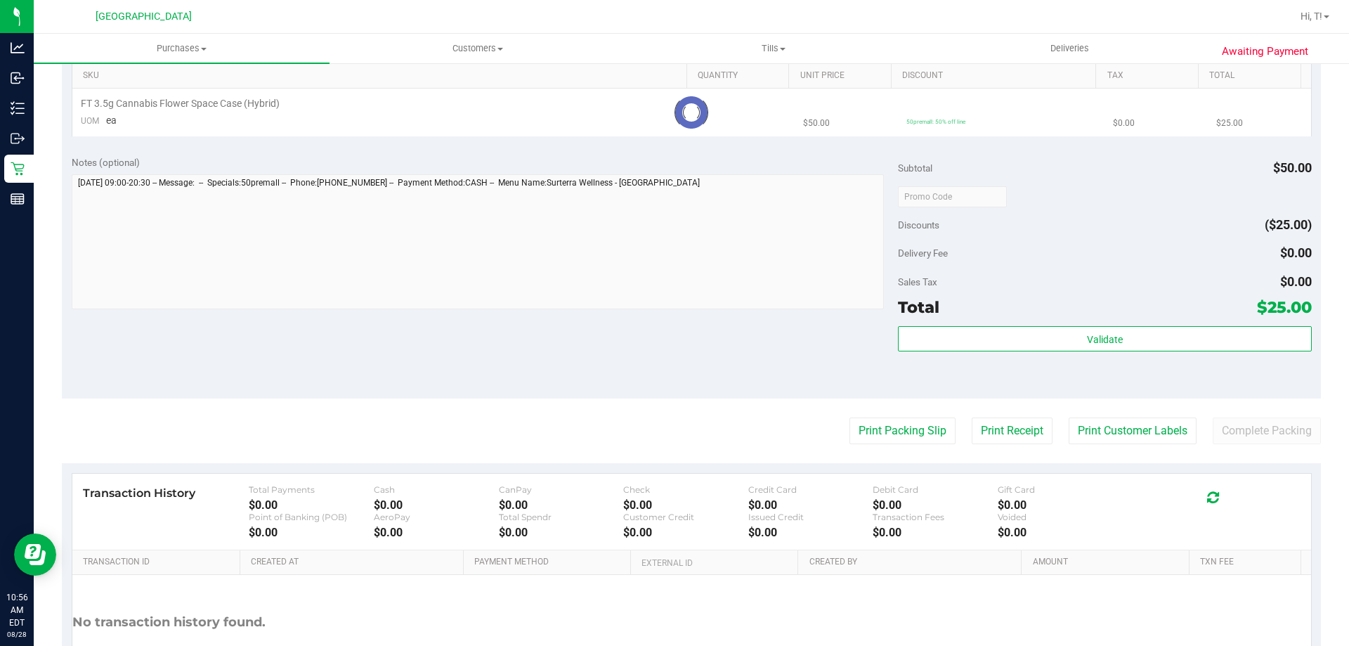
scroll to position [422, 0]
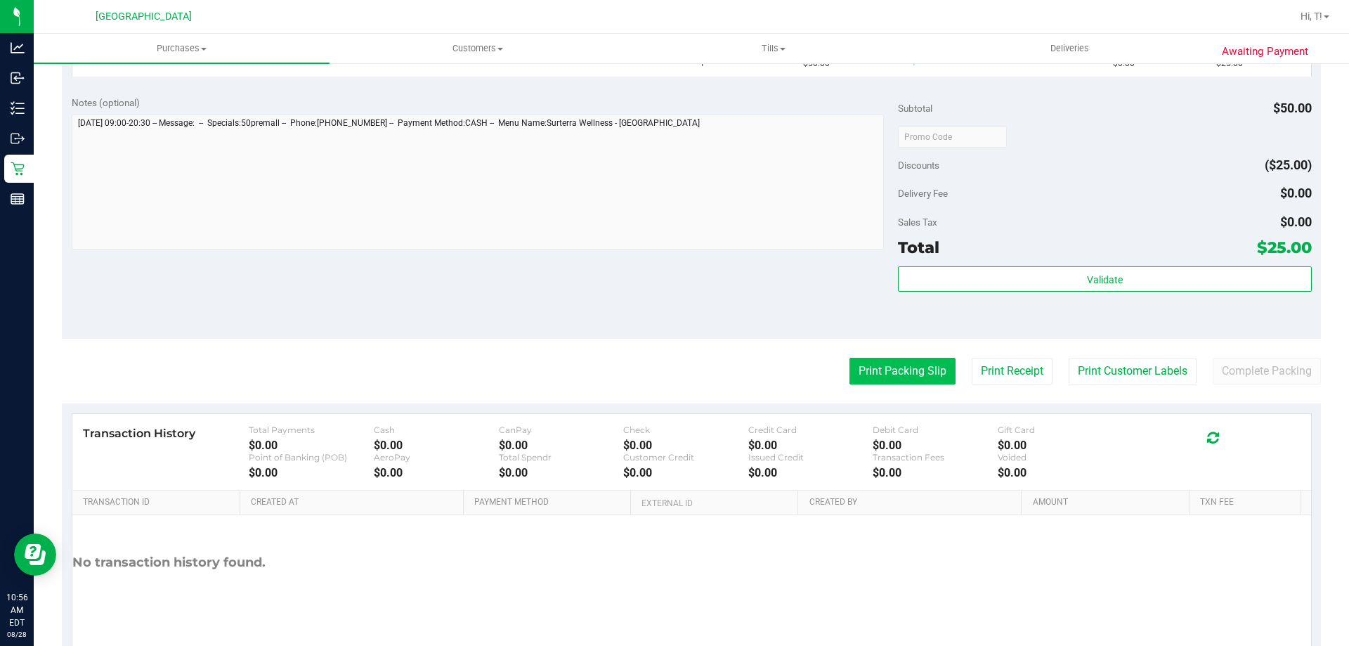
click at [883, 363] on button "Print Packing Slip" at bounding box center [902, 371] width 106 height 27
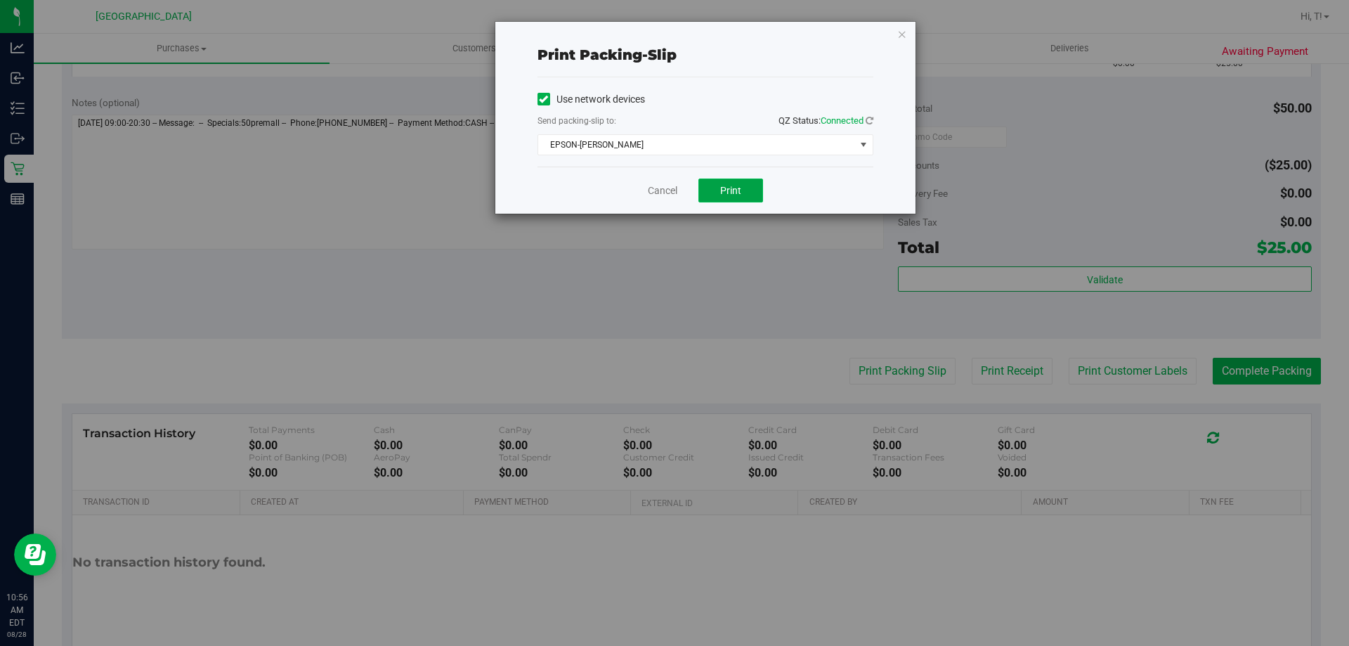
click at [738, 197] on button "Print" at bounding box center [730, 190] width 65 height 24
click at [665, 194] on link "Cancel" at bounding box center [663, 190] width 30 height 15
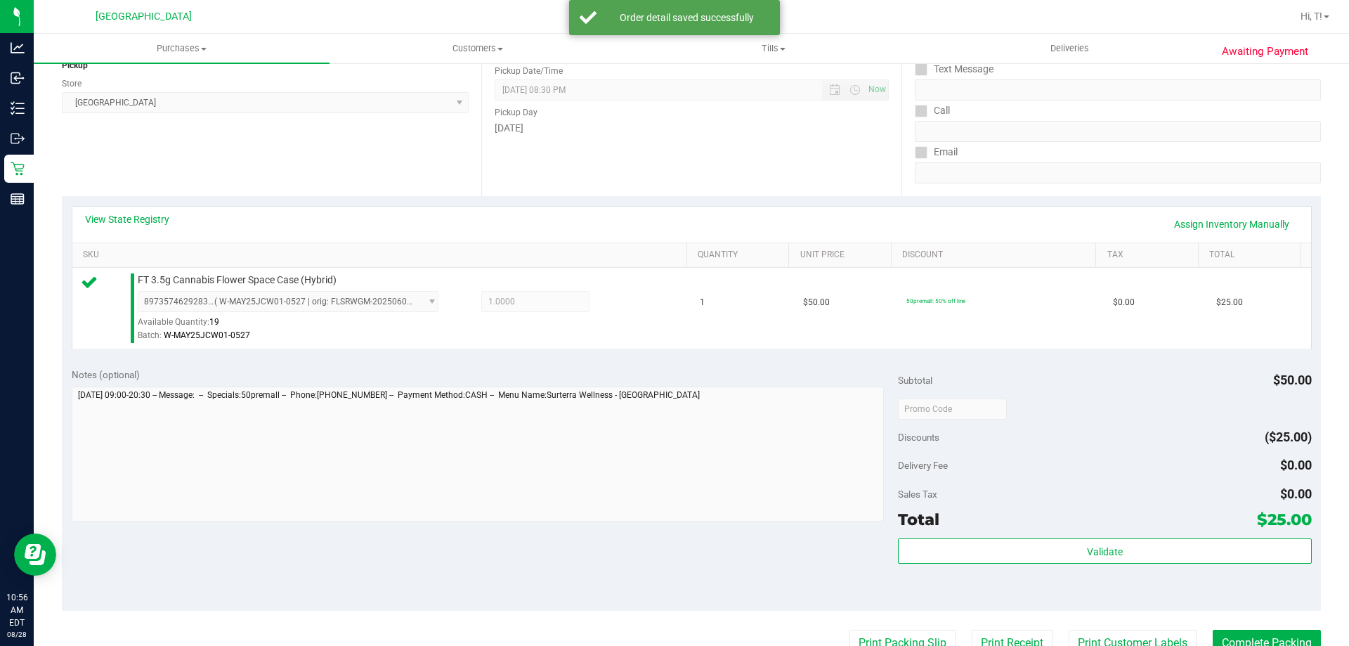
scroll to position [351, 0]
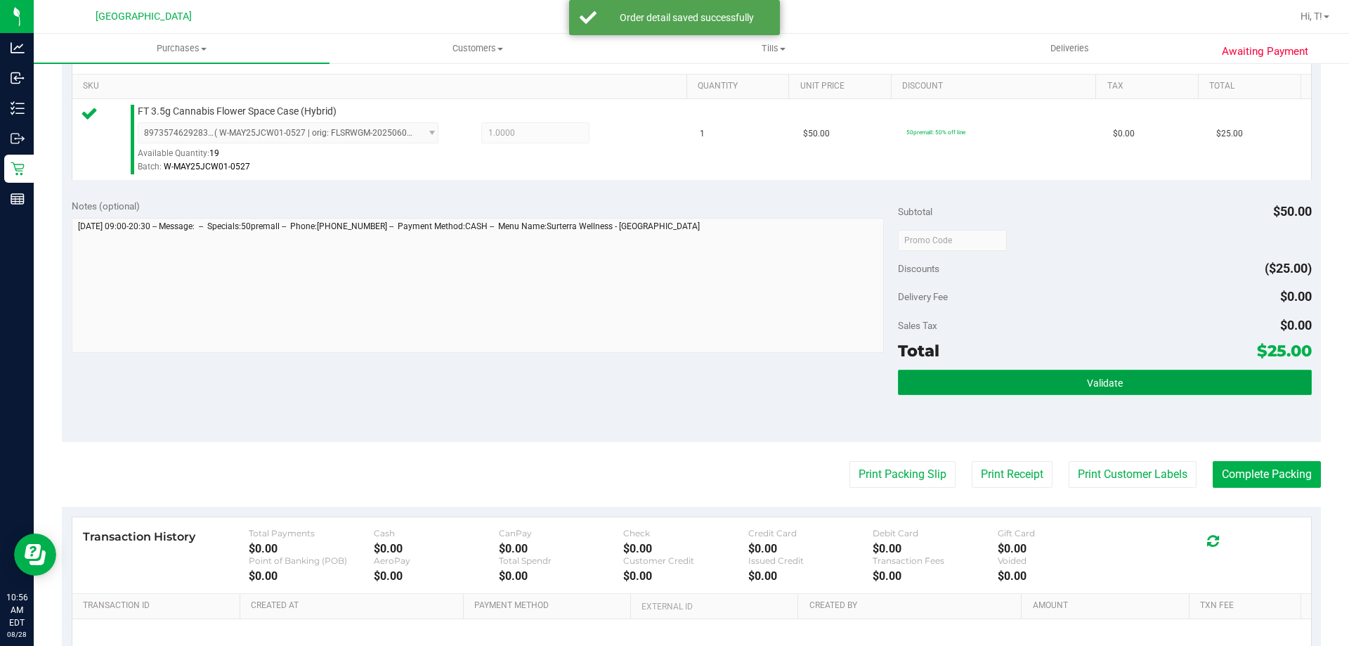
click at [1120, 374] on button "Validate" at bounding box center [1104, 382] width 413 height 25
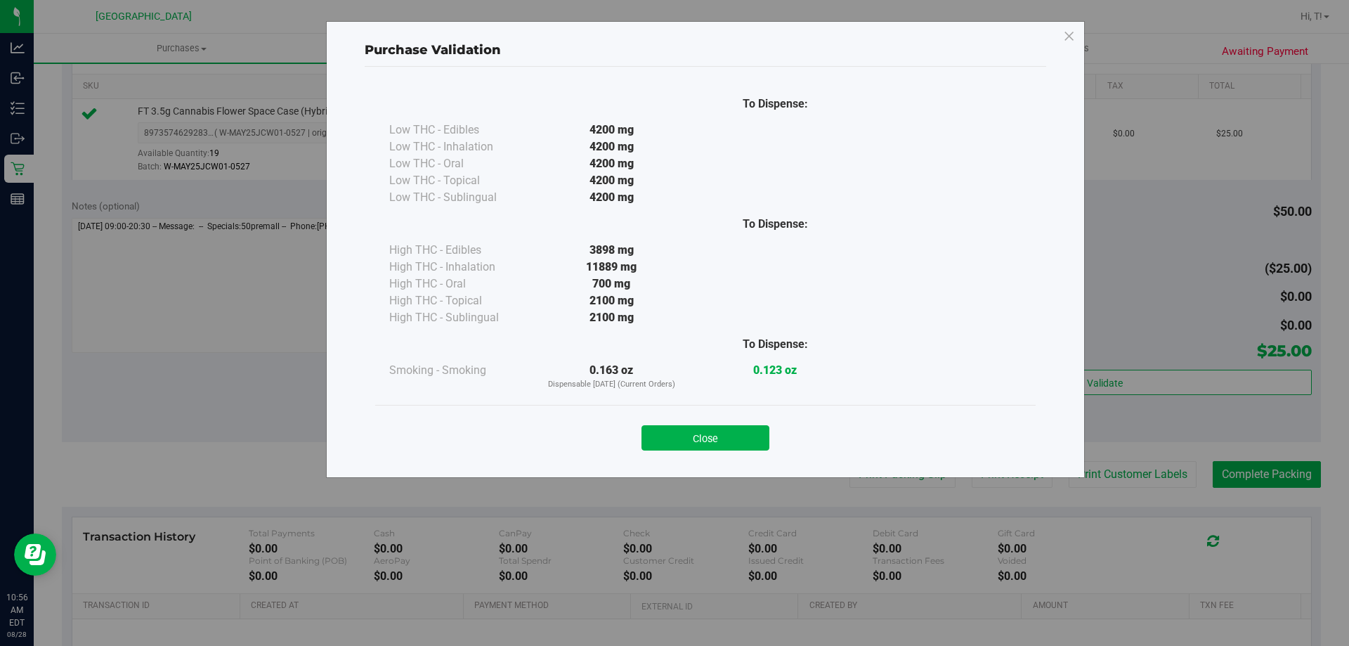
click at [730, 434] on button "Close" at bounding box center [705, 437] width 128 height 25
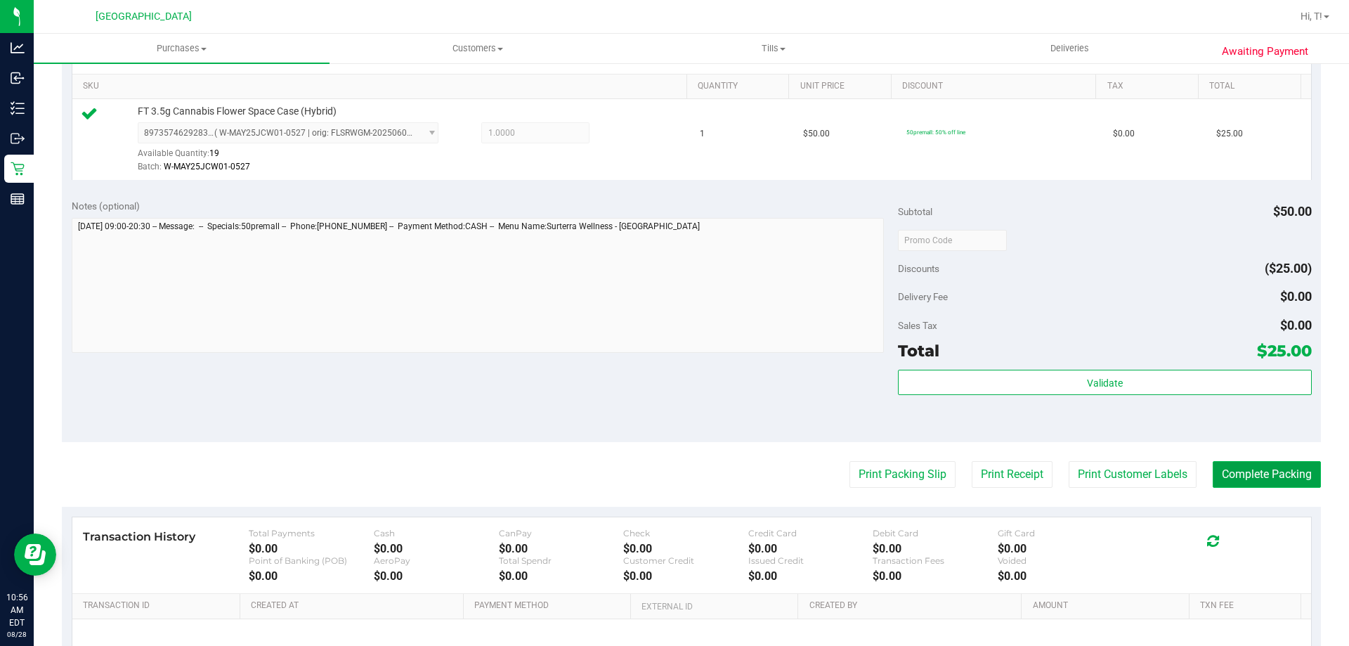
click at [1237, 469] on button "Complete Packing" at bounding box center [1267, 474] width 108 height 27
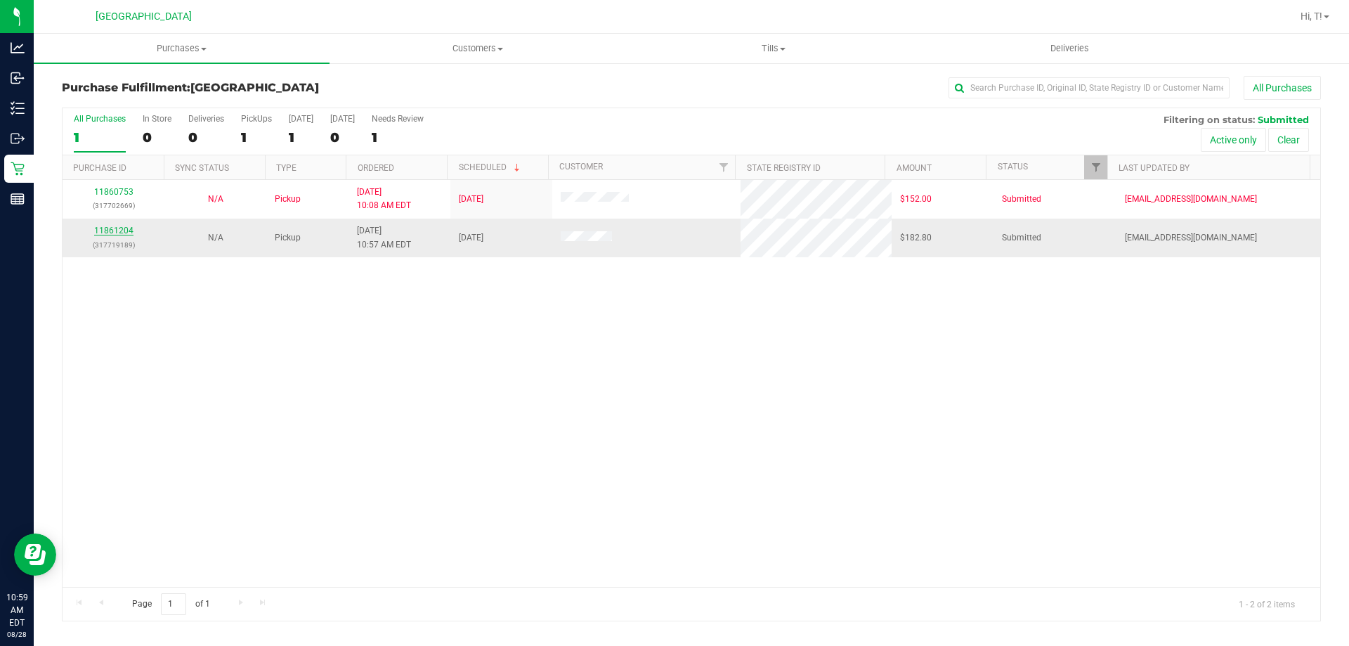
click at [116, 235] on link "11861204" at bounding box center [113, 231] width 39 height 10
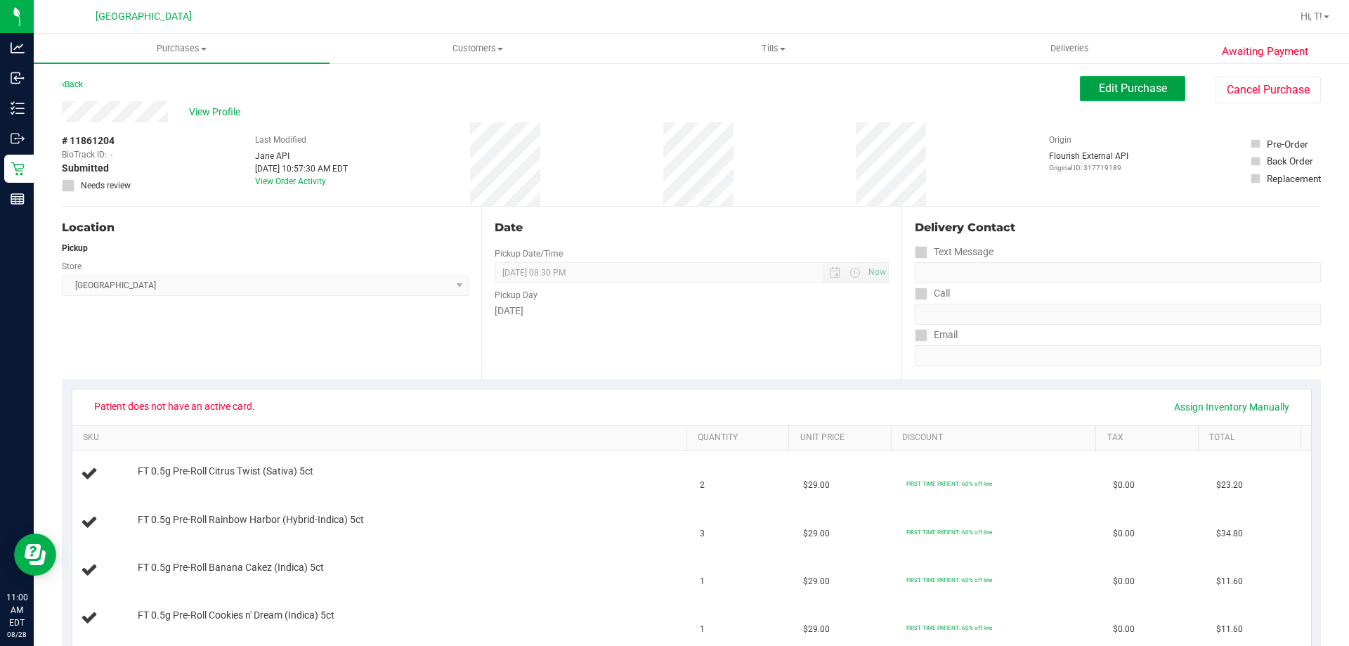
click at [1104, 100] on button "Edit Purchase" at bounding box center [1132, 88] width 105 height 25
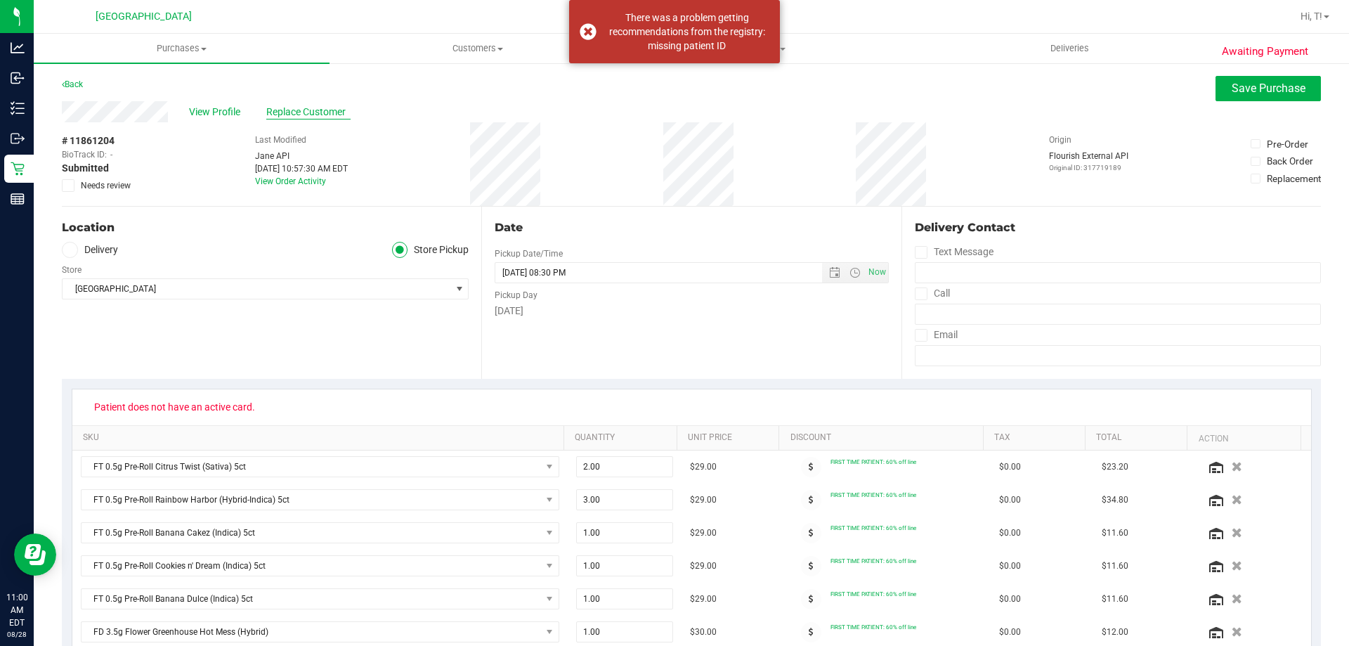
click at [321, 110] on span "Replace Customer" at bounding box center [308, 112] width 84 height 15
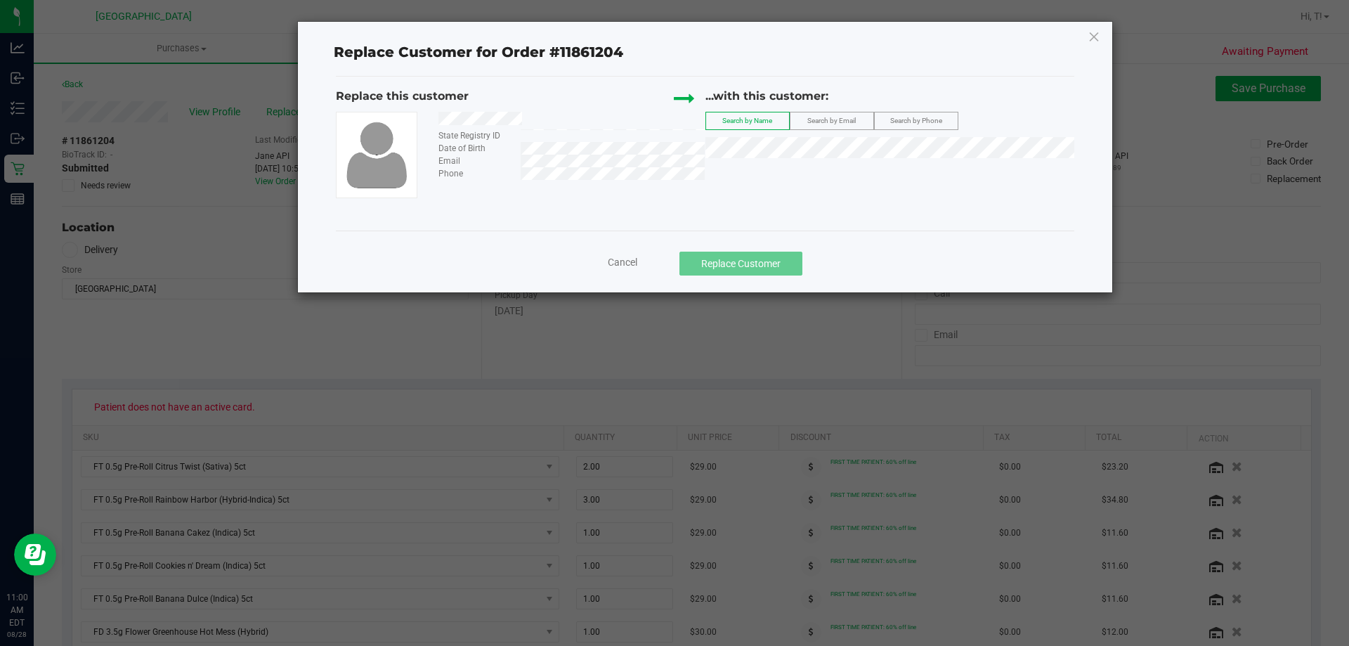
click at [843, 112] on label "Search by Email" at bounding box center [831, 120] width 83 height 17
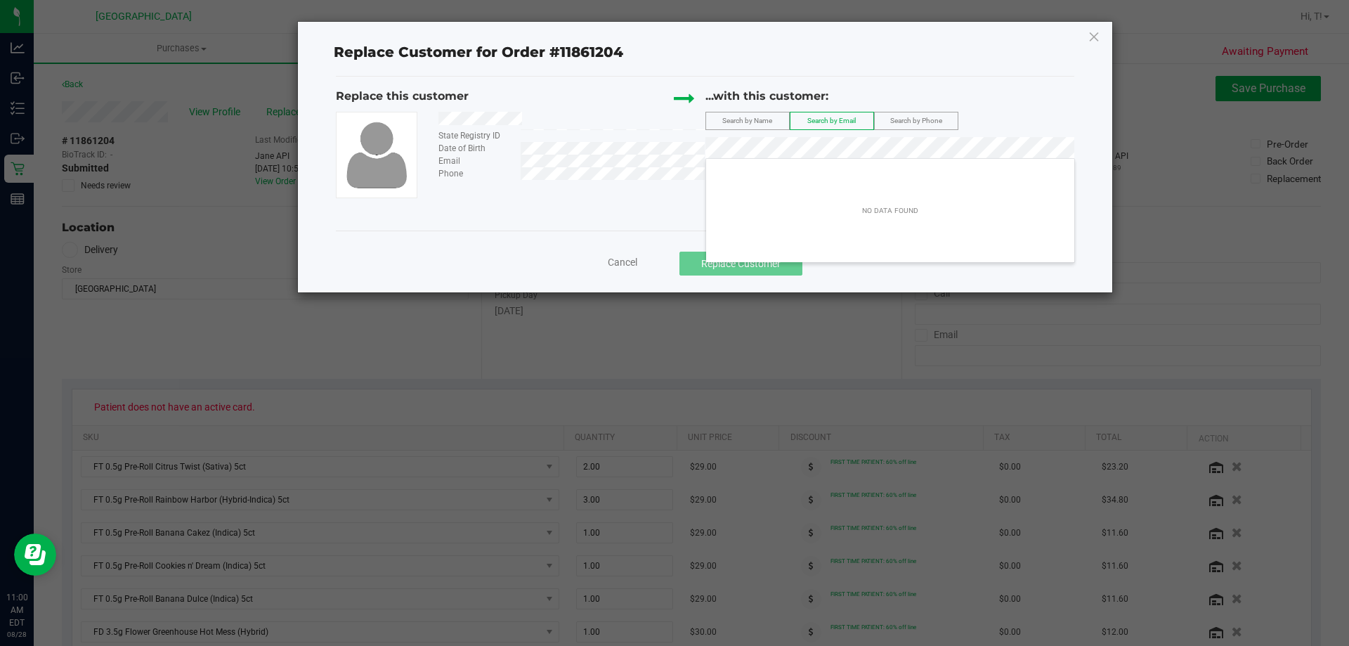
click at [630, 181] on div "State Registry ID Date of Birth Email Phone" at bounding box center [521, 155] width 370 height 86
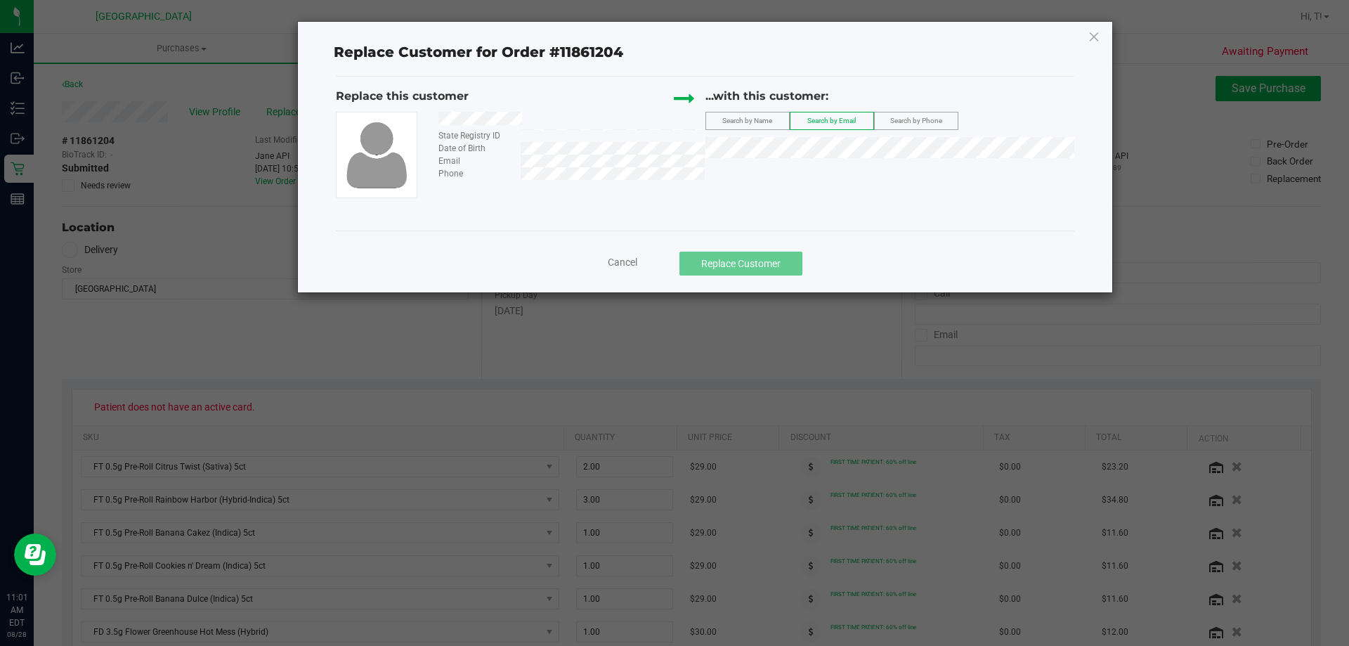
click at [894, 124] on span "Search by Phone" at bounding box center [916, 121] width 52 height 8
click at [1091, 41] on icon at bounding box center [1094, 36] width 13 height 22
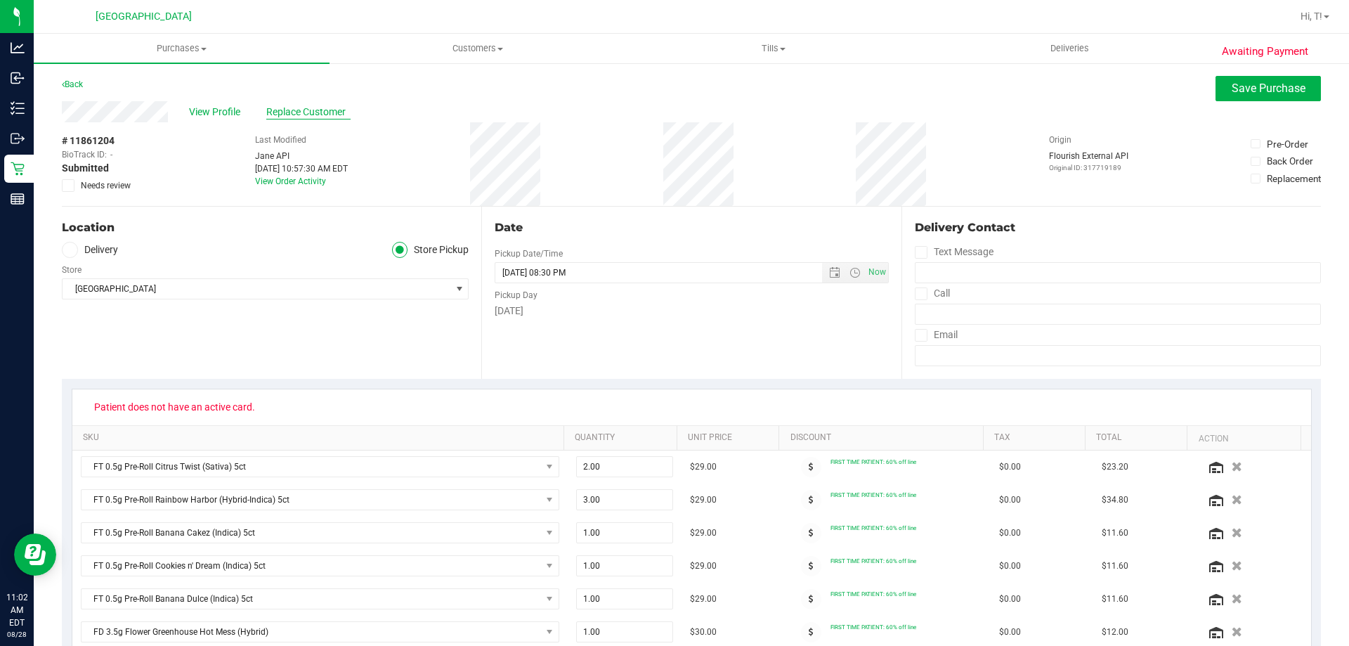
click at [302, 112] on span "Replace Customer" at bounding box center [308, 112] width 84 height 15
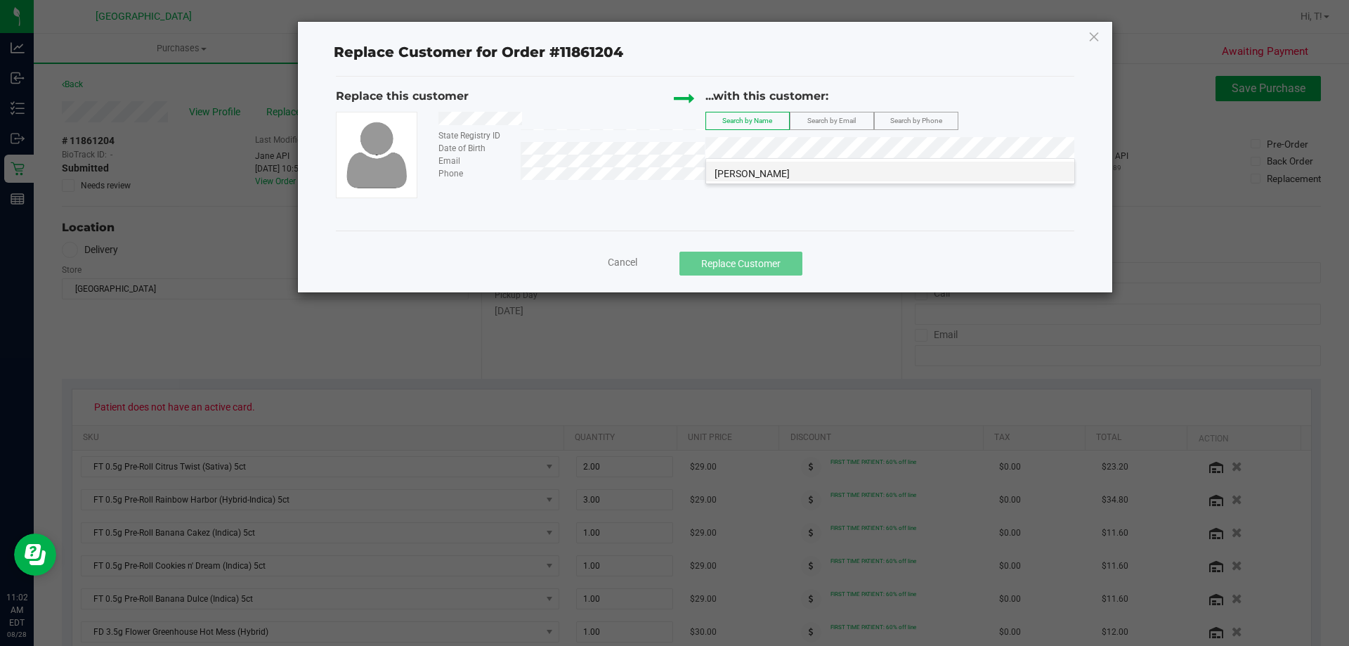
click at [804, 171] on li "Beverly Urban" at bounding box center [890, 172] width 368 height 20
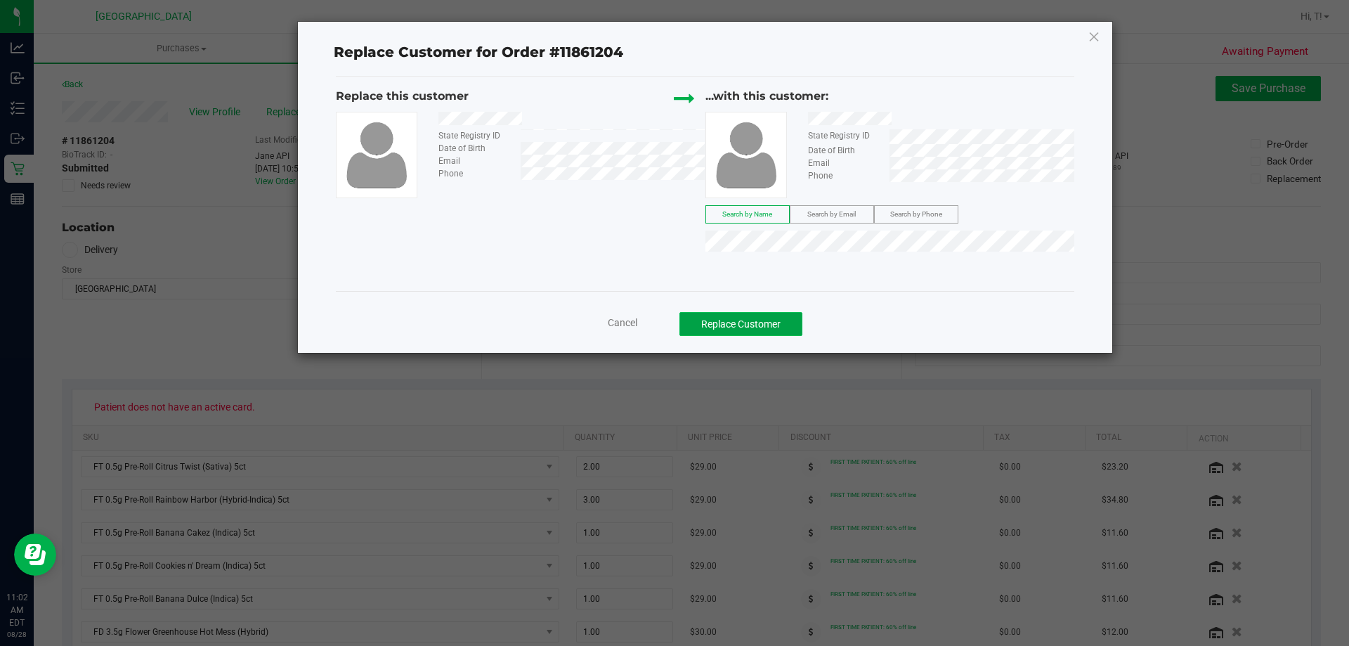
click at [750, 320] on button "Replace Customer" at bounding box center [740, 324] width 123 height 24
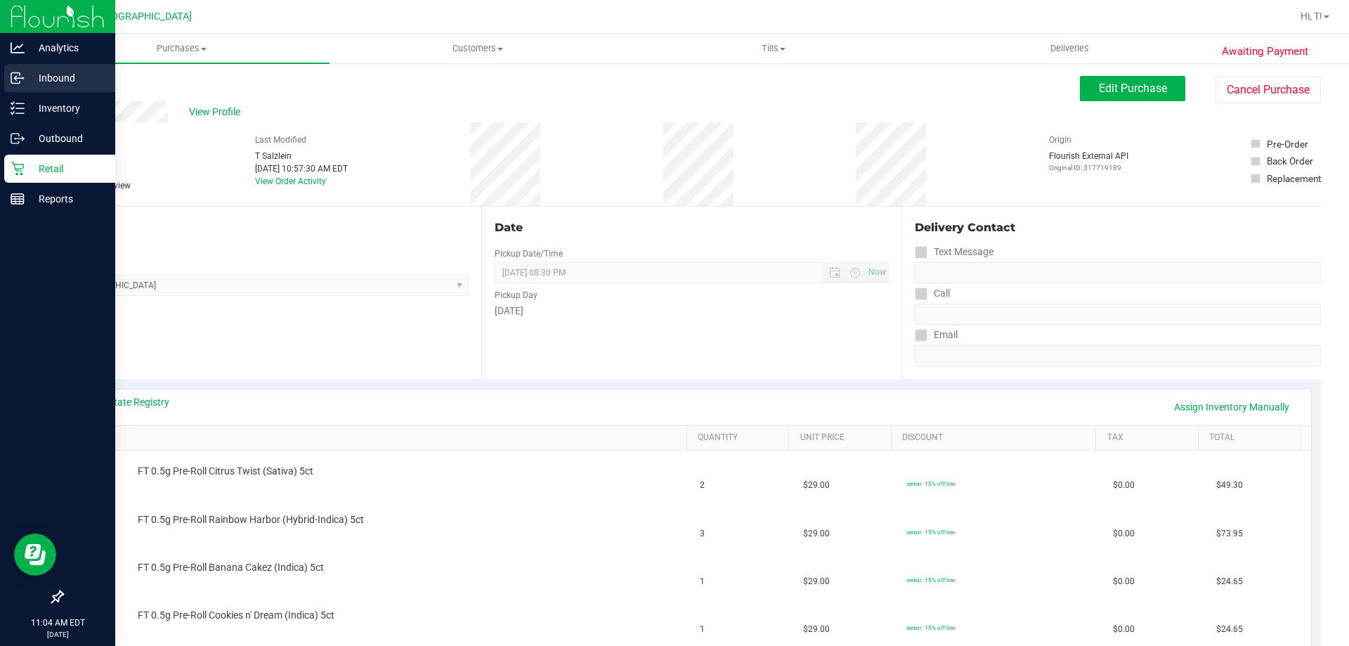
click at [15, 79] on icon at bounding box center [15, 79] width 2 height 2
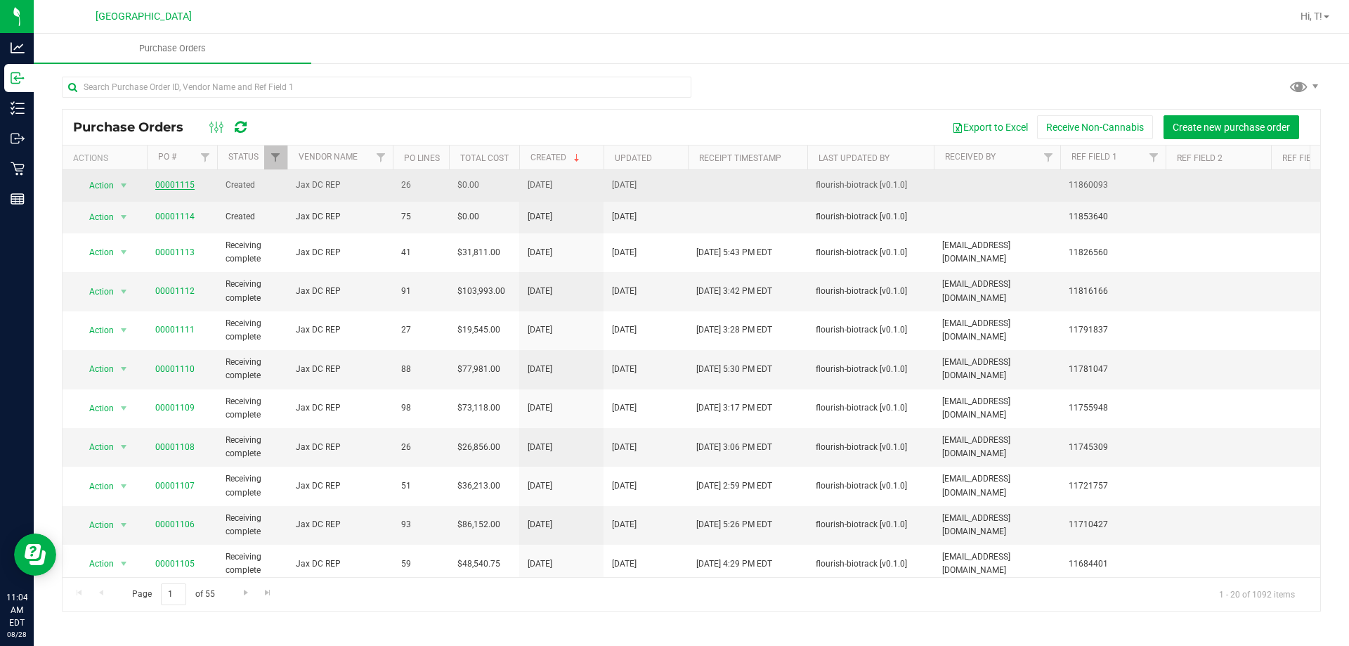
click at [178, 189] on link "00001115" at bounding box center [174, 185] width 39 height 10
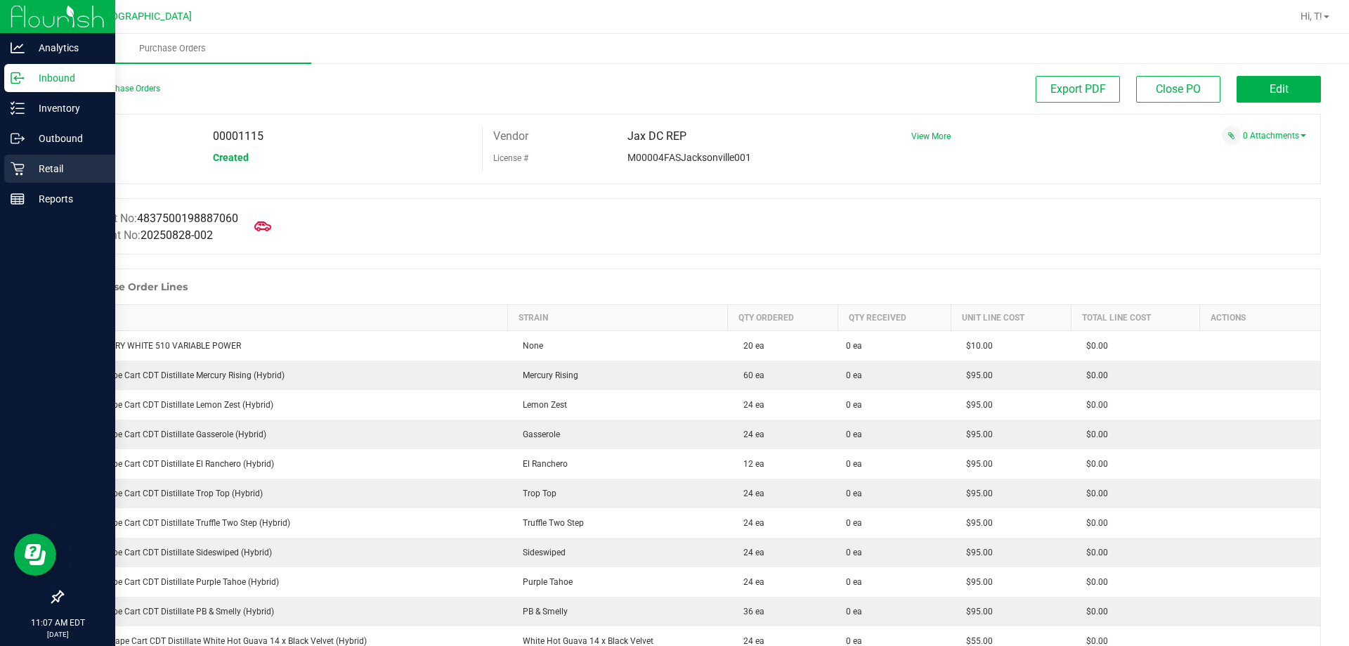
click at [27, 167] on p "Retail" at bounding box center [67, 168] width 84 height 17
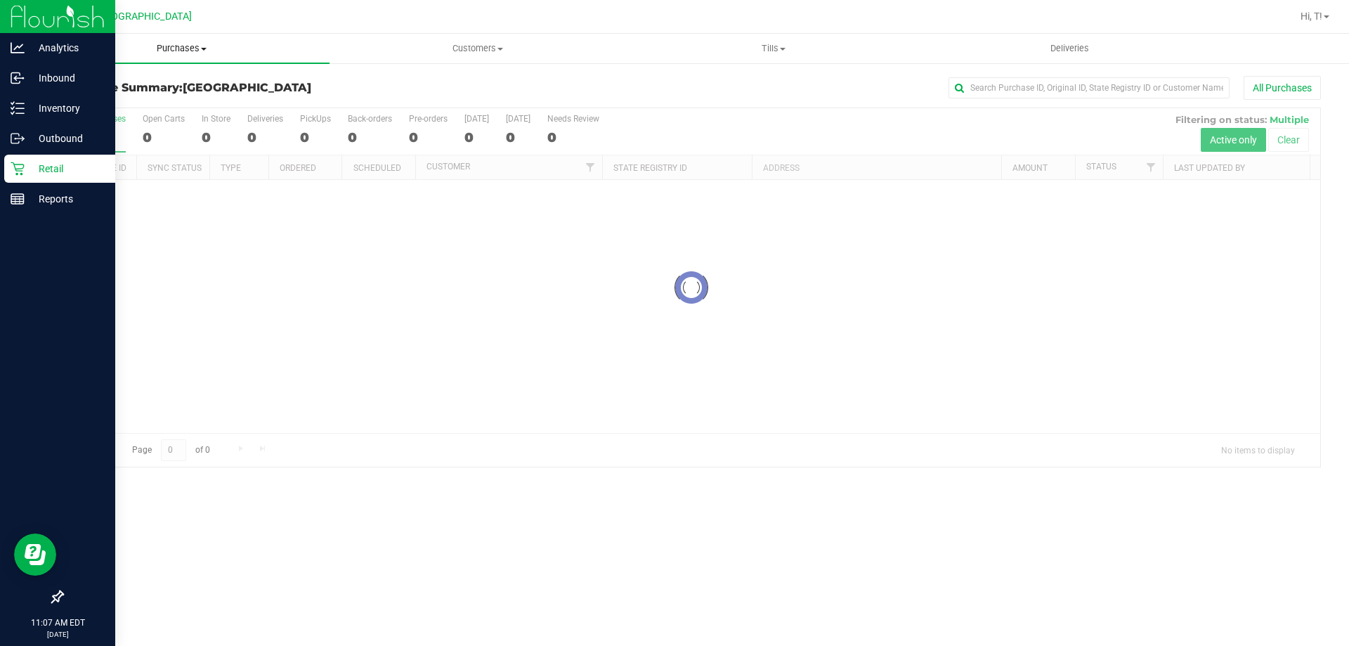
click at [188, 44] on span "Purchases" at bounding box center [182, 48] width 296 height 13
click at [81, 97] on span "Fulfillment" at bounding box center [77, 102] width 87 height 12
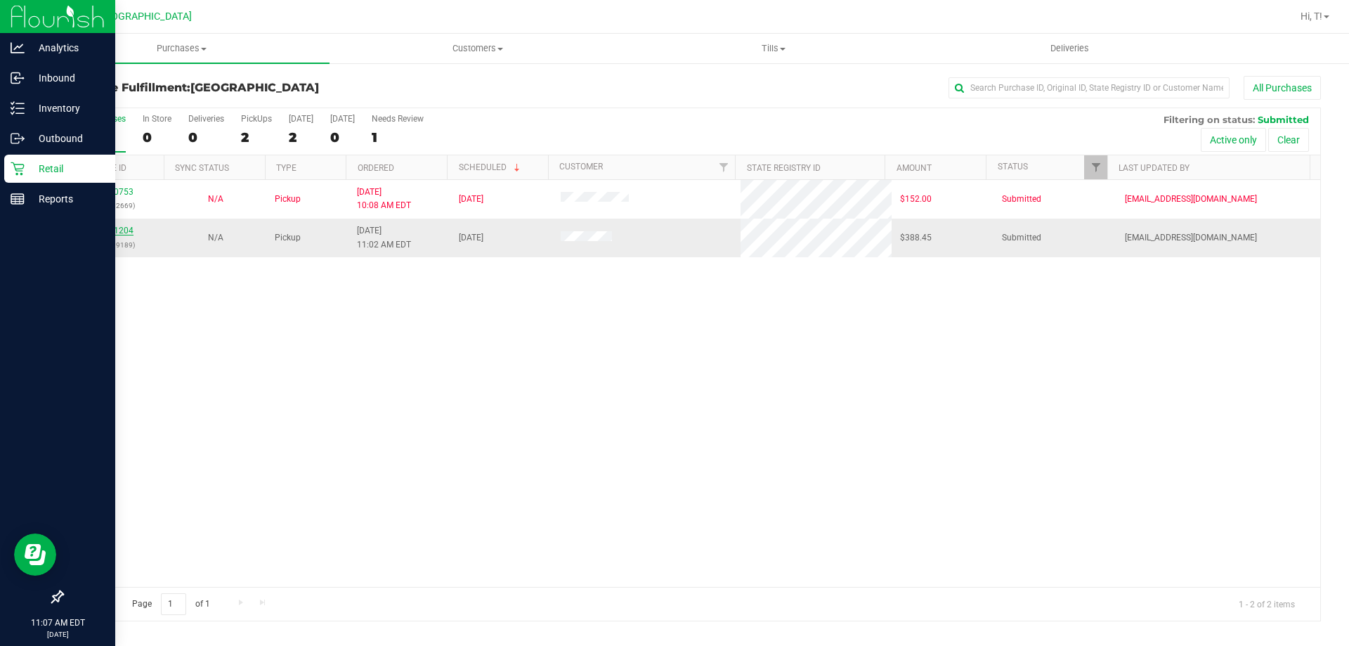
click at [97, 228] on link "11861204" at bounding box center [113, 231] width 39 height 10
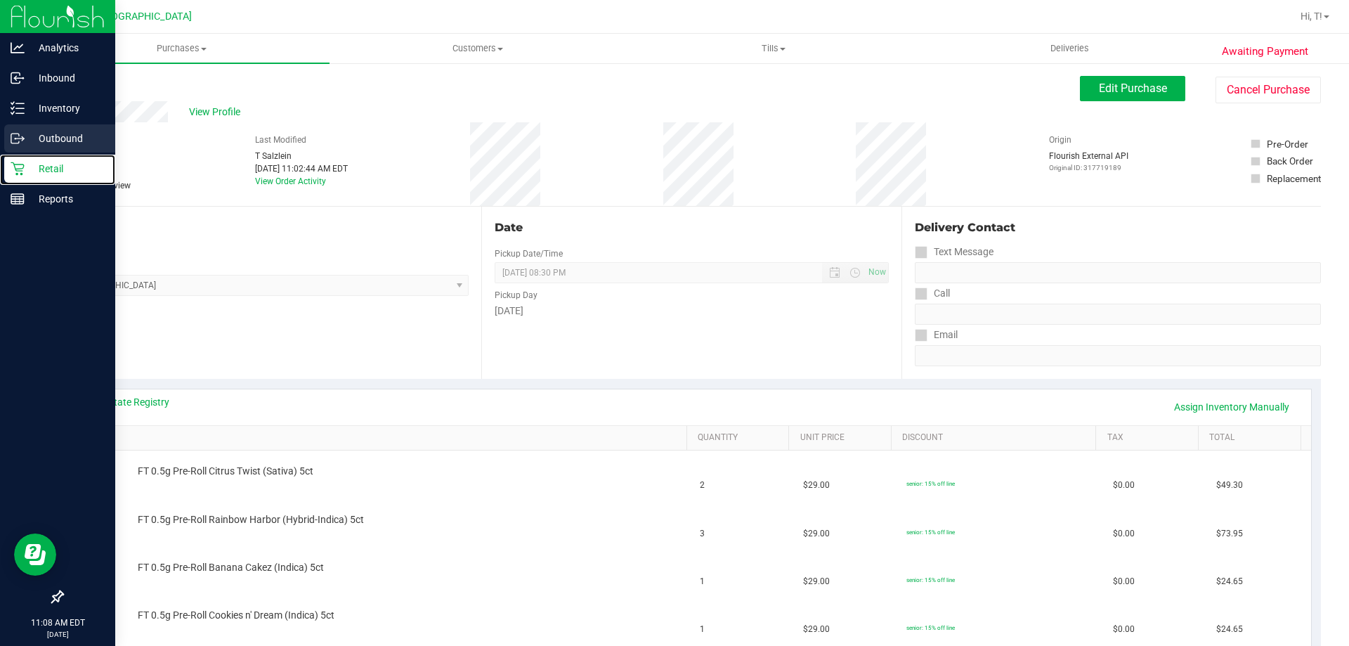
drag, startPoint x: 34, startPoint y: 171, endPoint x: 89, endPoint y: 152, distance: 58.0
click at [35, 171] on p "Retail" at bounding box center [67, 168] width 84 height 17
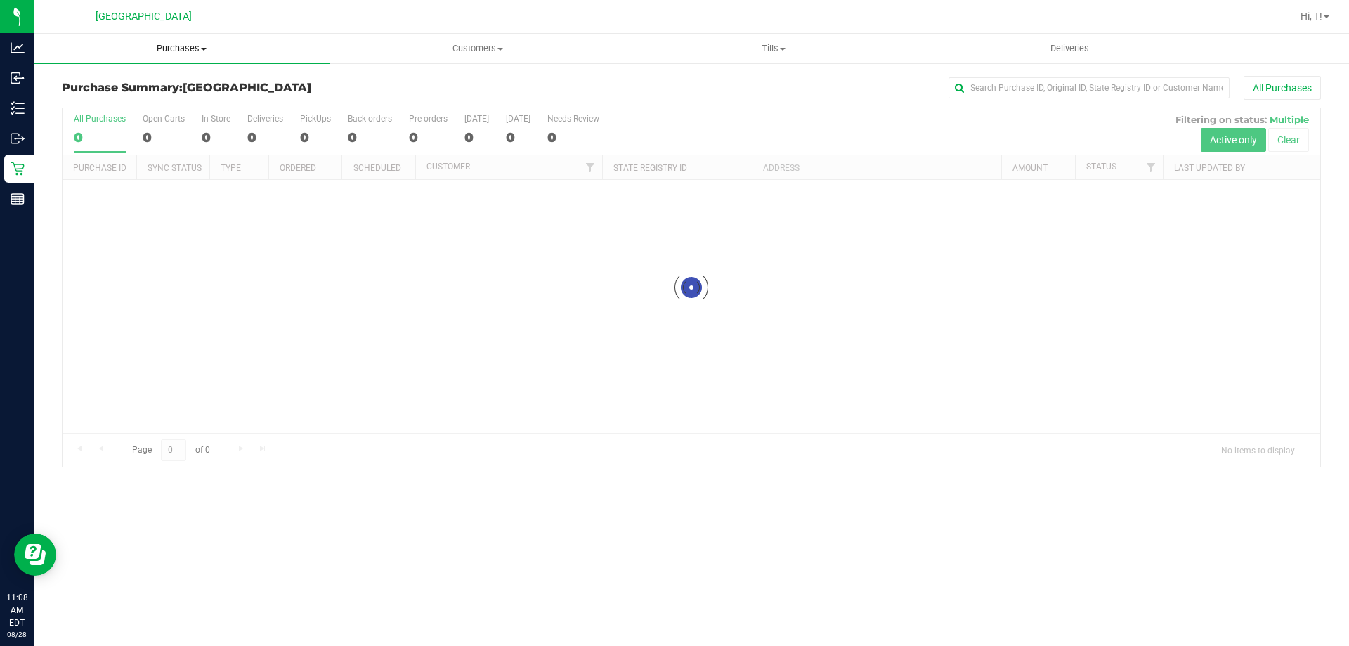
click at [171, 58] on uib-tab-heading "Purchases Summary of purchases Fulfillment All purchases" at bounding box center [182, 49] width 296 height 30
click at [103, 99] on span "Fulfillment" at bounding box center [77, 102] width 87 height 12
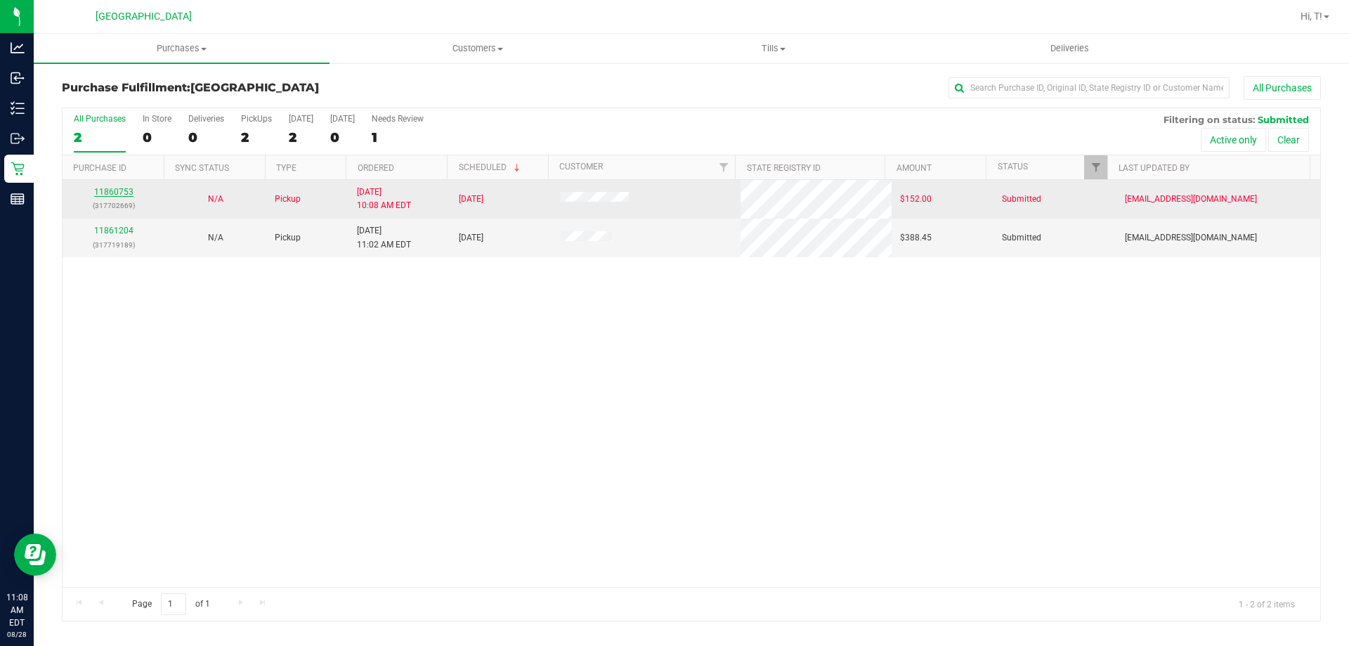
click at [112, 189] on link "11860753" at bounding box center [113, 192] width 39 height 10
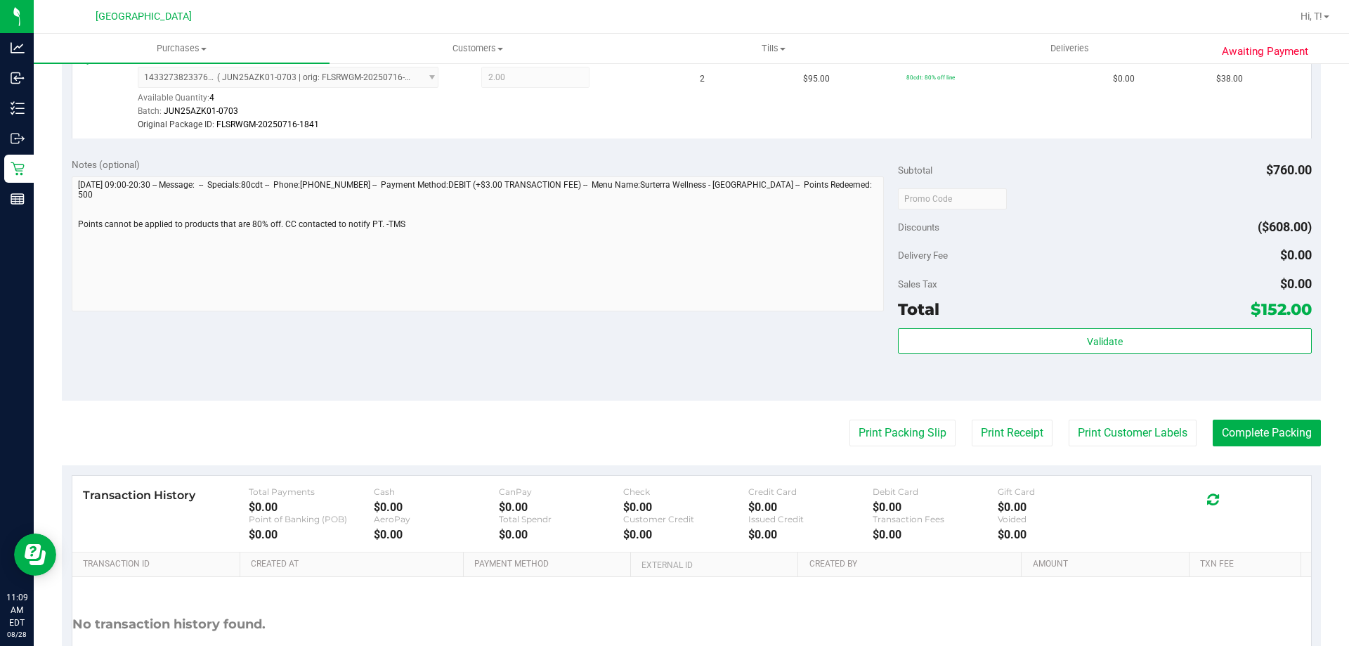
scroll to position [801, 0]
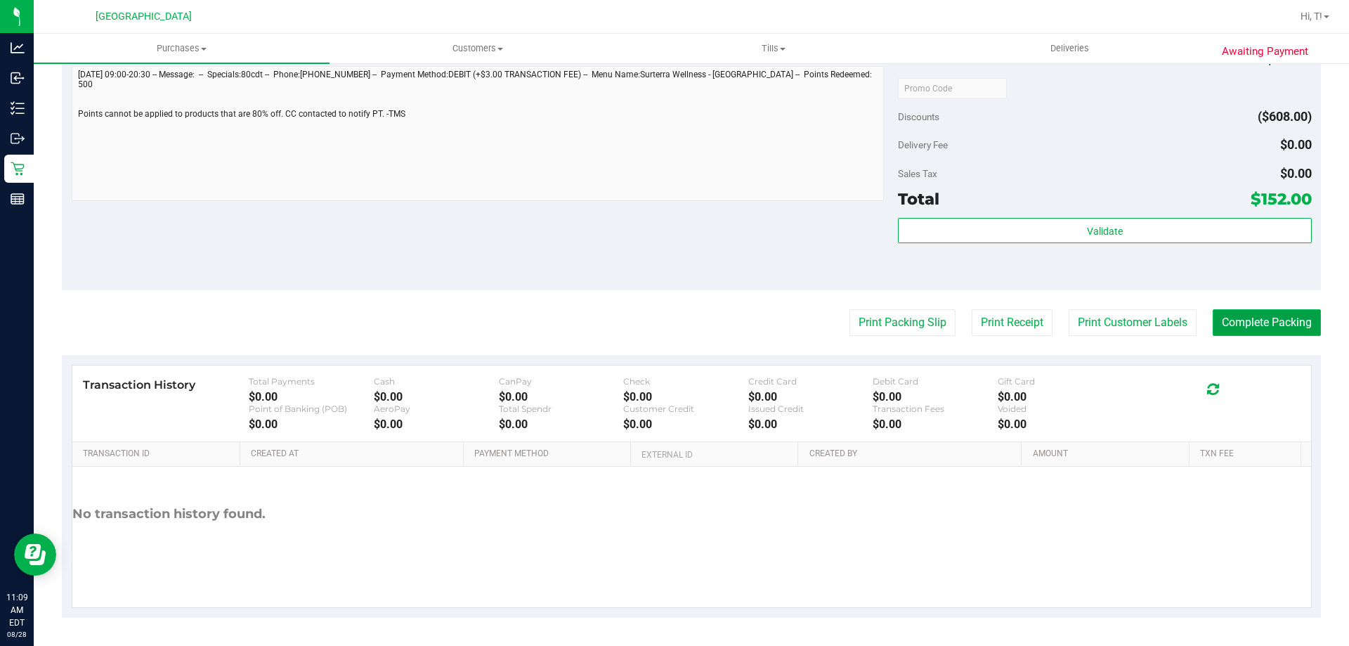
click at [1227, 333] on button "Complete Packing" at bounding box center [1267, 322] width 108 height 27
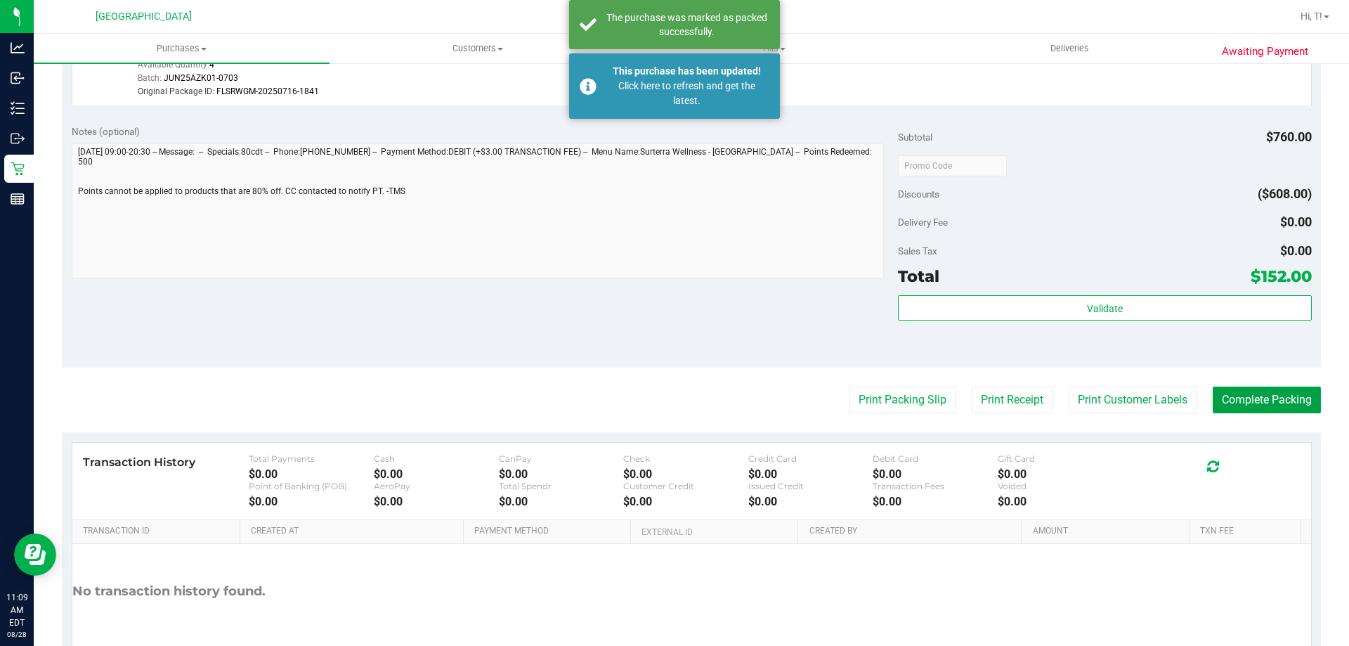
scroll to position [590, 0]
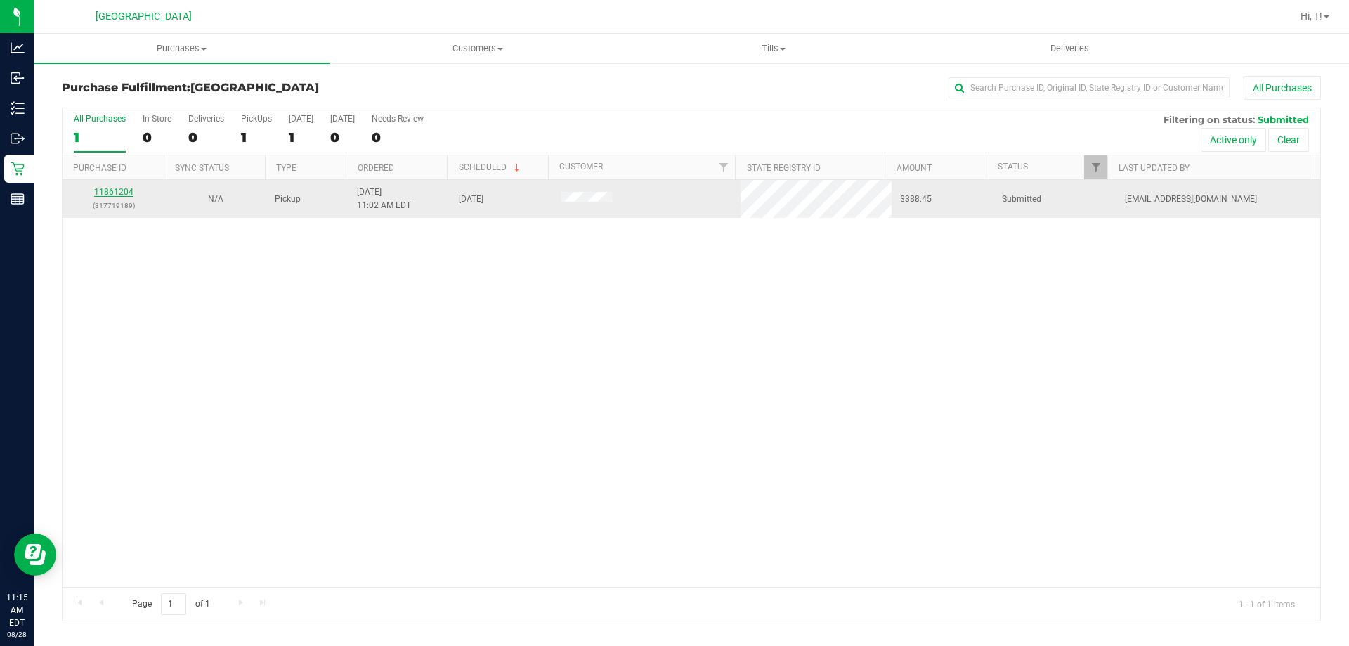
click at [108, 195] on link "11861204" at bounding box center [113, 192] width 39 height 10
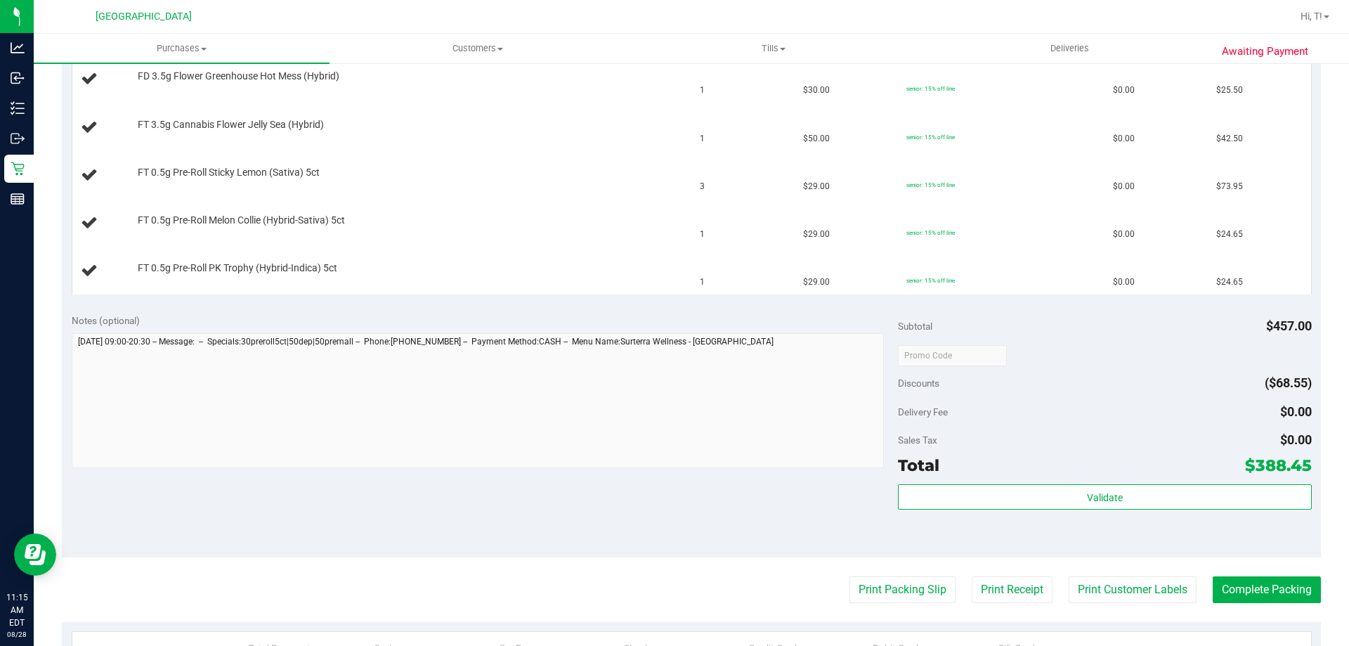
scroll to position [703, 0]
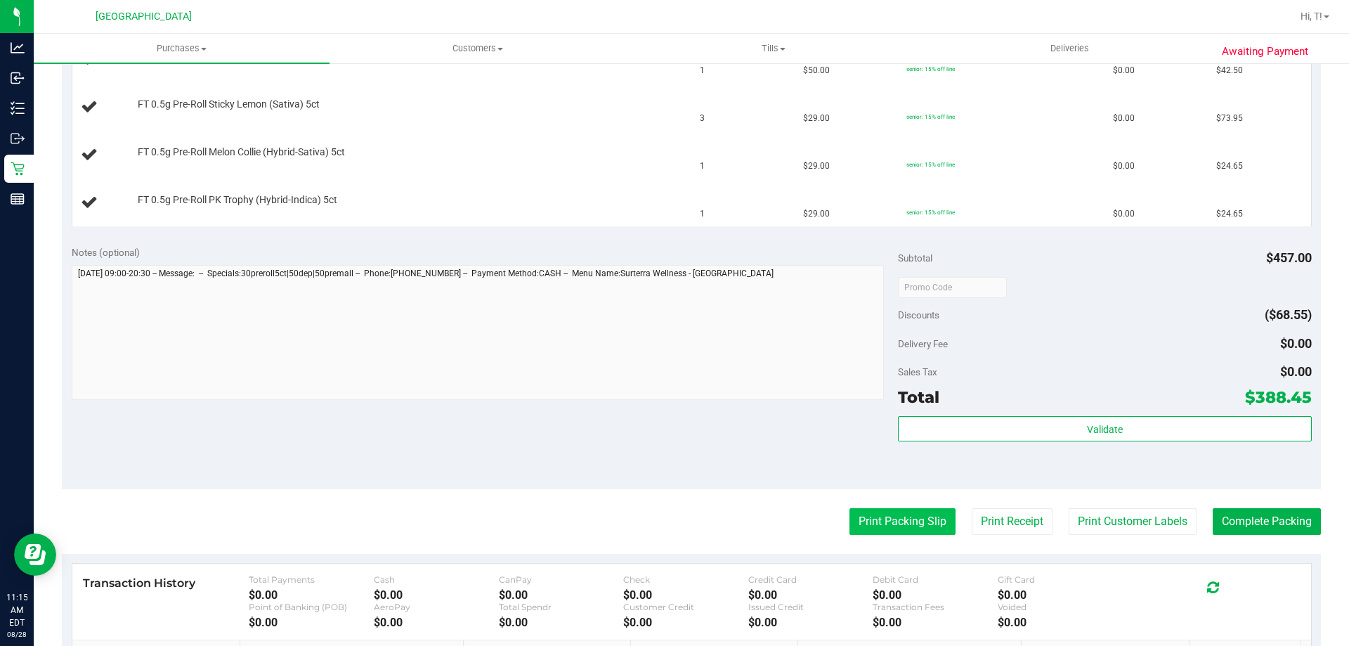
click at [893, 518] on button "Print Packing Slip" at bounding box center [902, 521] width 106 height 27
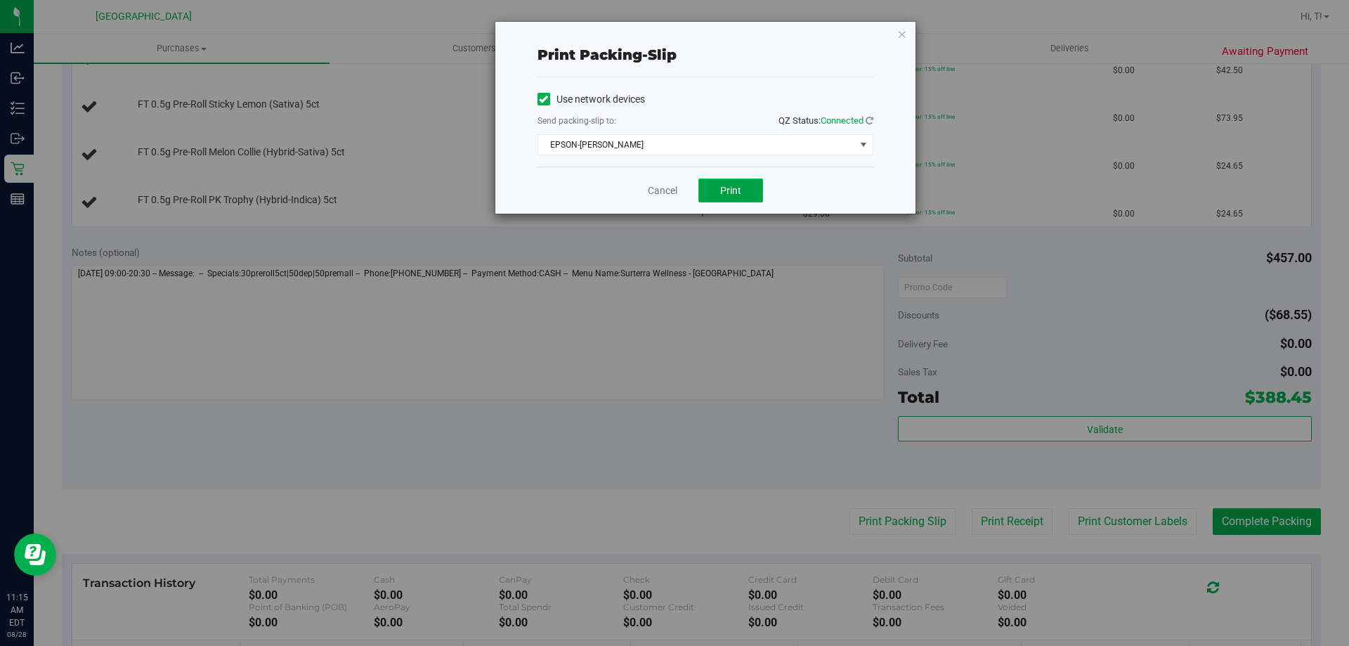
click at [731, 195] on span "Print" at bounding box center [730, 190] width 21 height 11
click at [900, 39] on icon "button" at bounding box center [902, 33] width 10 height 17
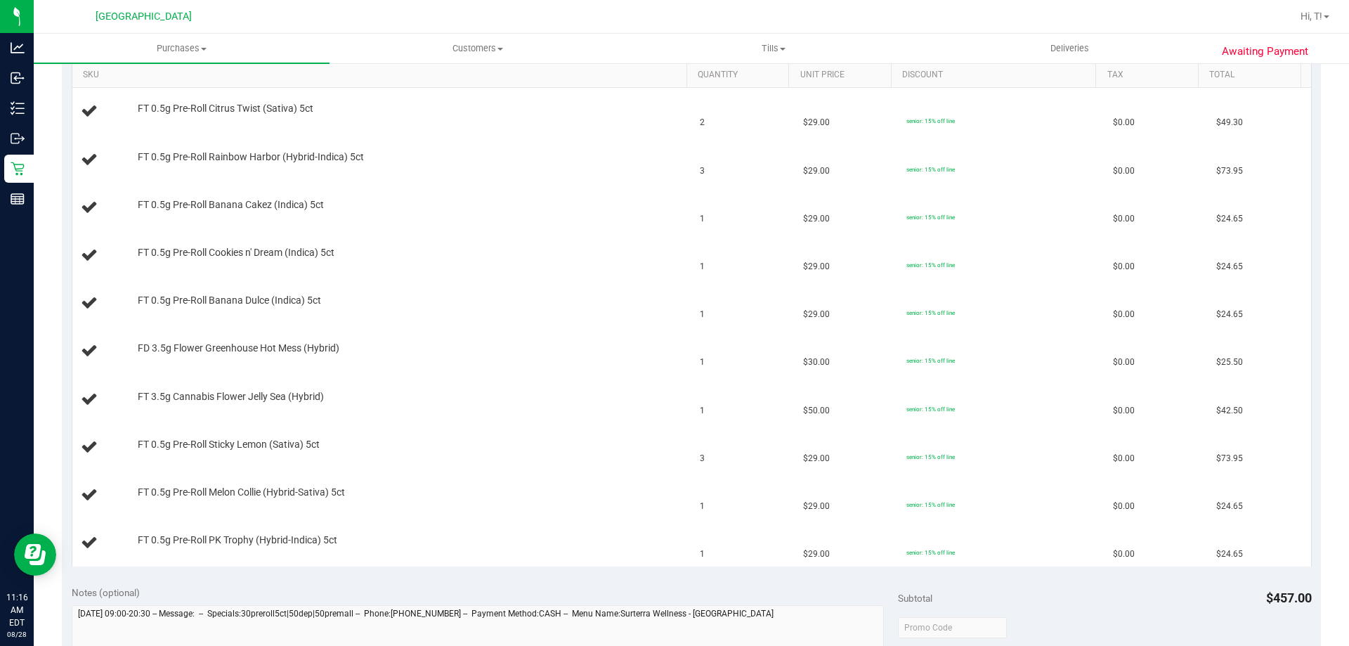
scroll to position [281, 0]
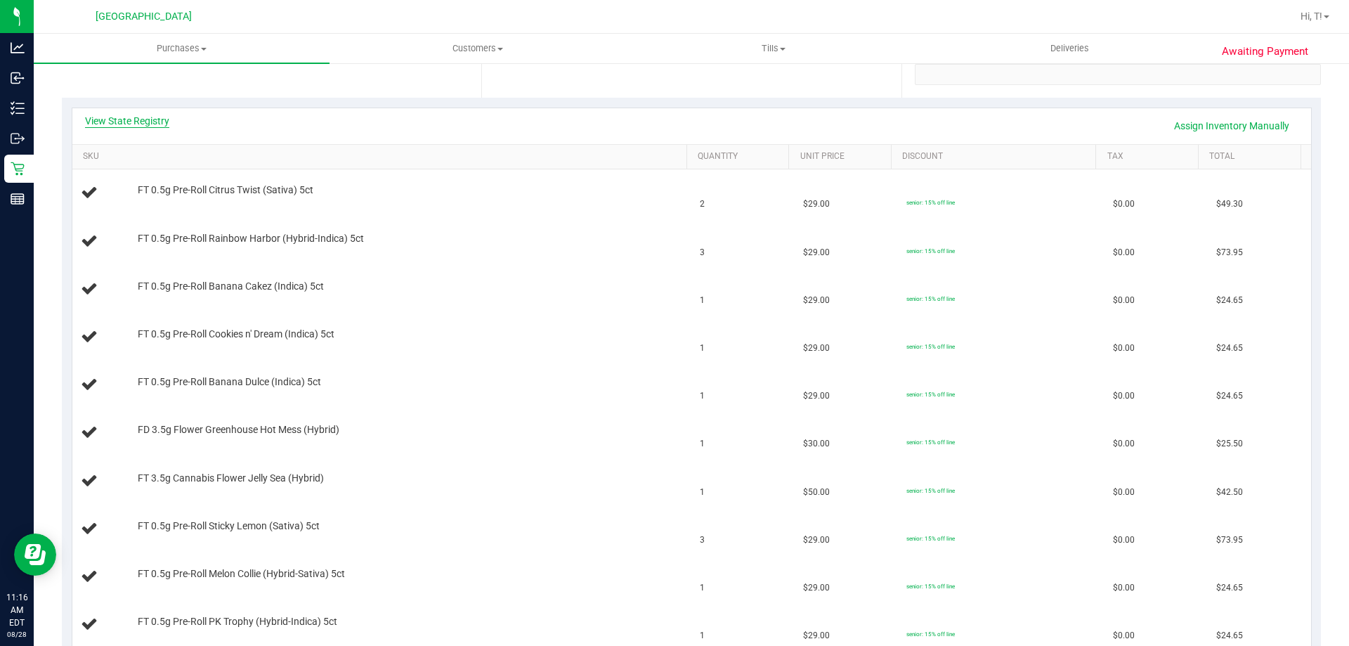
click at [89, 115] on link "View State Registry" at bounding box center [127, 121] width 84 height 14
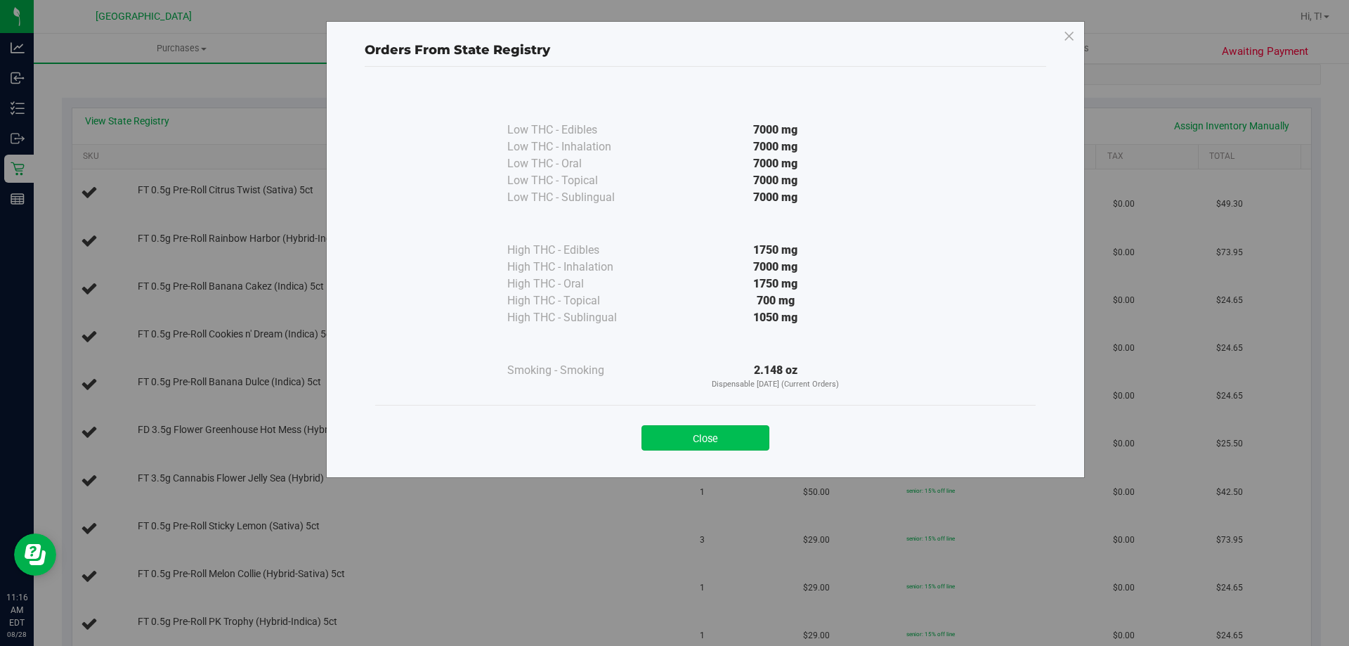
click at [687, 428] on button "Close" at bounding box center [705, 437] width 128 height 25
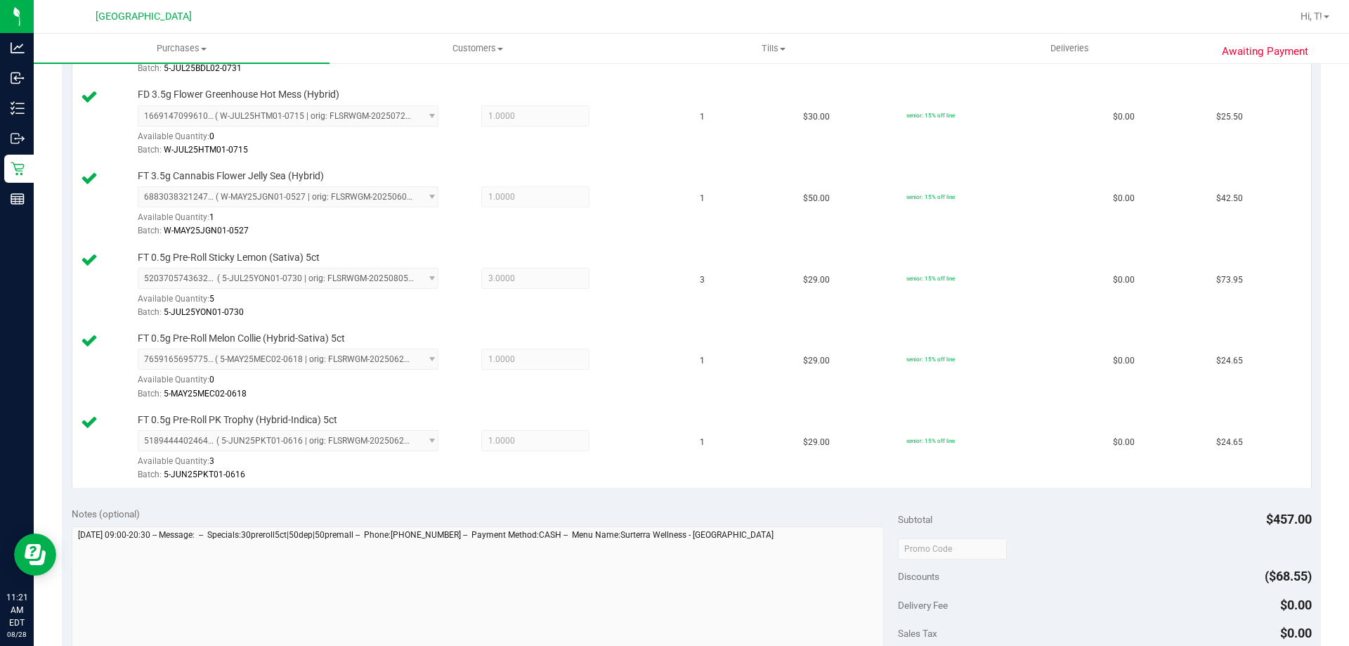
scroll to position [843, 0]
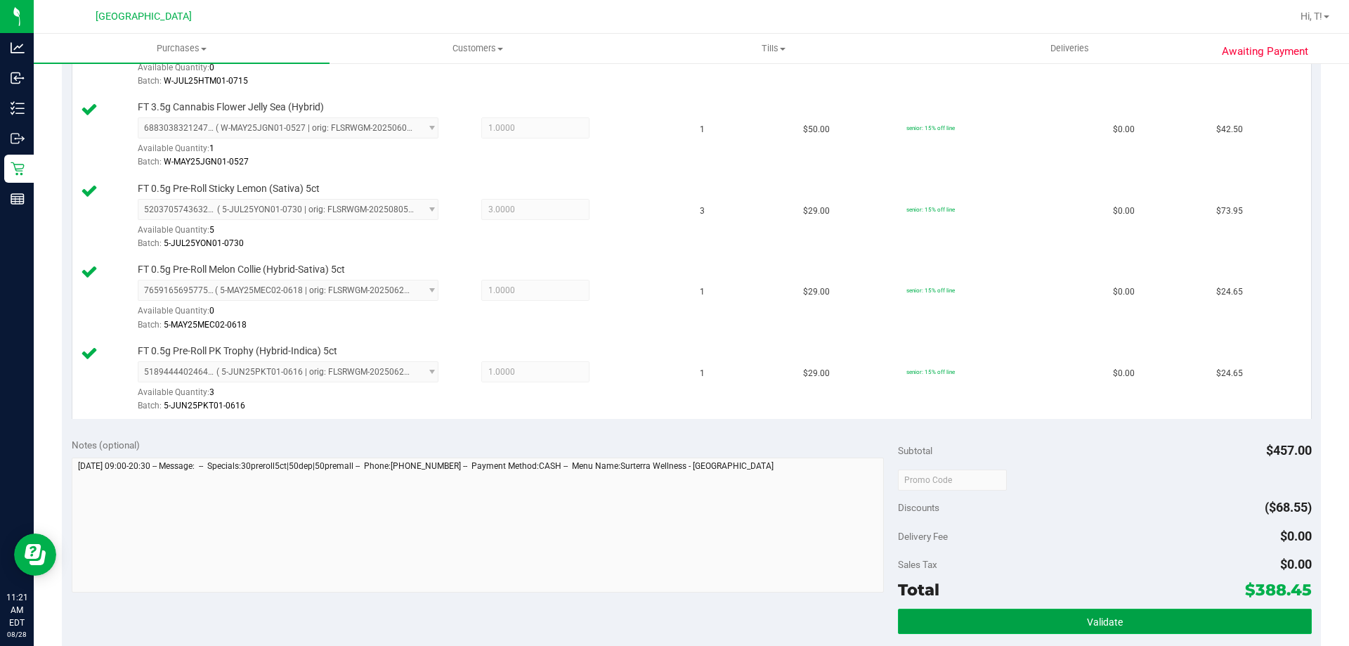
click at [1116, 623] on button "Validate" at bounding box center [1104, 620] width 413 height 25
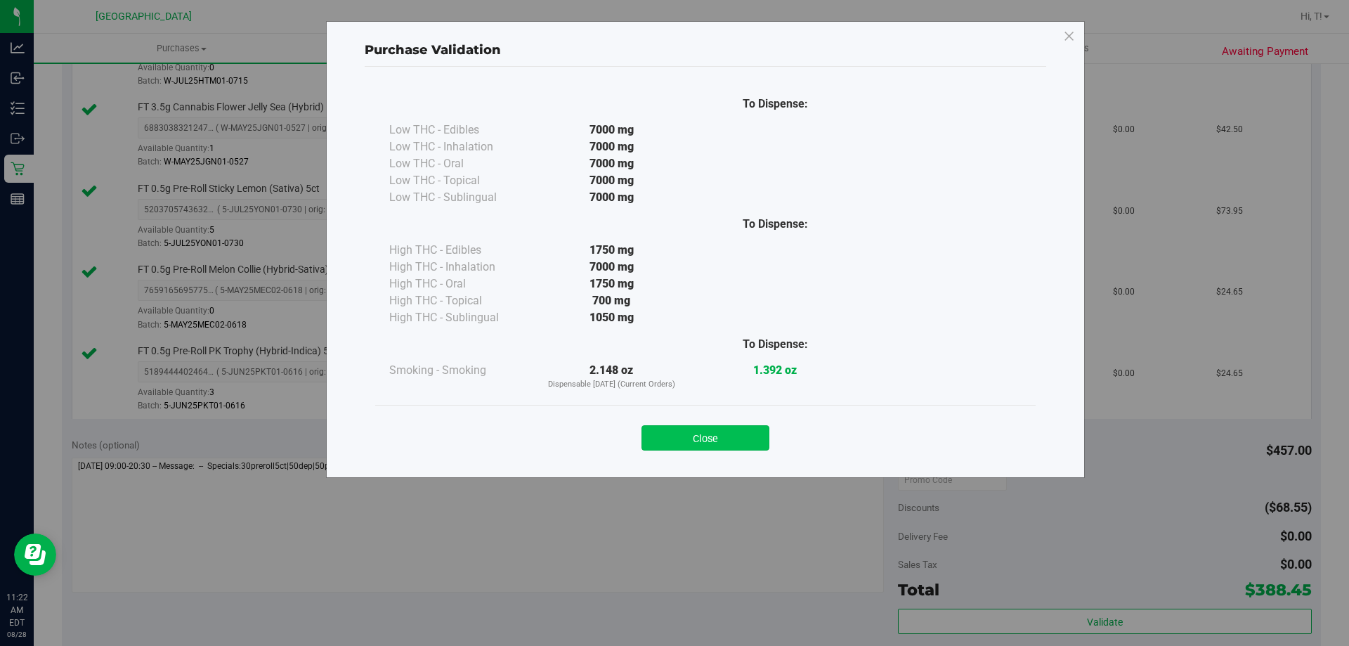
click at [726, 434] on button "Close" at bounding box center [705, 437] width 128 height 25
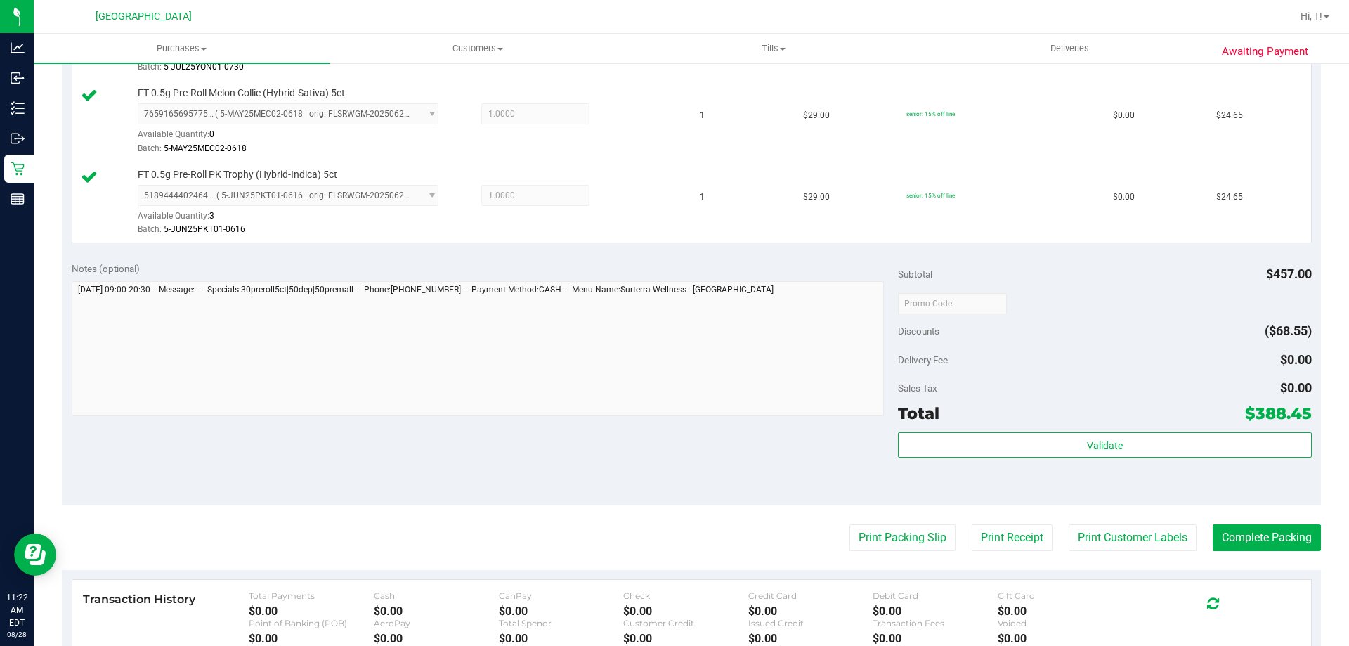
scroll to position [1124, 0]
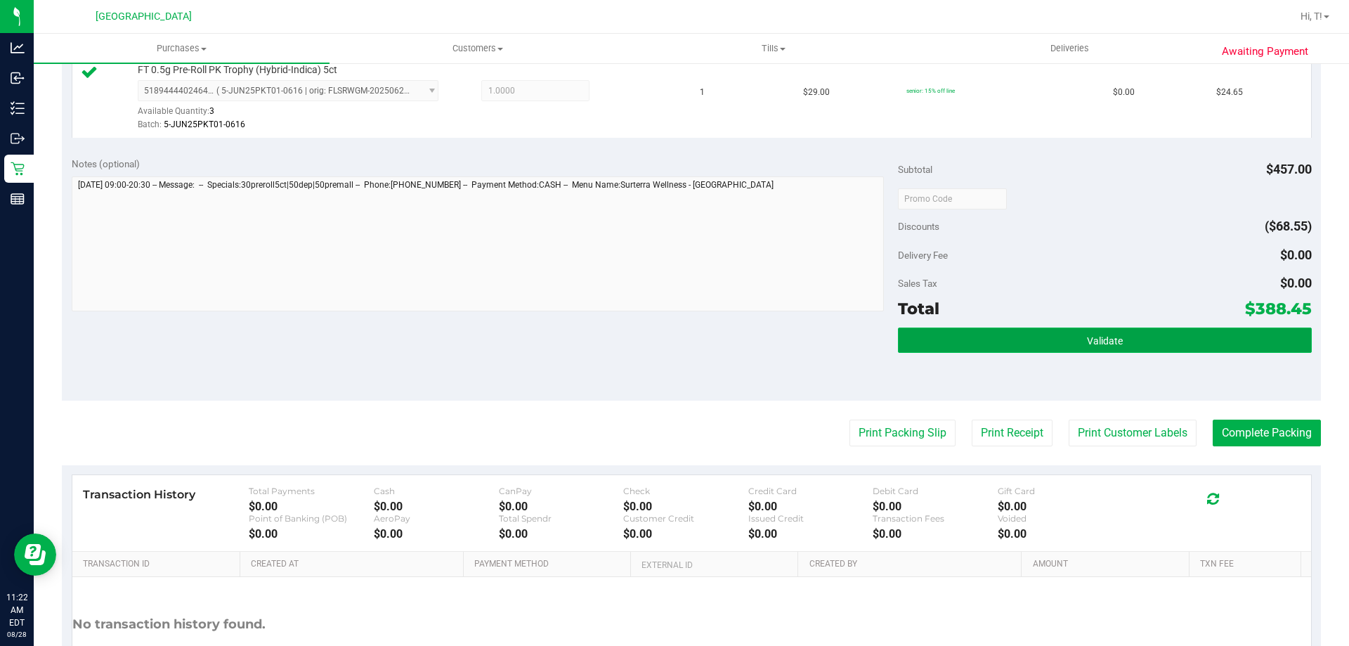
click at [1074, 337] on button "Validate" at bounding box center [1104, 339] width 413 height 25
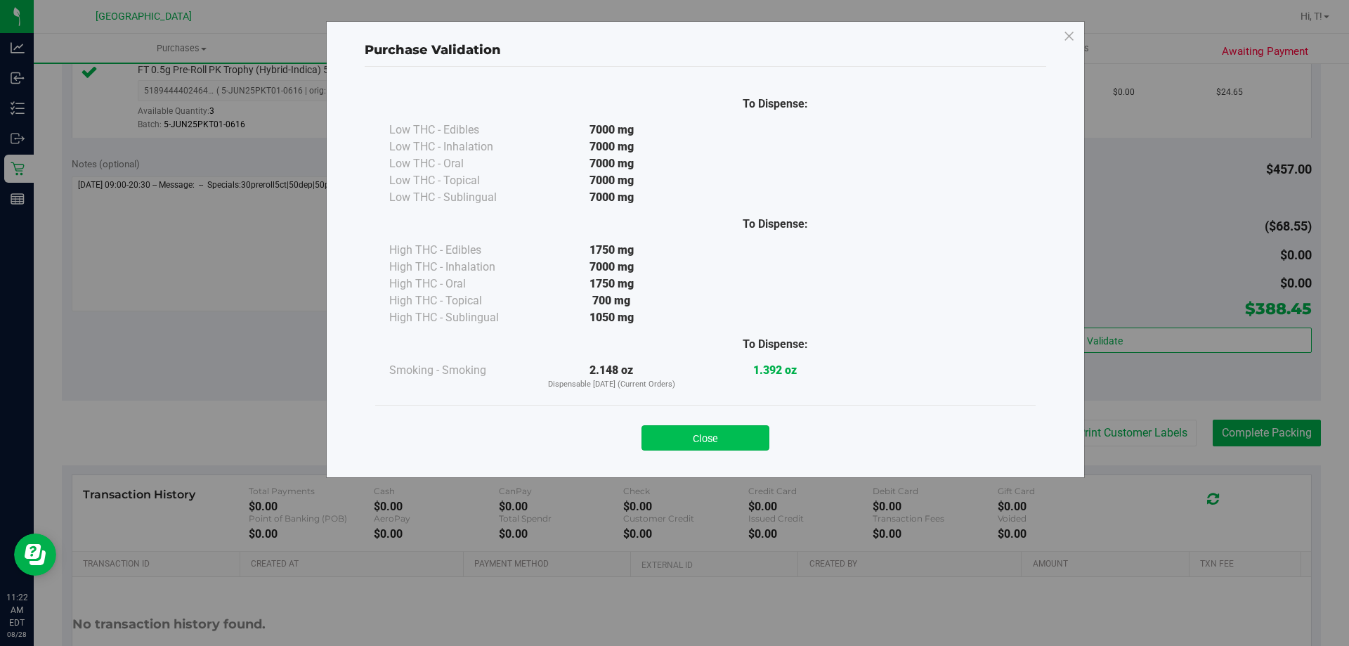
click at [738, 448] on button "Close" at bounding box center [705, 437] width 128 height 25
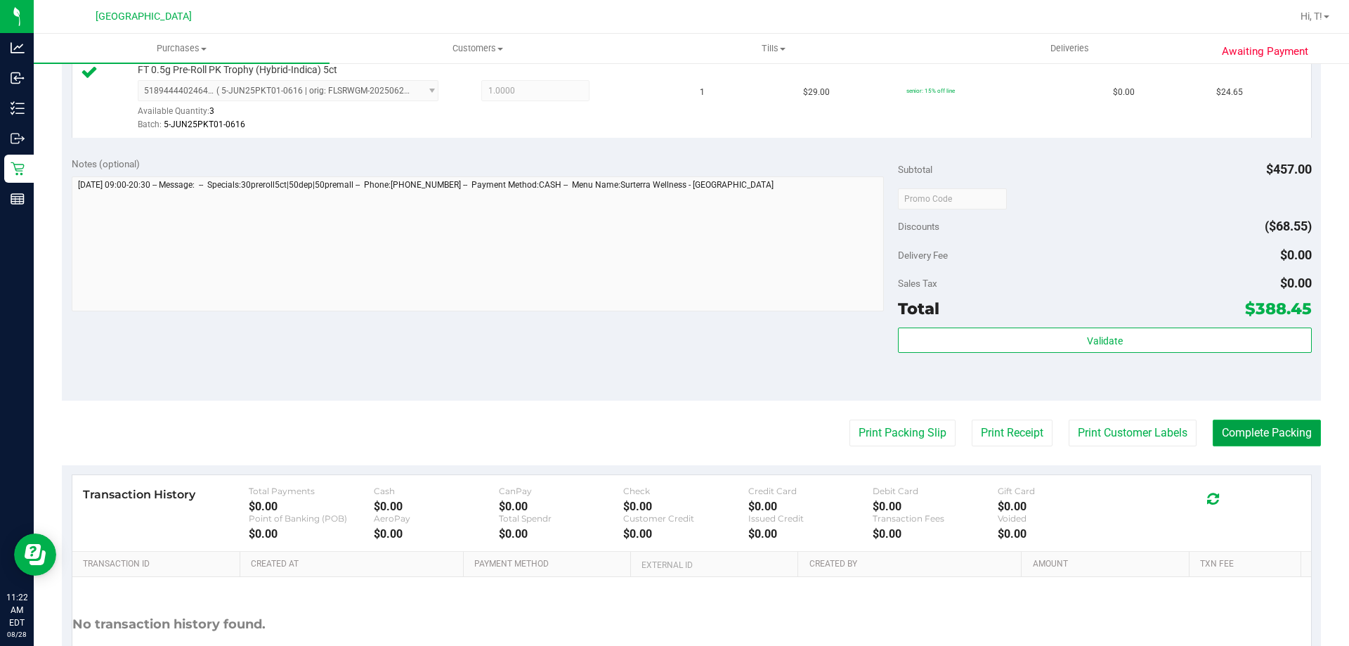
click at [1301, 441] on button "Complete Packing" at bounding box center [1267, 432] width 108 height 27
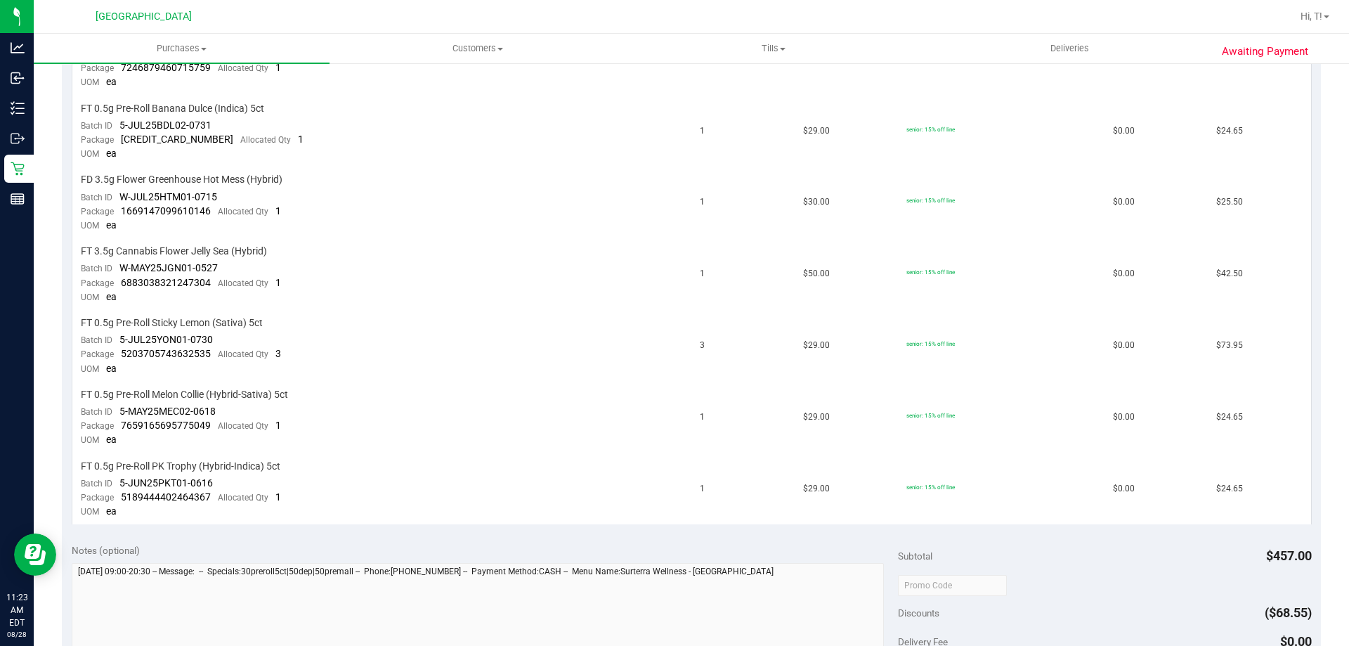
scroll to position [422, 0]
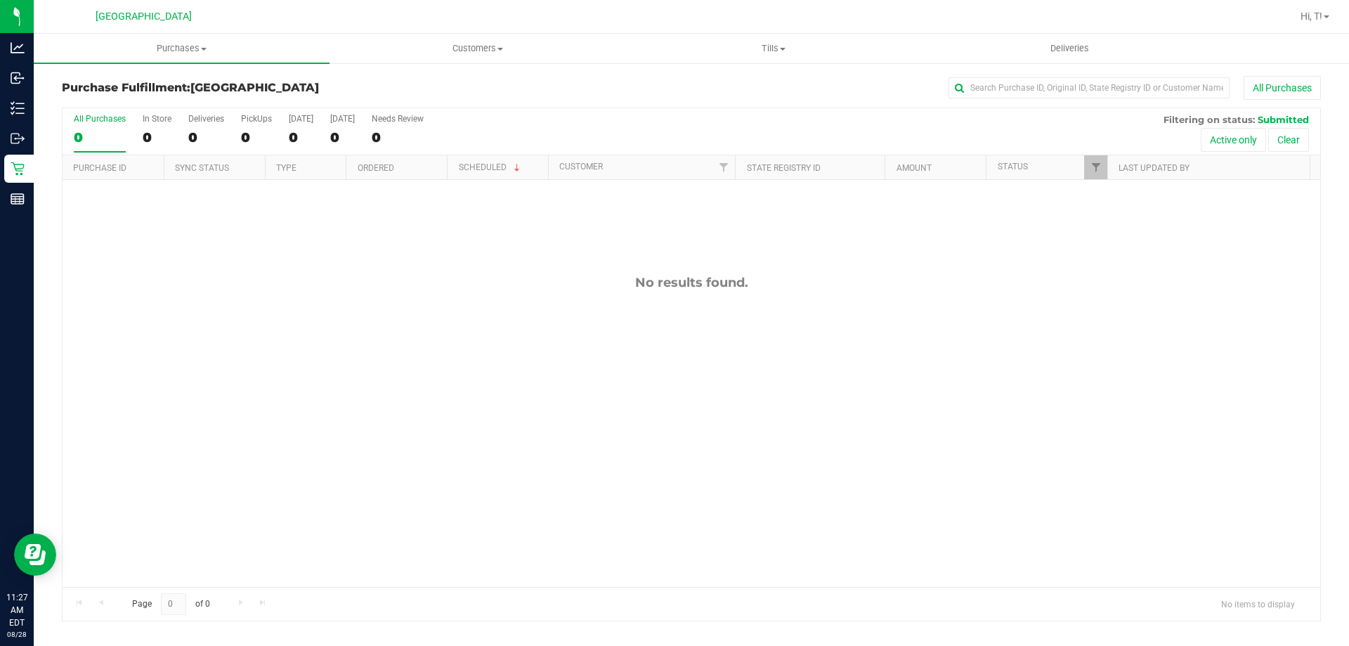
click at [390, 414] on div "No results found." at bounding box center [692, 431] width 1258 height 502
click at [461, 46] on span "Customers" at bounding box center [477, 48] width 294 height 13
click at [419, 108] on li "Add a new customer" at bounding box center [478, 101] width 296 height 17
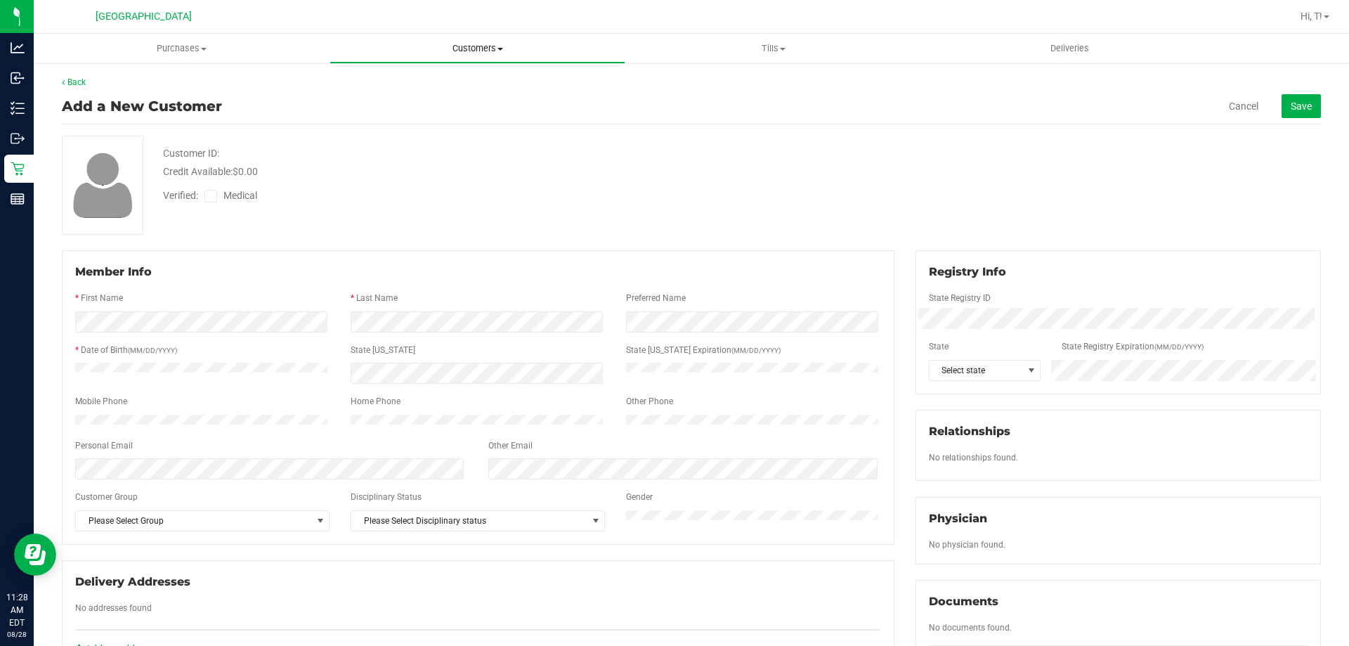
click at [478, 50] on span "Customers" at bounding box center [477, 48] width 294 height 13
click at [423, 92] on li "All customers" at bounding box center [478, 85] width 296 height 17
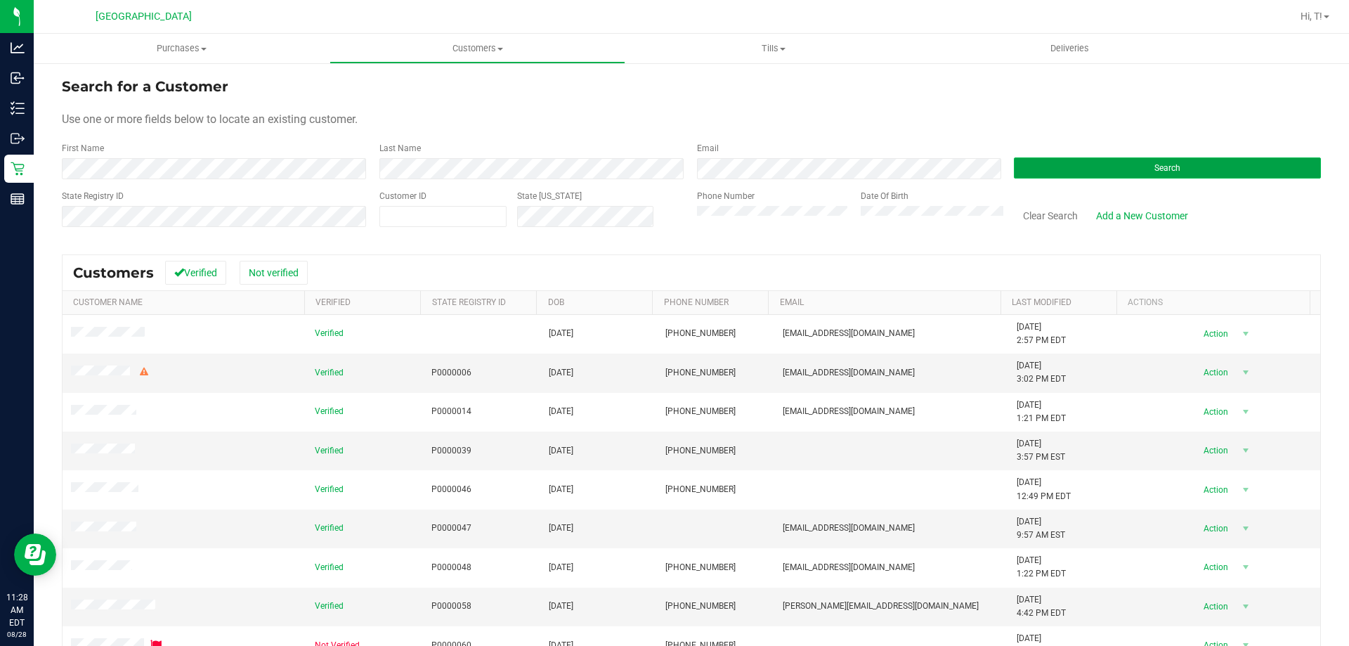
click at [1179, 171] on button "Search" at bounding box center [1167, 167] width 307 height 21
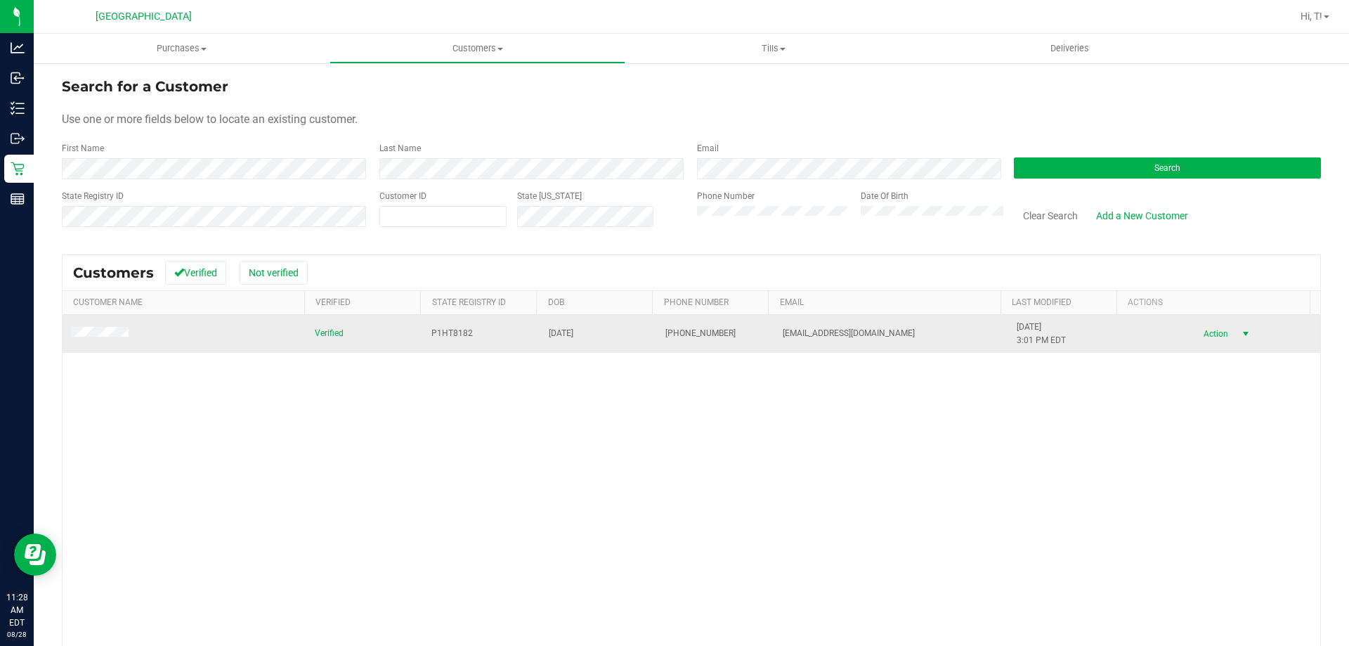
click at [1240, 337] on span "select" at bounding box center [1245, 333] width 11 height 11
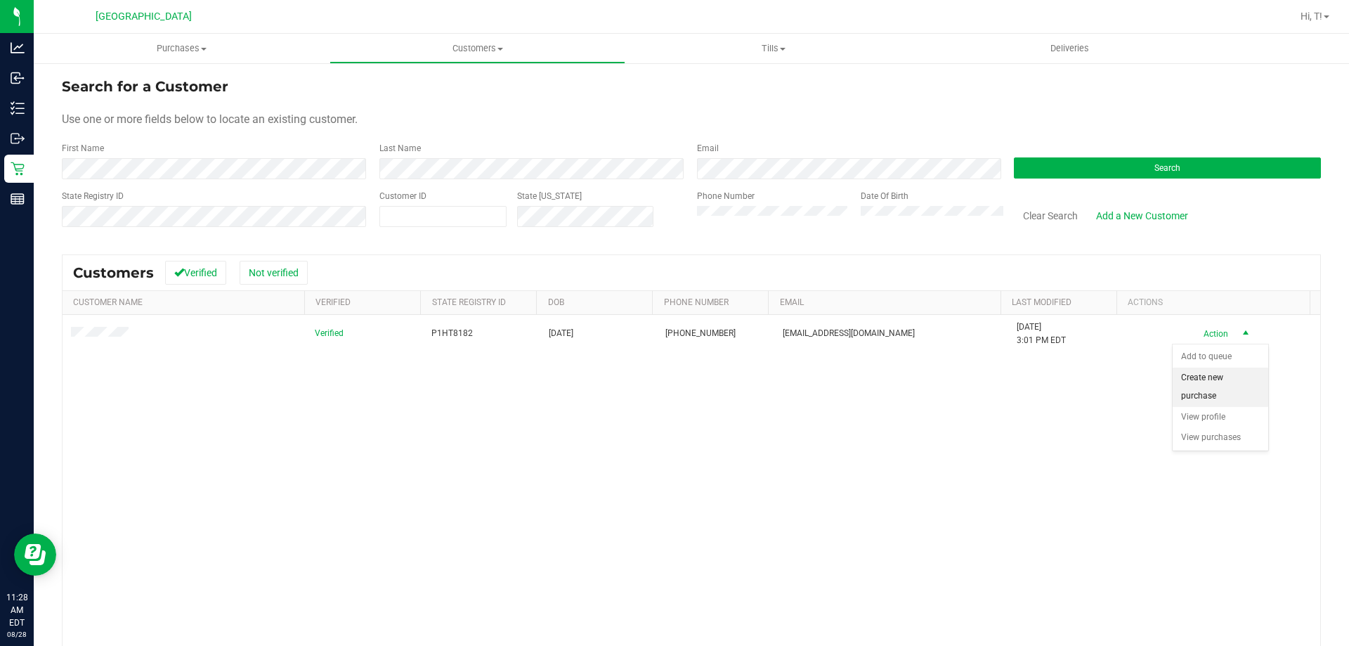
click at [1180, 384] on li "Create new purchase" at bounding box center [1221, 386] width 96 height 39
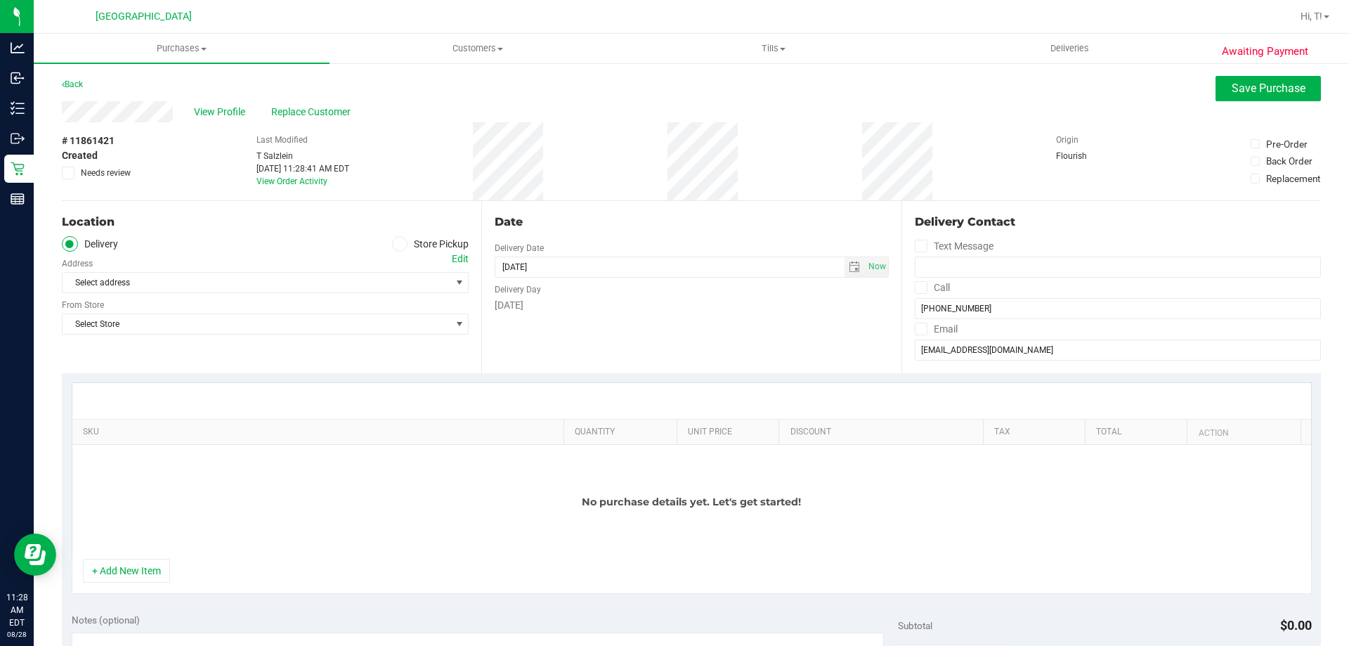
click at [397, 244] on icon at bounding box center [400, 244] width 8 height 0
click at [0, 0] on input "Store Pickup" at bounding box center [0, 0] width 0 height 0
click at [368, 285] on span "Select Store" at bounding box center [257, 283] width 388 height 20
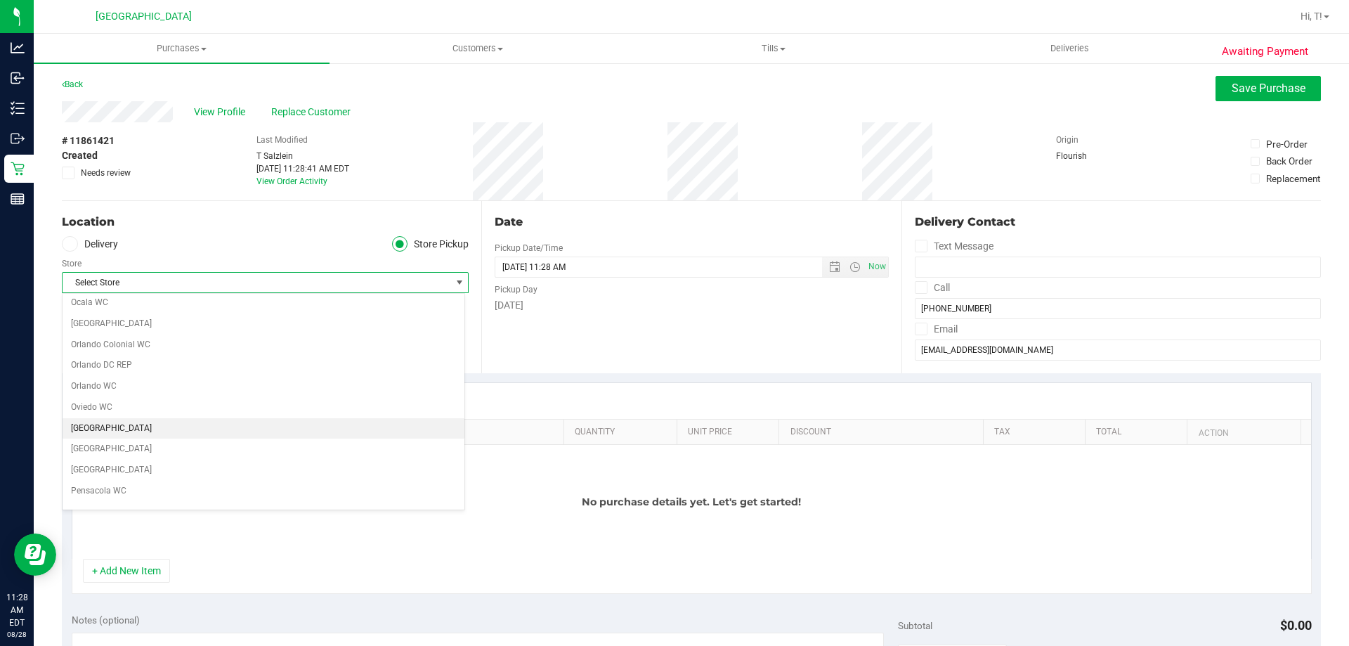
scroll to position [632, 0]
click at [106, 434] on li "[GEOGRAPHIC_DATA]" at bounding box center [264, 426] width 402 height 21
click at [440, 354] on div "Location Delivery Store Pickup Store Palm Bay WC Select Store Bonita Springs WC…" at bounding box center [271, 287] width 419 height 172
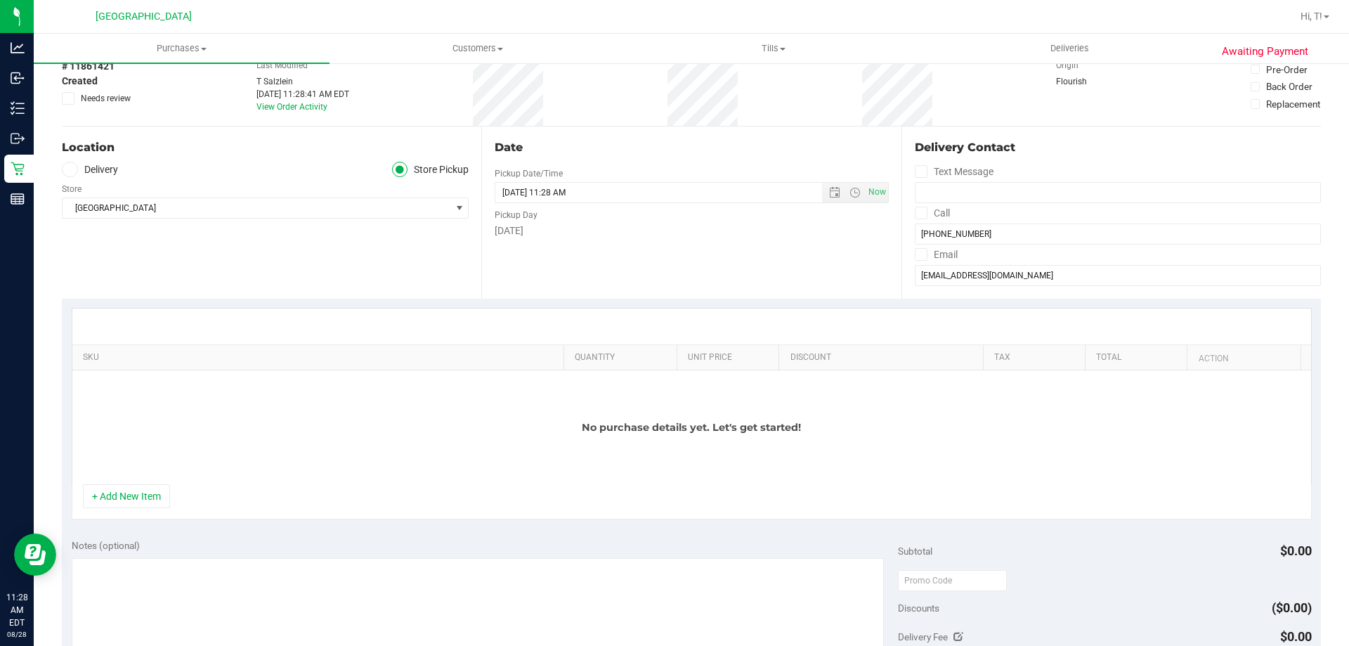
scroll to position [211, 0]
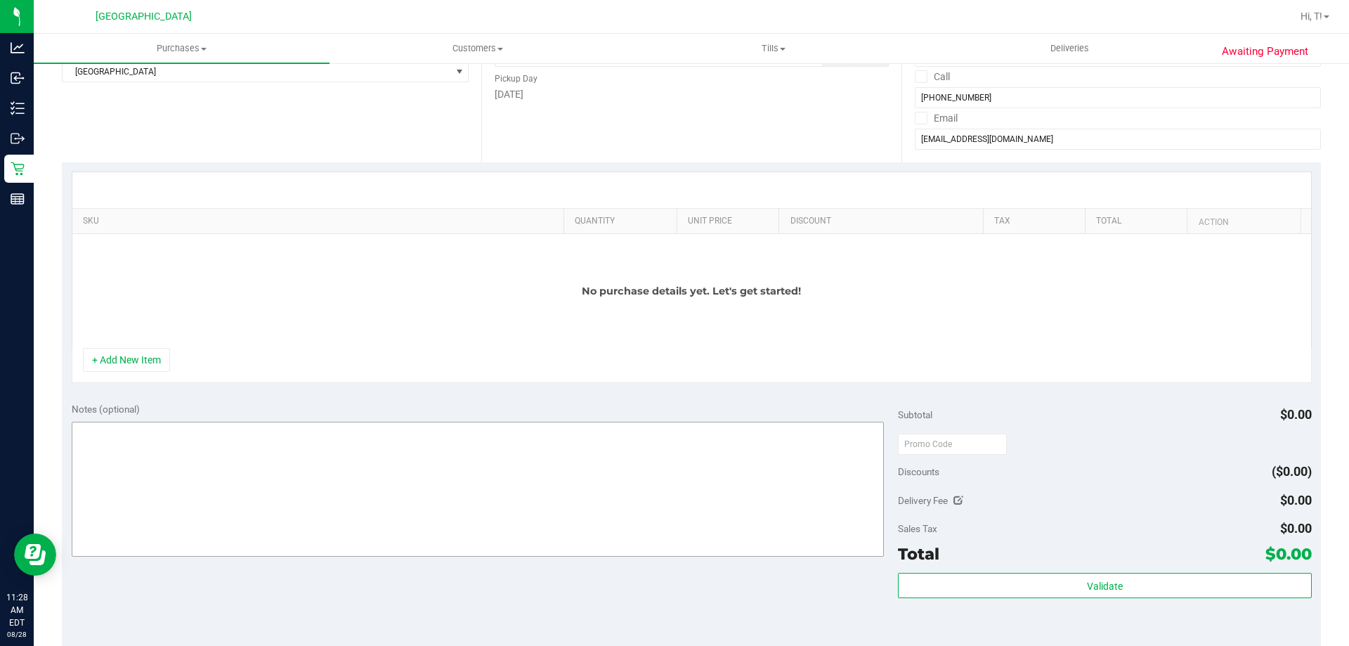
click at [145, 360] on button "+ Add New Item" at bounding box center [126, 360] width 87 height 24
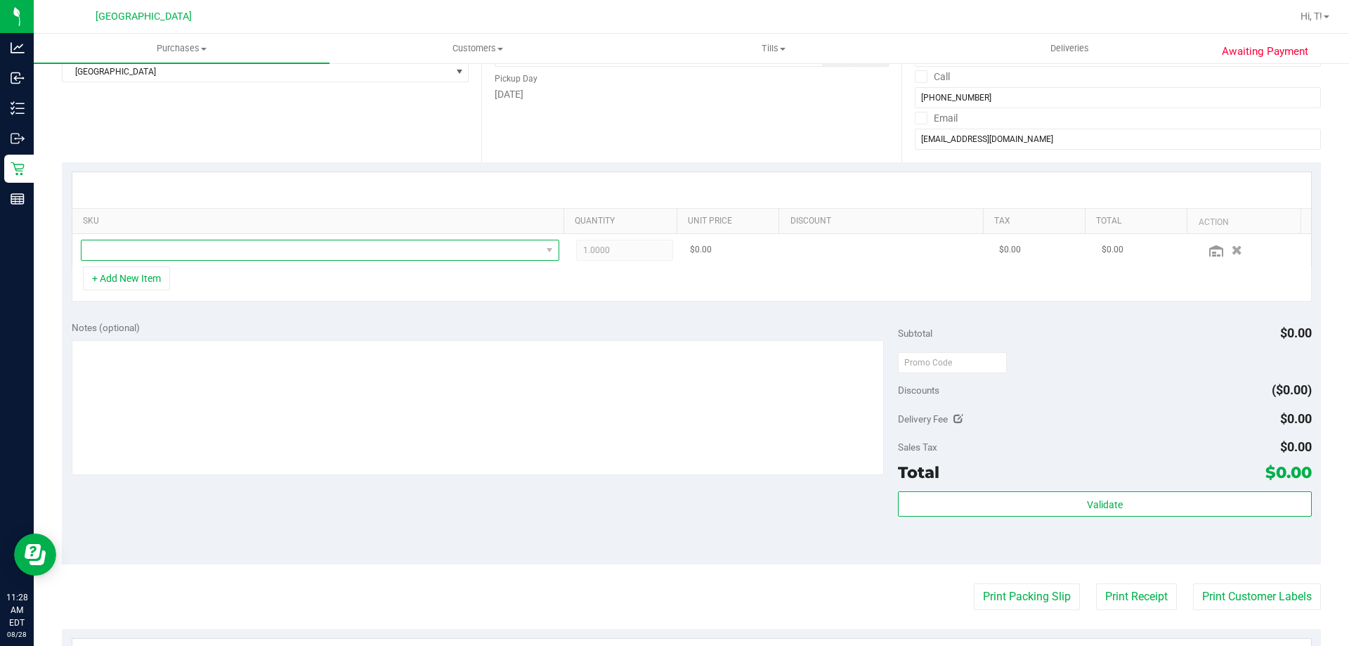
click at [541, 254] on span "NO DATA FOUND" at bounding box center [550, 250] width 18 height 20
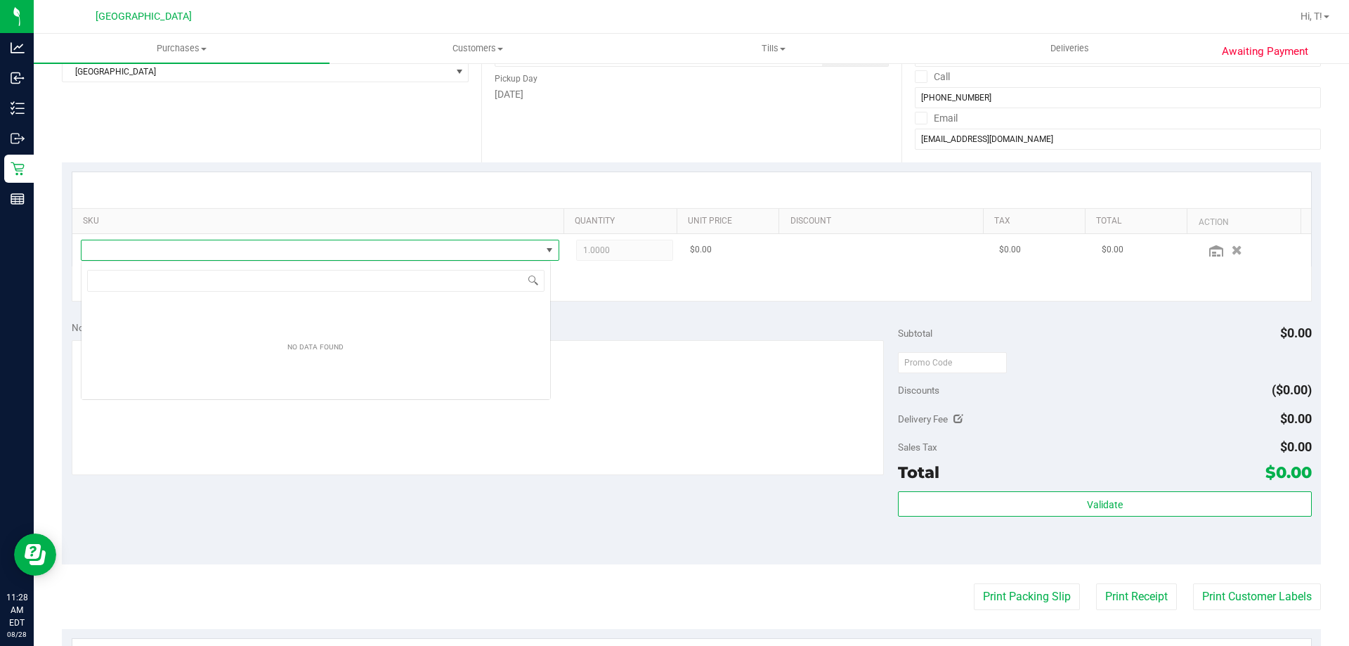
scroll to position [21, 470]
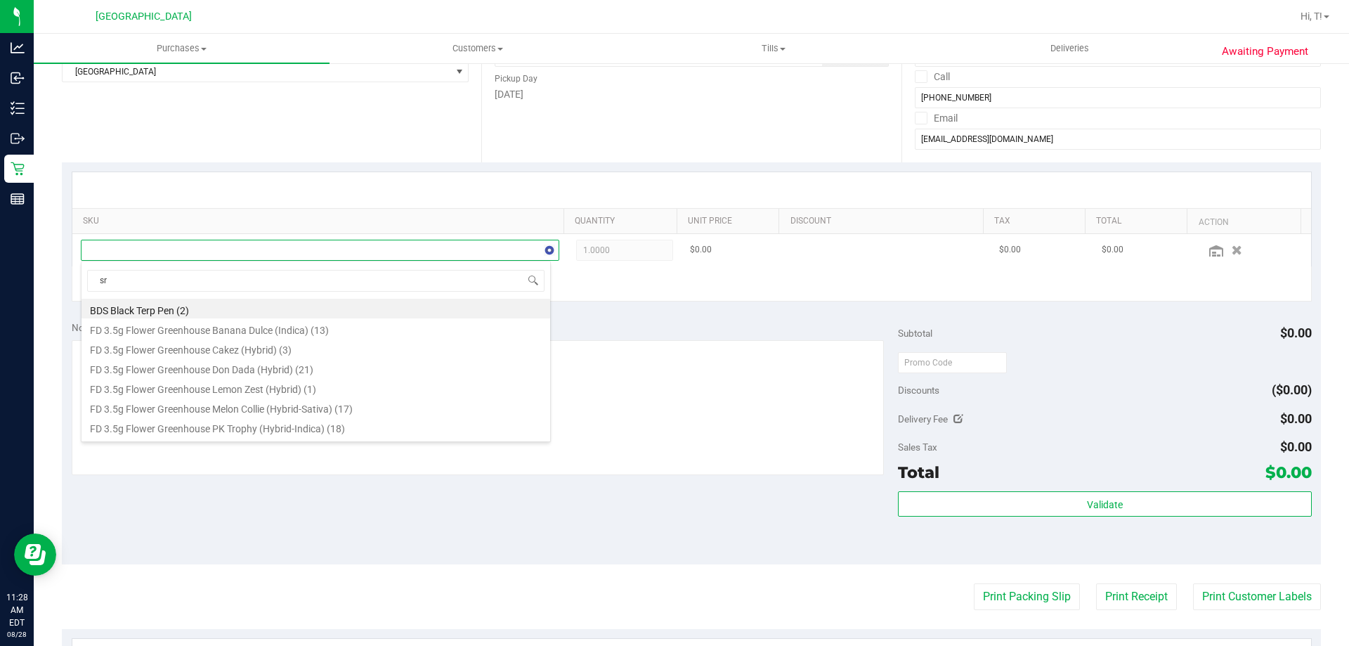
type input "srz"
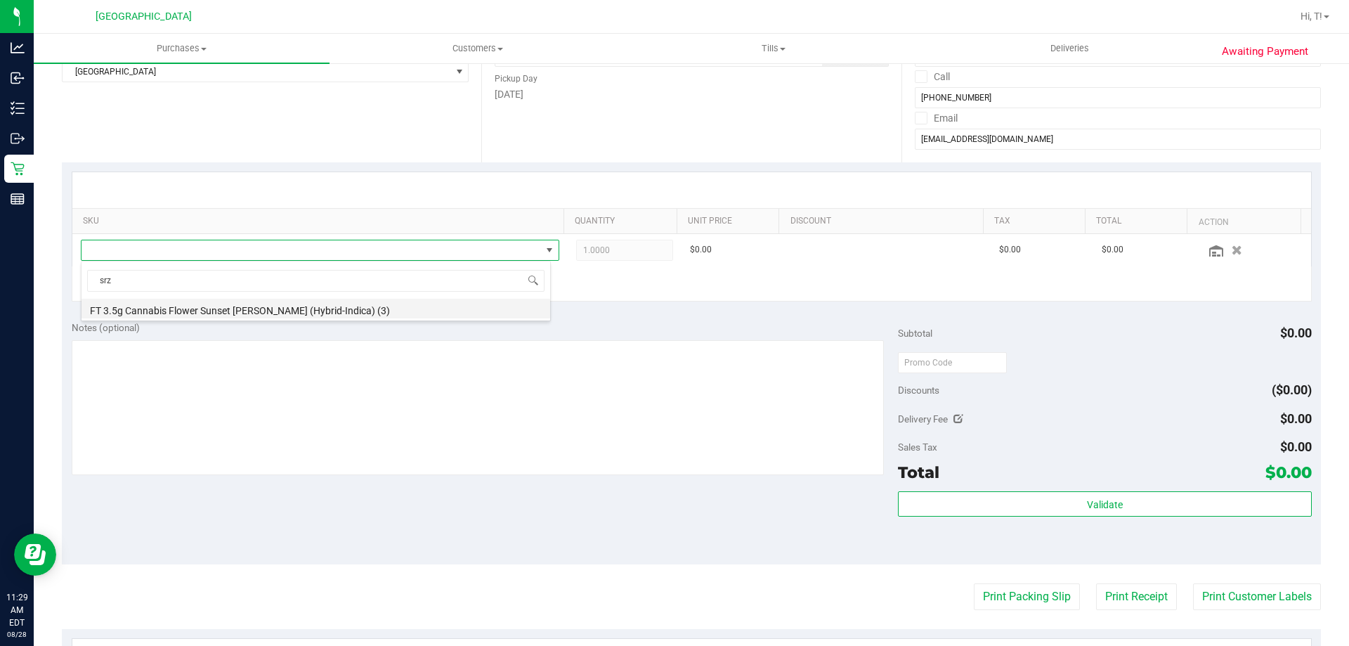
click at [344, 313] on li "FT 3.5g Cannabis Flower Sunset Runtz (Hybrid-Indica) (3)" at bounding box center [316, 309] width 469 height 20
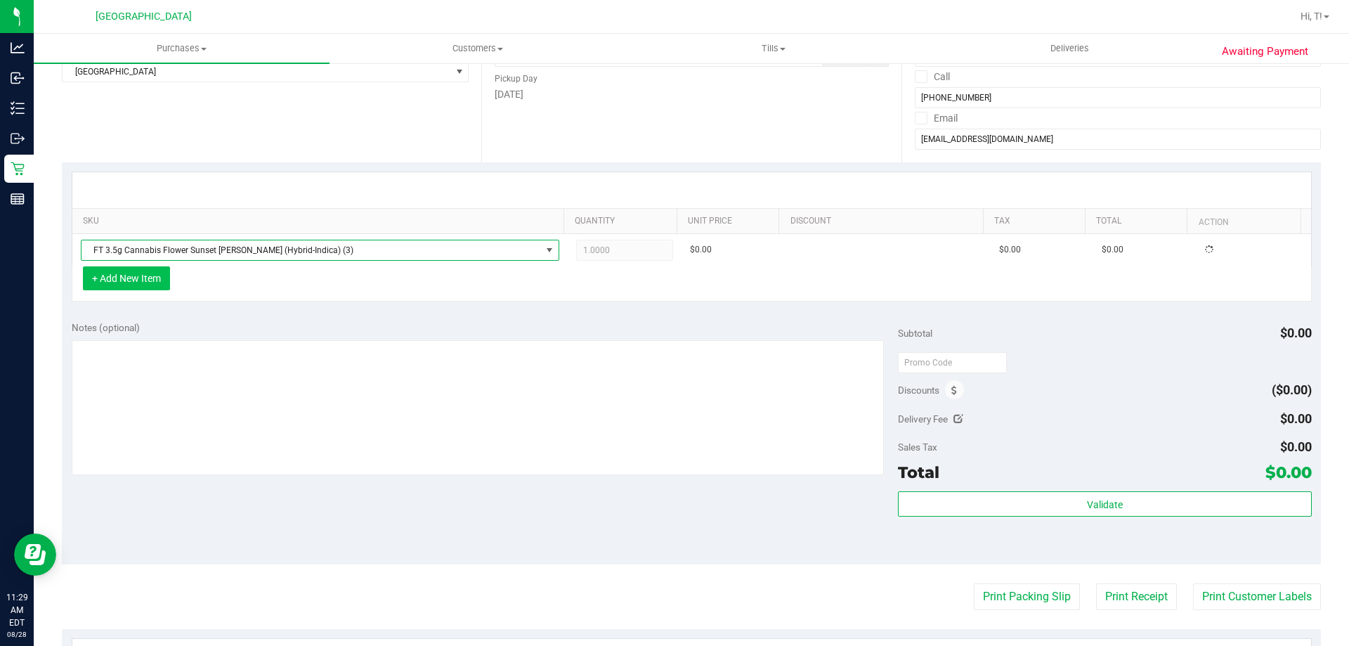
click at [133, 275] on button "+ Add New Item" at bounding box center [126, 278] width 87 height 24
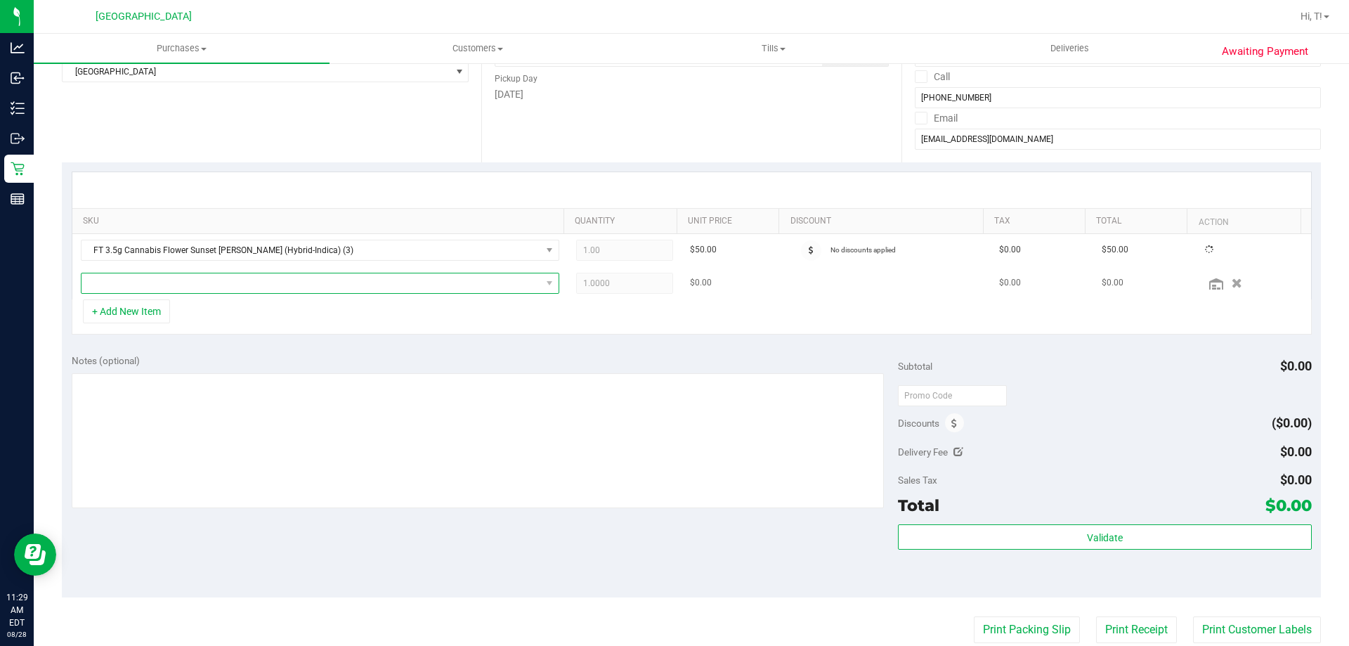
click at [176, 278] on span "NO DATA FOUND" at bounding box center [312, 283] width 460 height 20
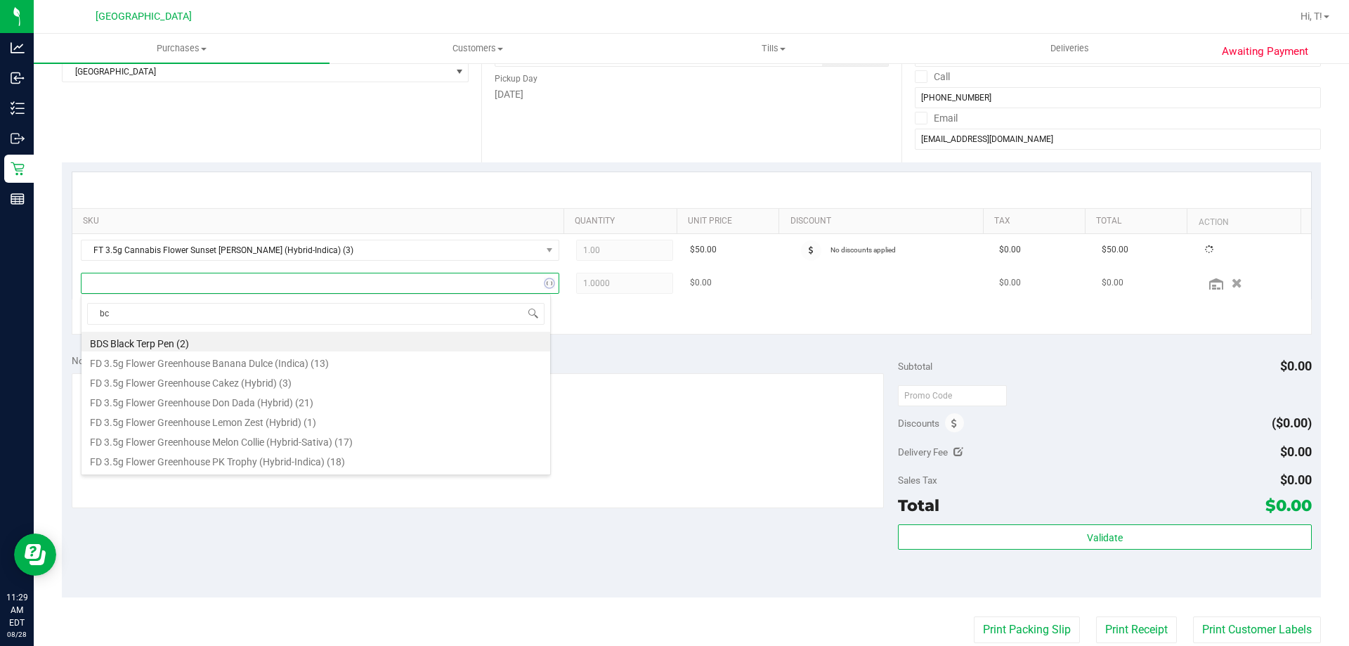
type input "bct"
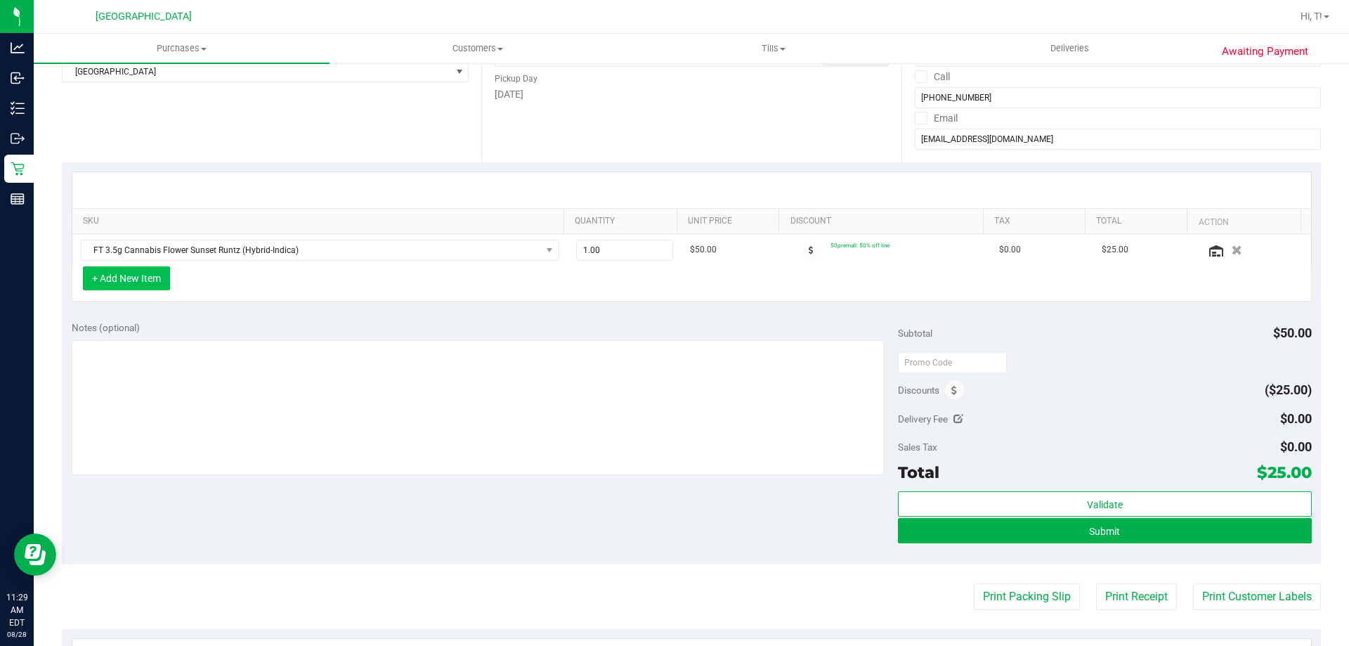
click at [152, 282] on button "+ Add New Item" at bounding box center [126, 278] width 87 height 24
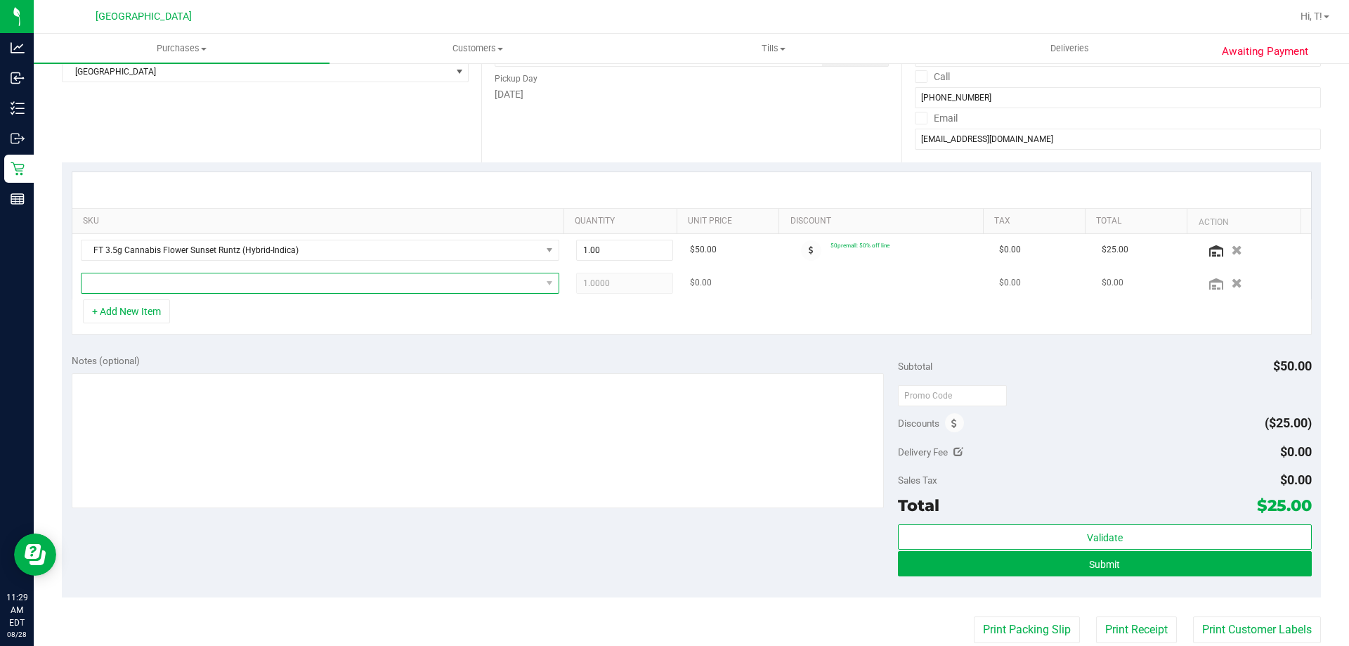
click at [148, 285] on span "NO DATA FOUND" at bounding box center [312, 283] width 460 height 20
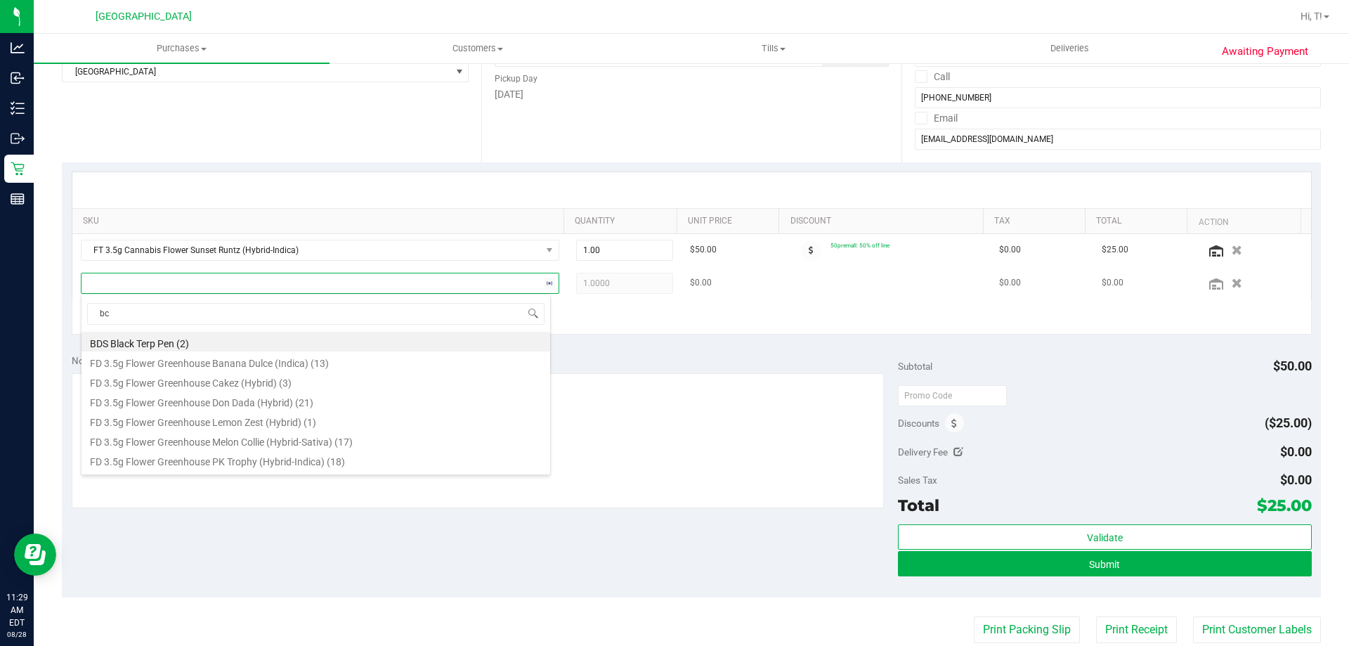
type input "bct"
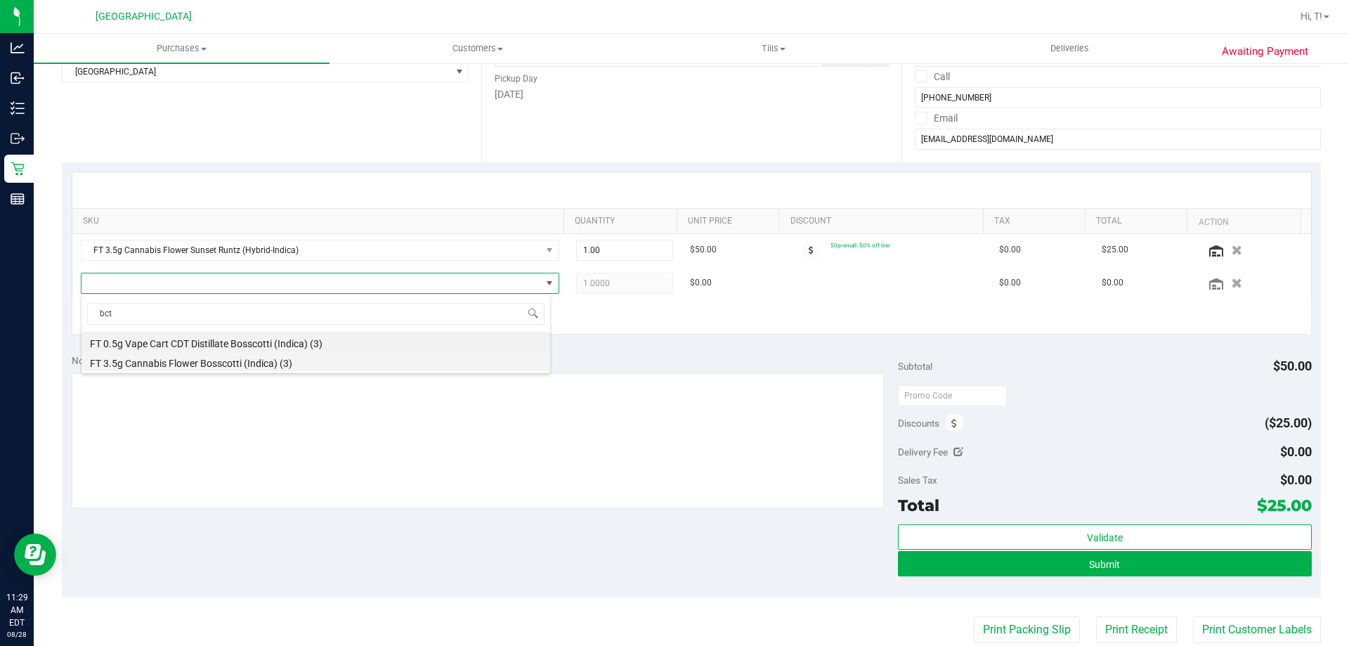
click at [195, 366] on li "FT 3.5g Cannabis Flower Bosscotti (Indica) (3)" at bounding box center [316, 361] width 469 height 20
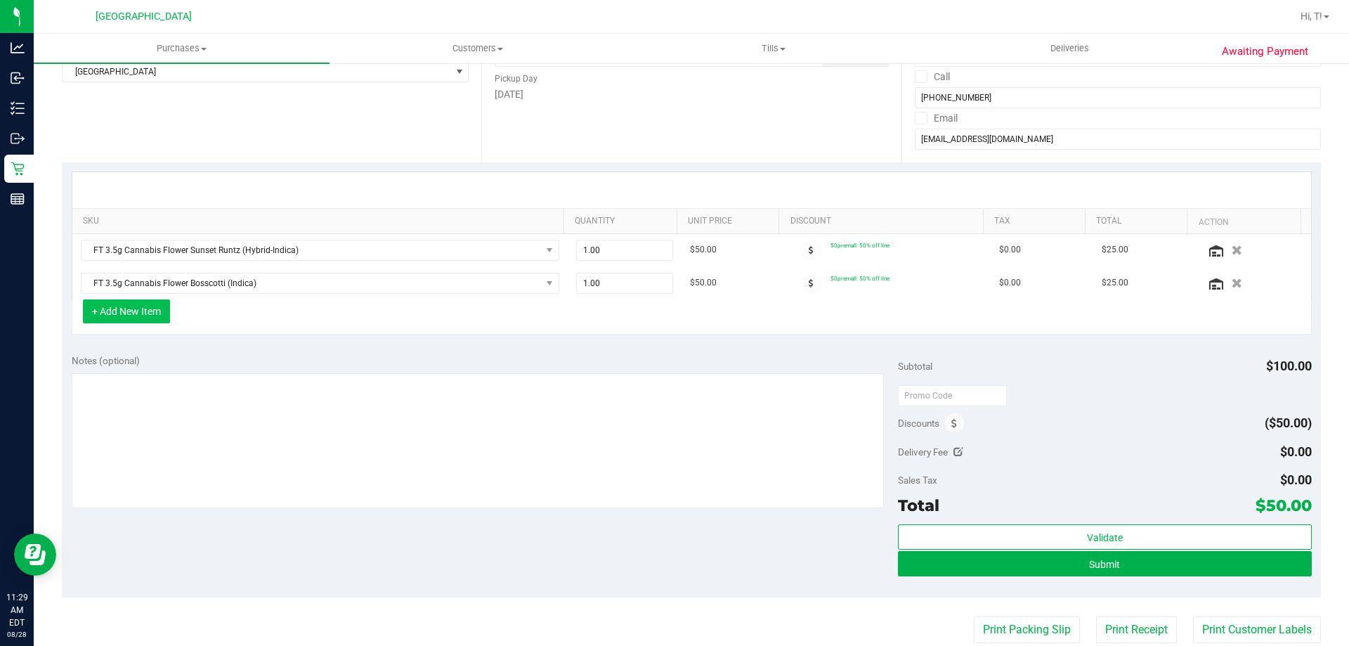
click at [150, 316] on button "+ Add New Item" at bounding box center [126, 311] width 87 height 24
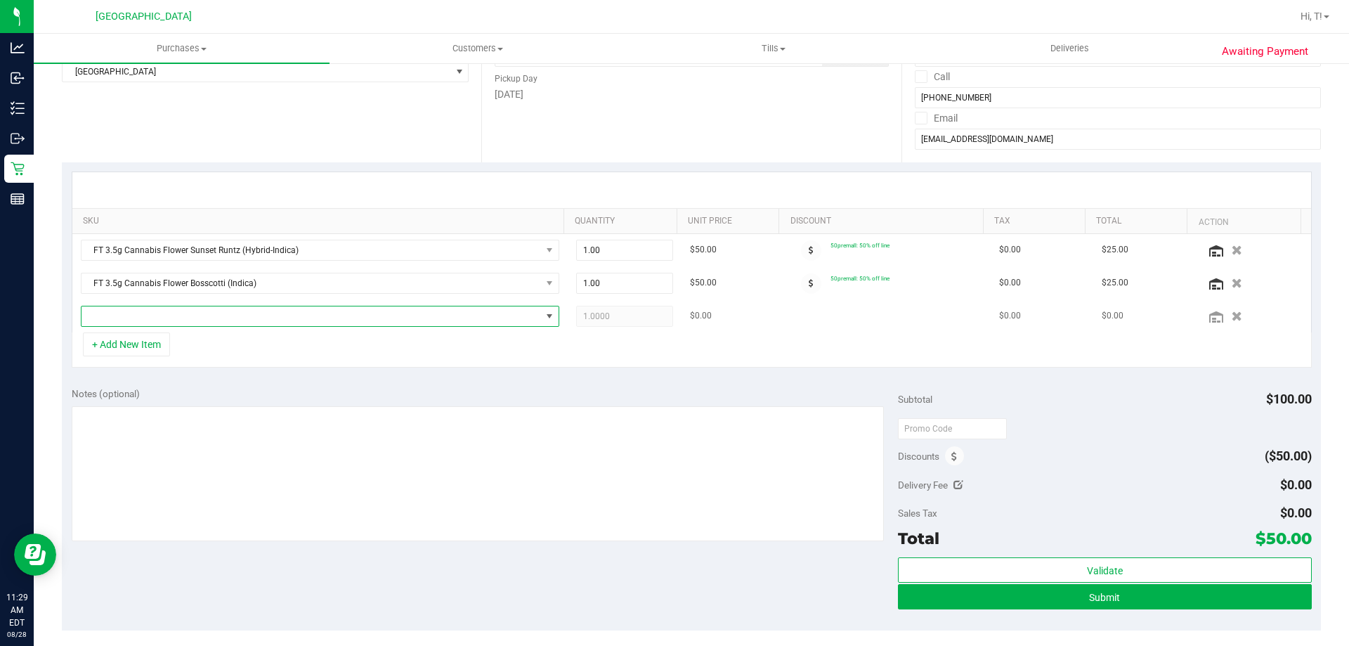
click at [159, 318] on span "NO DATA FOUND" at bounding box center [312, 316] width 460 height 20
click at [618, 384] on div "Notes (optional) Subtotal $100.00 Discounts ($50.00) Delivery Fee $0.00 Sales T…" at bounding box center [691, 503] width 1259 height 253
click at [1231, 315] on icon "button" at bounding box center [1237, 316] width 12 height 11
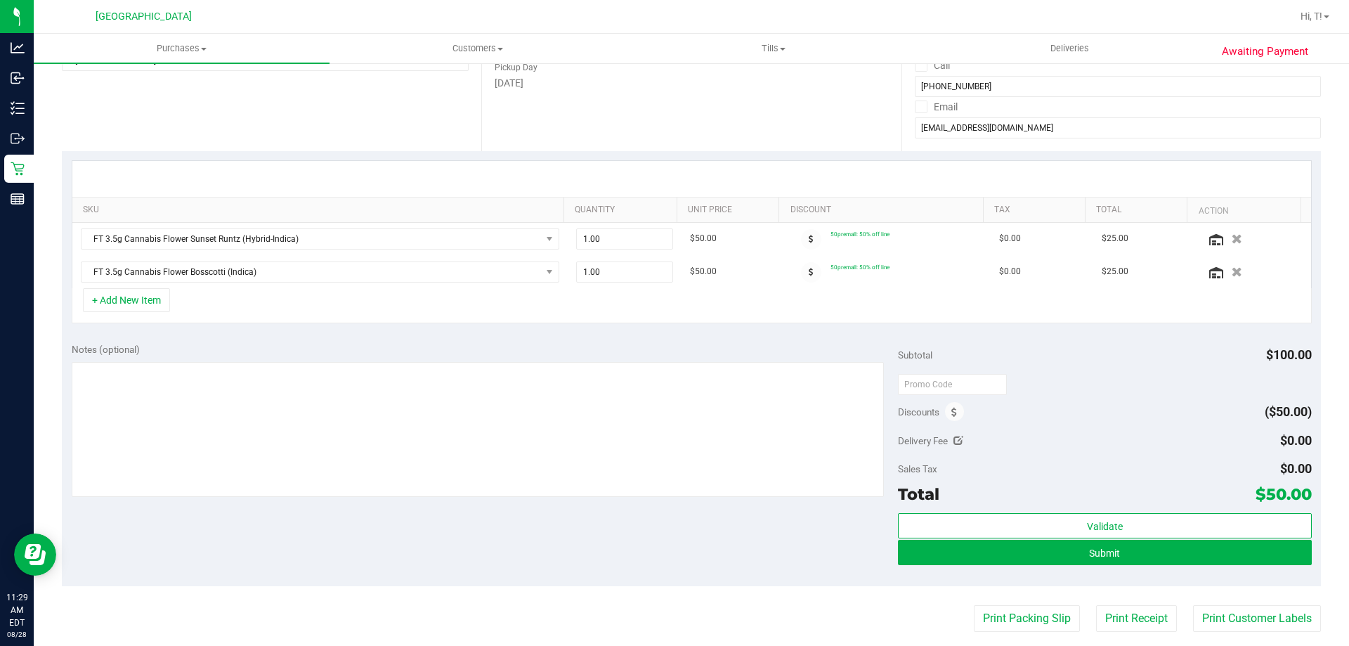
scroll to position [422, 0]
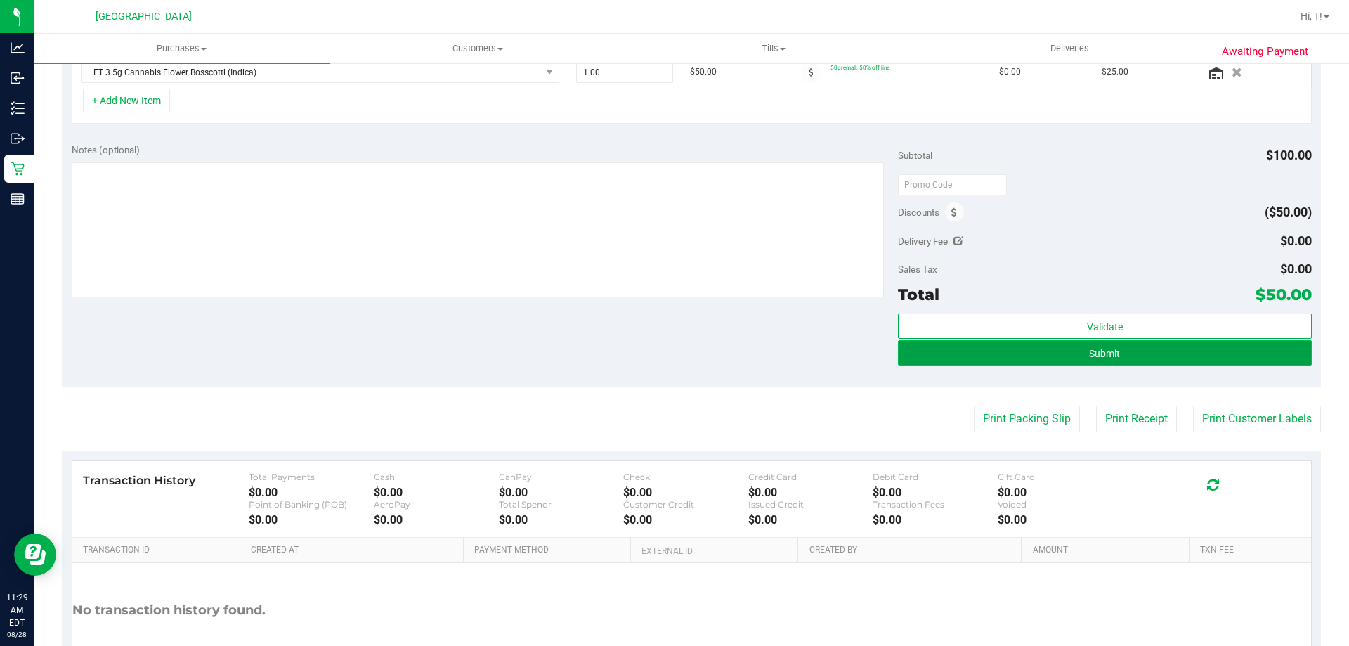
click at [1113, 348] on button "Submit" at bounding box center [1104, 352] width 413 height 25
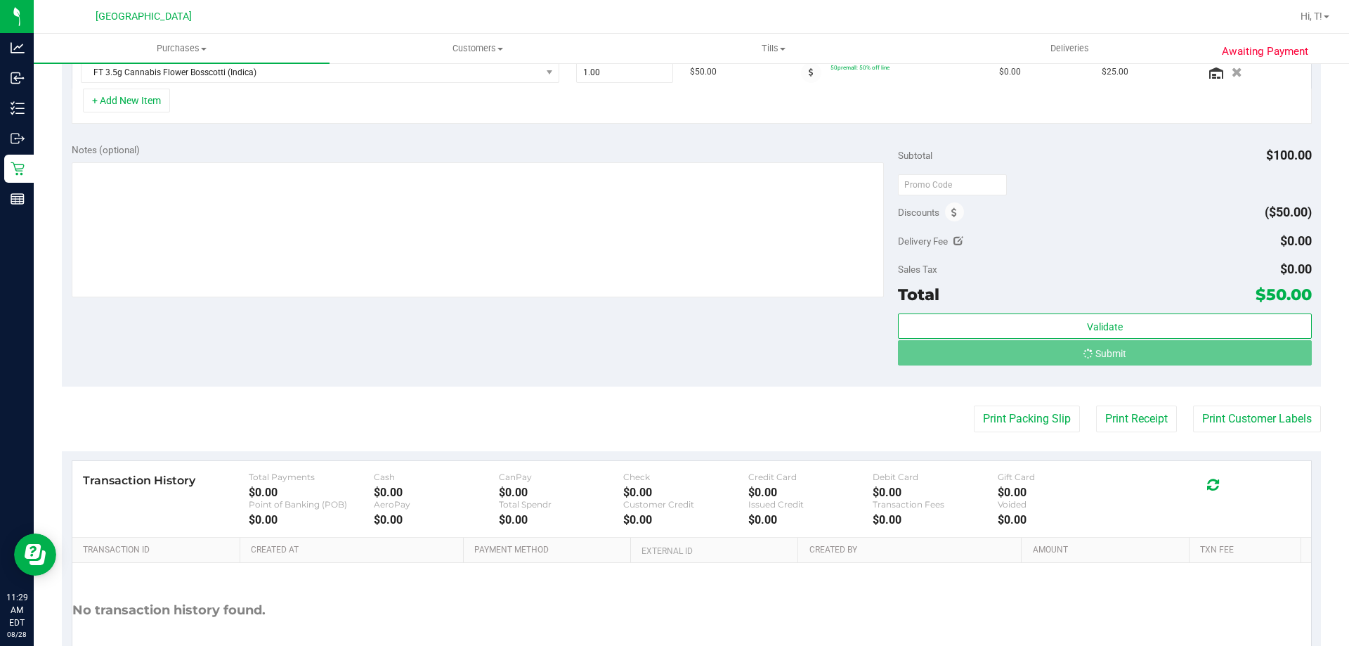
scroll to position [400, 0]
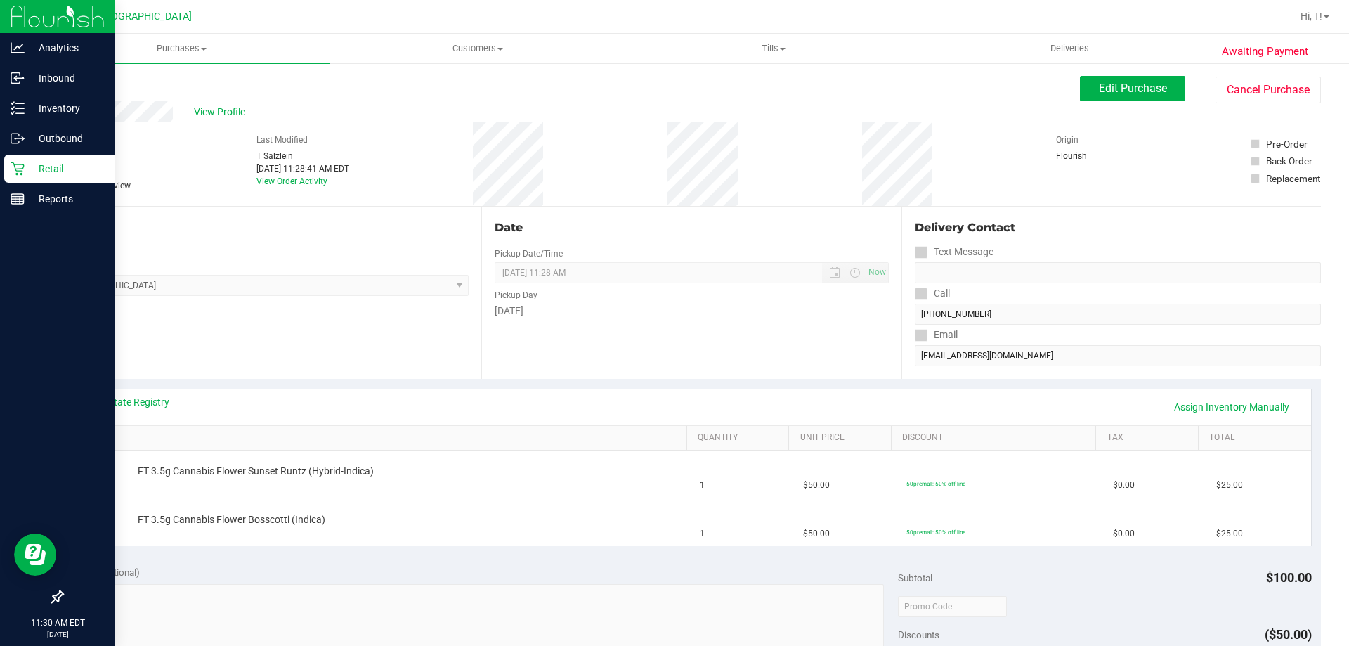
click at [22, 169] on icon at bounding box center [18, 169] width 14 height 14
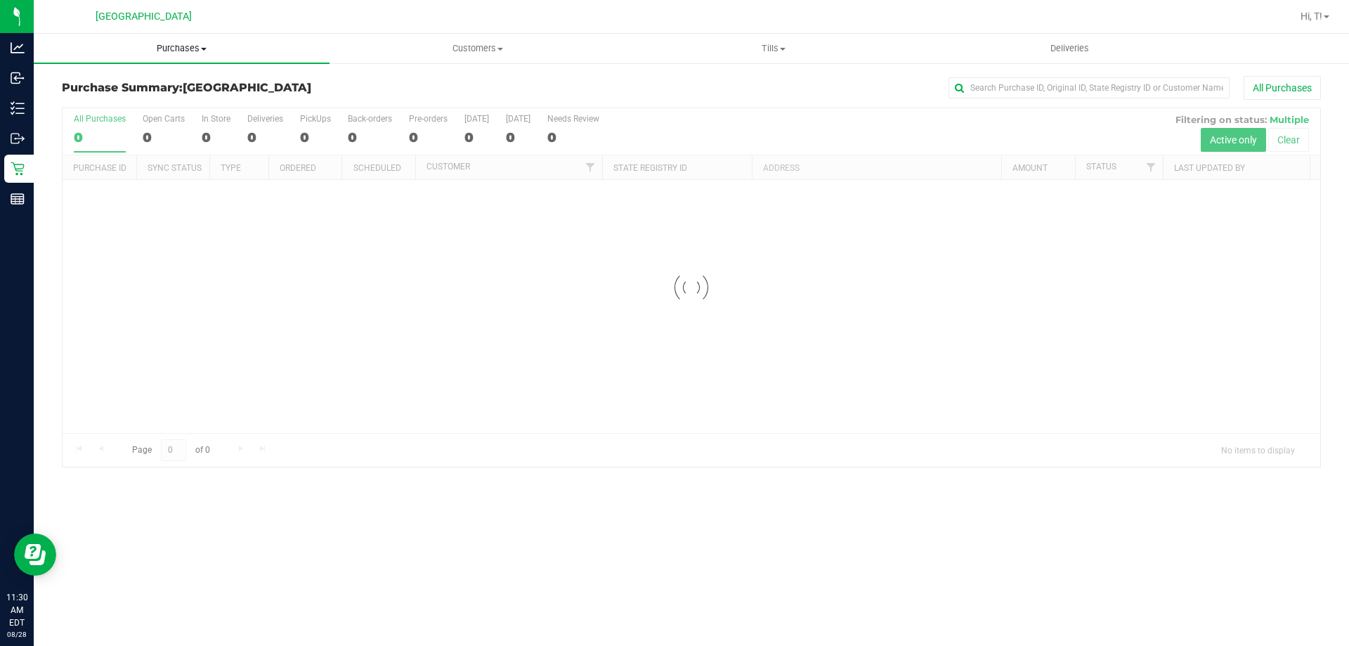
click at [176, 48] on span "Purchases" at bounding box center [182, 48] width 296 height 13
click at [117, 93] on li "Fulfillment" at bounding box center [182, 101] width 296 height 17
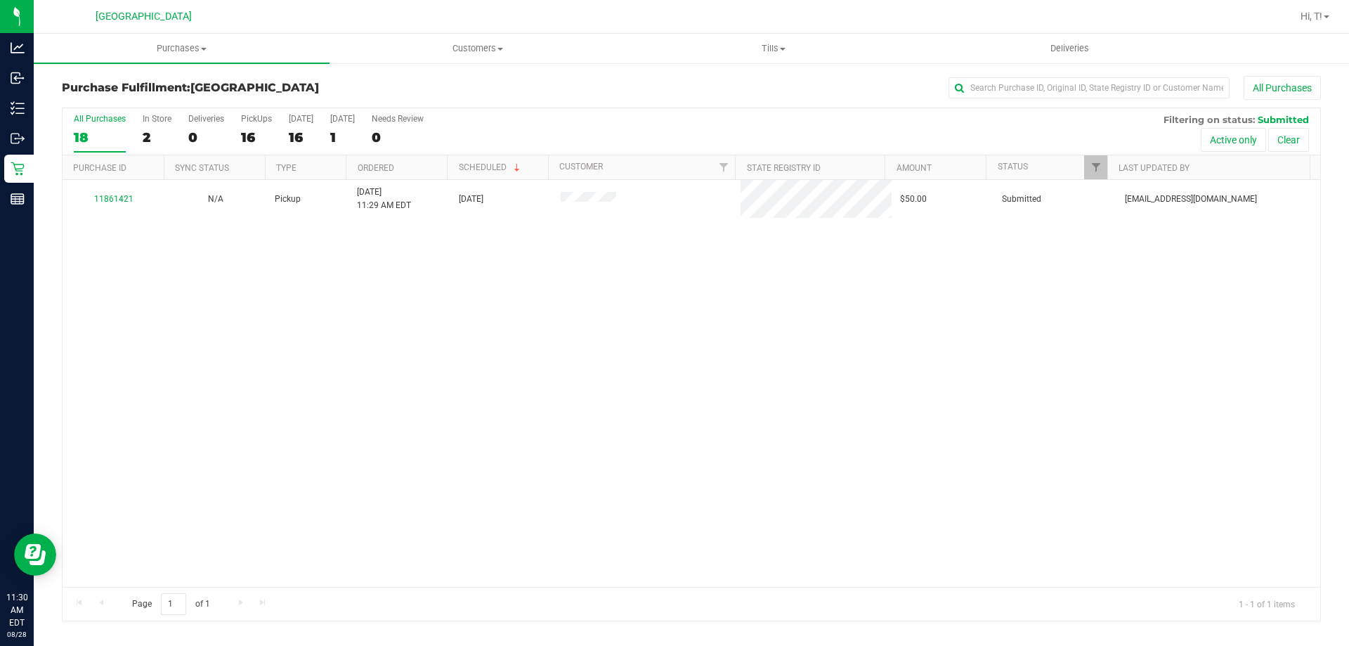
click at [554, 409] on div "11861421 N/A Pickup 8/28/2025 11:29 AM EDT 8/28/2025 $50.00 Submitted tsalzlein…" at bounding box center [692, 383] width 1258 height 407
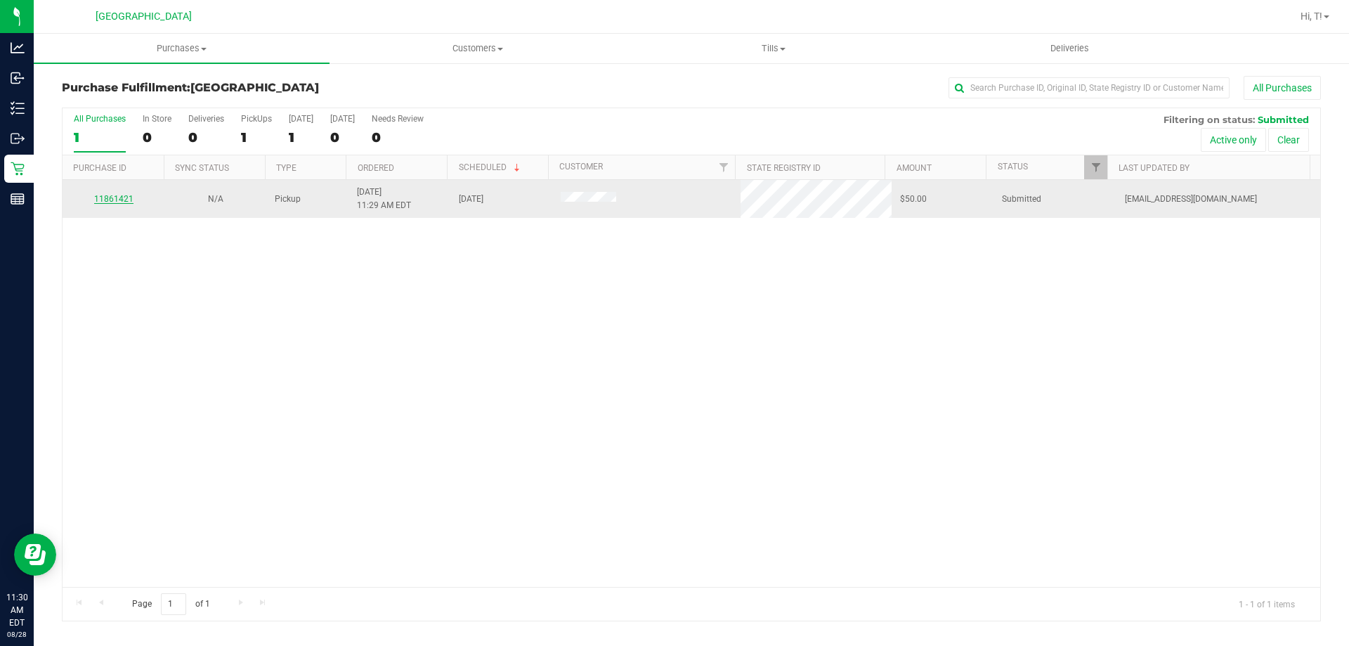
click at [112, 195] on link "11861421" at bounding box center [113, 199] width 39 height 10
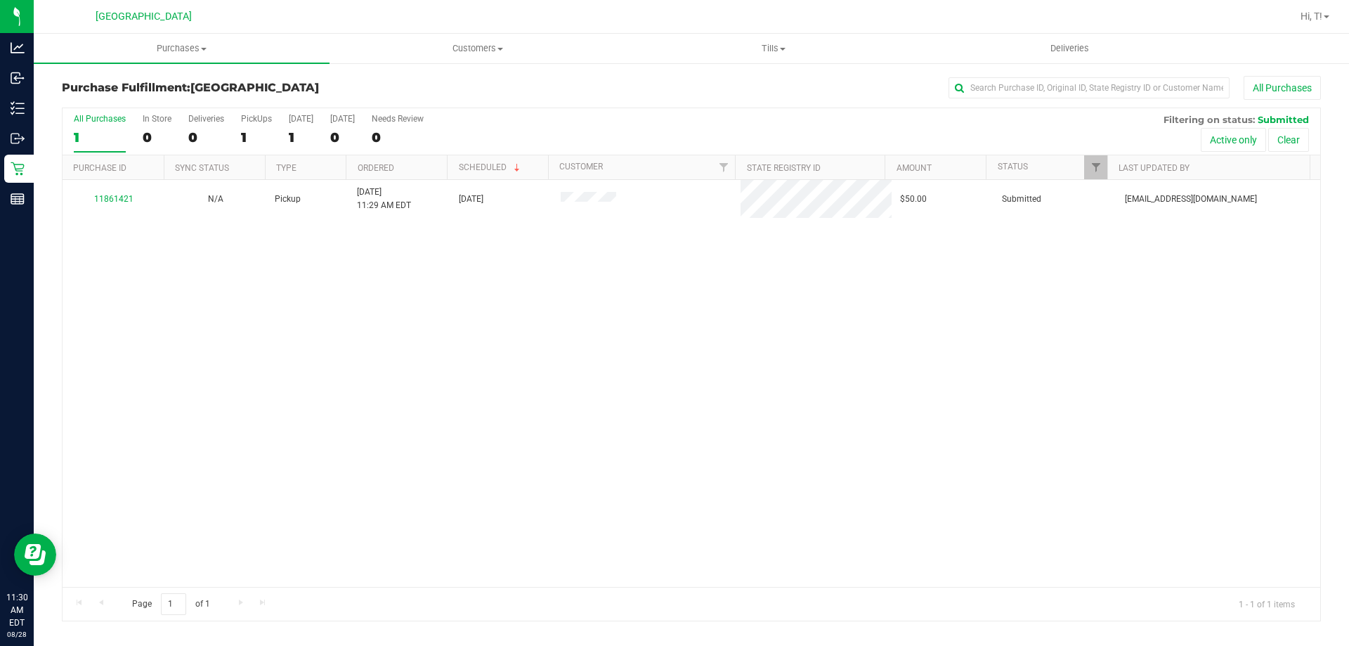
click at [843, 413] on div "11861421 N/A Pickup 8/28/2025 11:29 AM EDT 8/28/2025 $50.00 Submitted tsalzlein…" at bounding box center [692, 383] width 1258 height 407
